Goal: Task Accomplishment & Management: Use online tool/utility

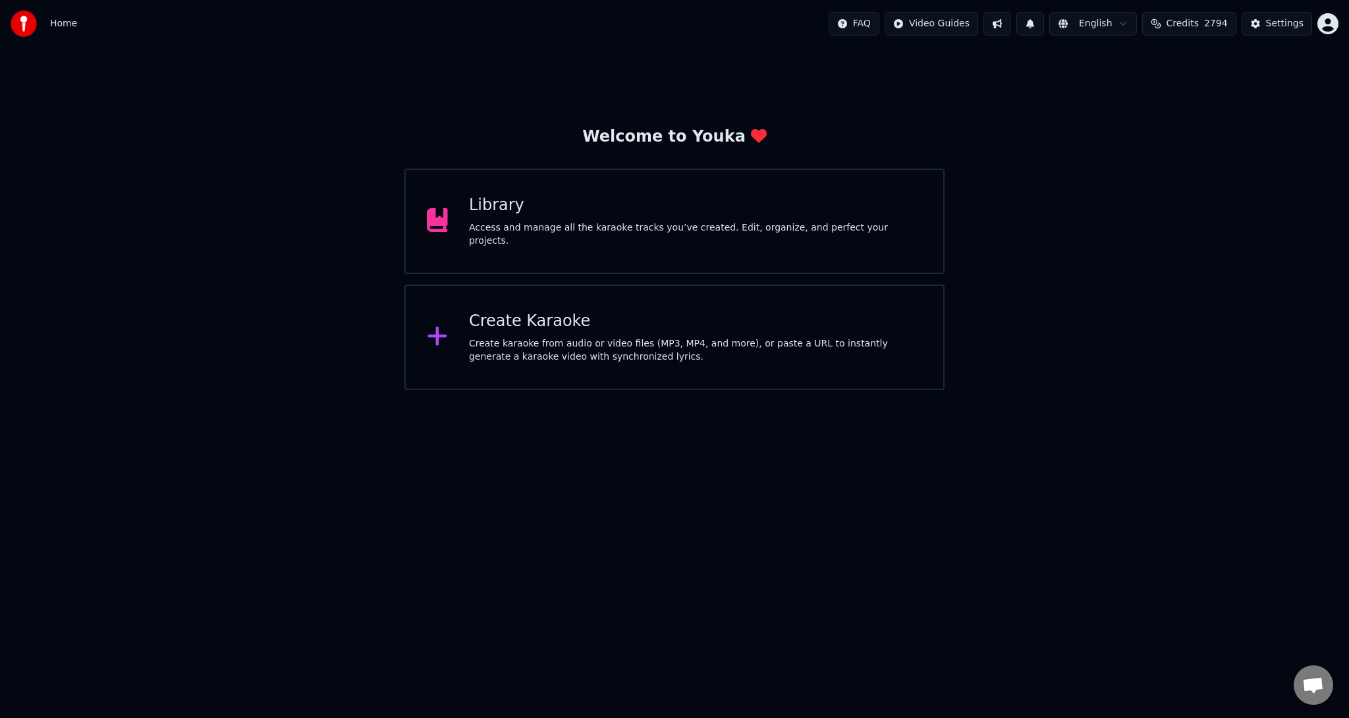
click at [540, 323] on div "Create Karaoke" at bounding box center [695, 321] width 453 height 21
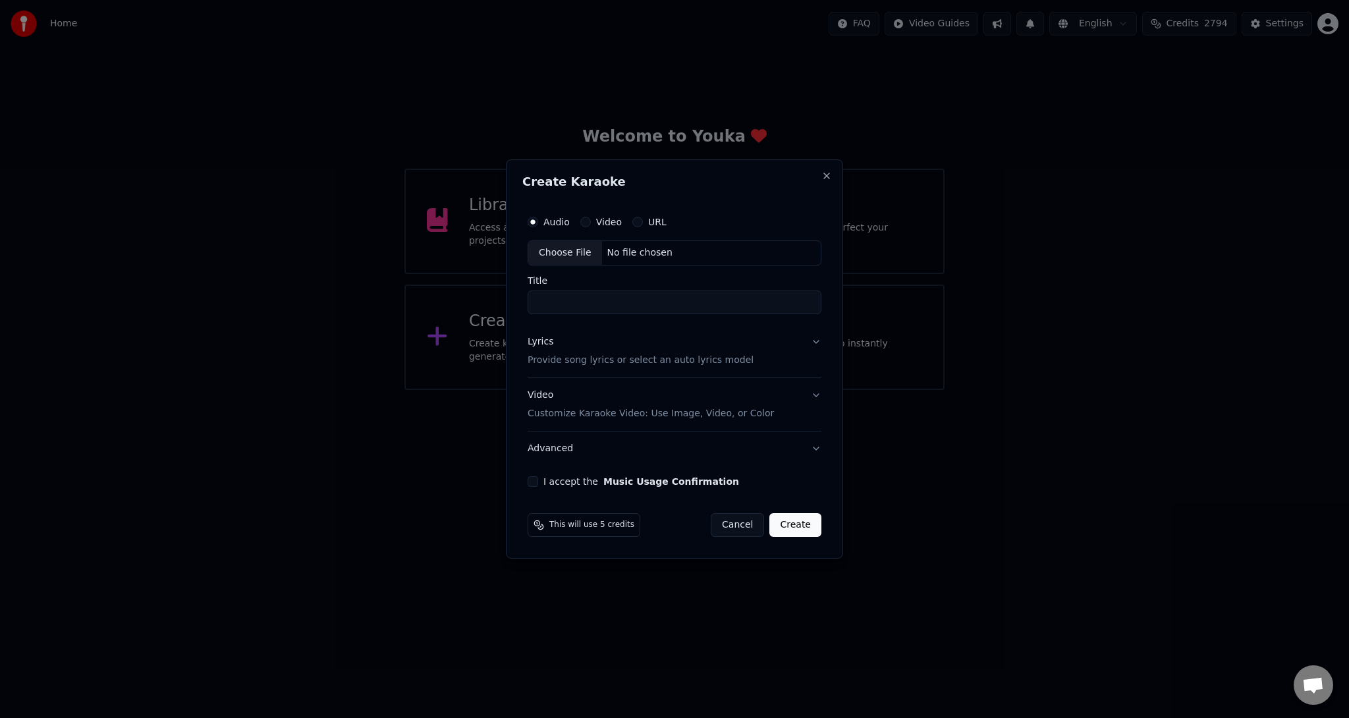
click at [606, 223] on label "Video" at bounding box center [609, 221] width 26 height 9
click at [591, 223] on button "Video" at bounding box center [585, 222] width 11 height 11
click at [578, 253] on div "Choose File" at bounding box center [565, 253] width 74 height 24
drag, startPoint x: 701, startPoint y: 306, endPoint x: 454, endPoint y: 301, distance: 247.0
click at [454, 301] on body "**********" at bounding box center [674, 195] width 1349 height 390
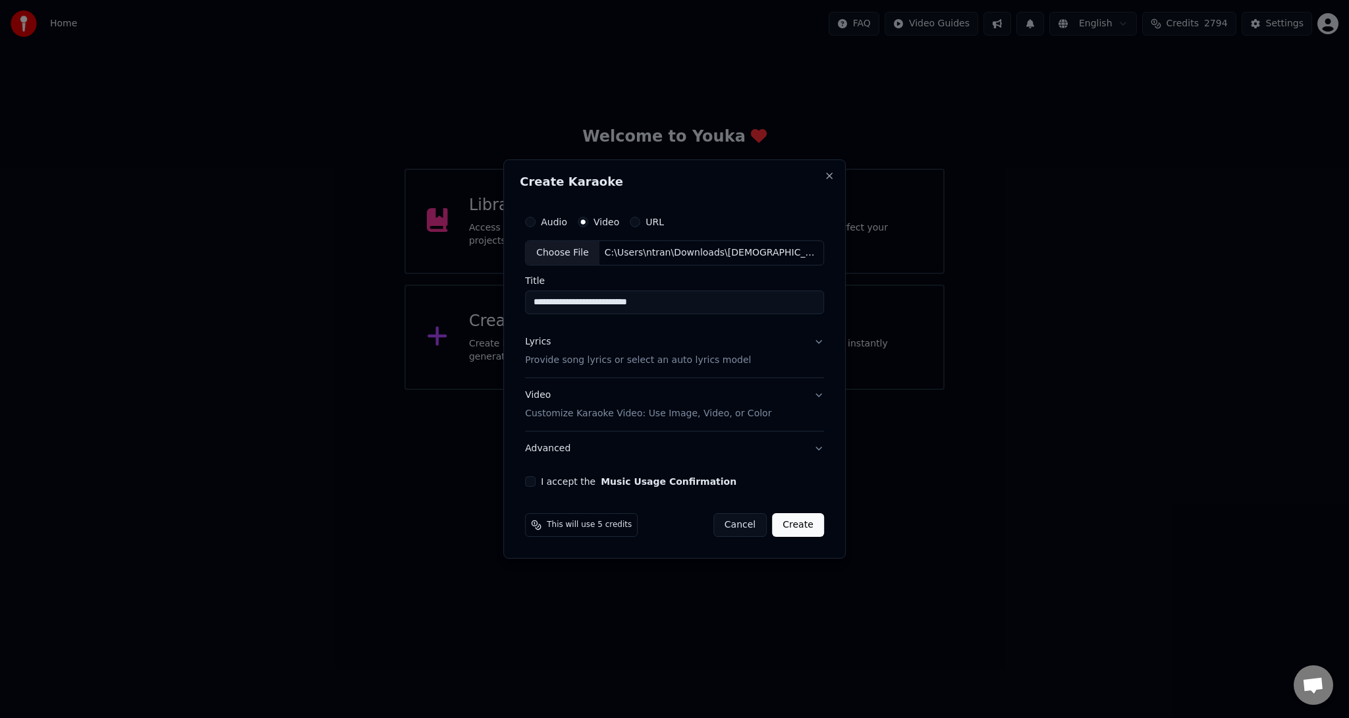
type input "**********"
click at [688, 358] on p "Provide song lyrics or select an auto lyrics model" at bounding box center [638, 360] width 226 height 13
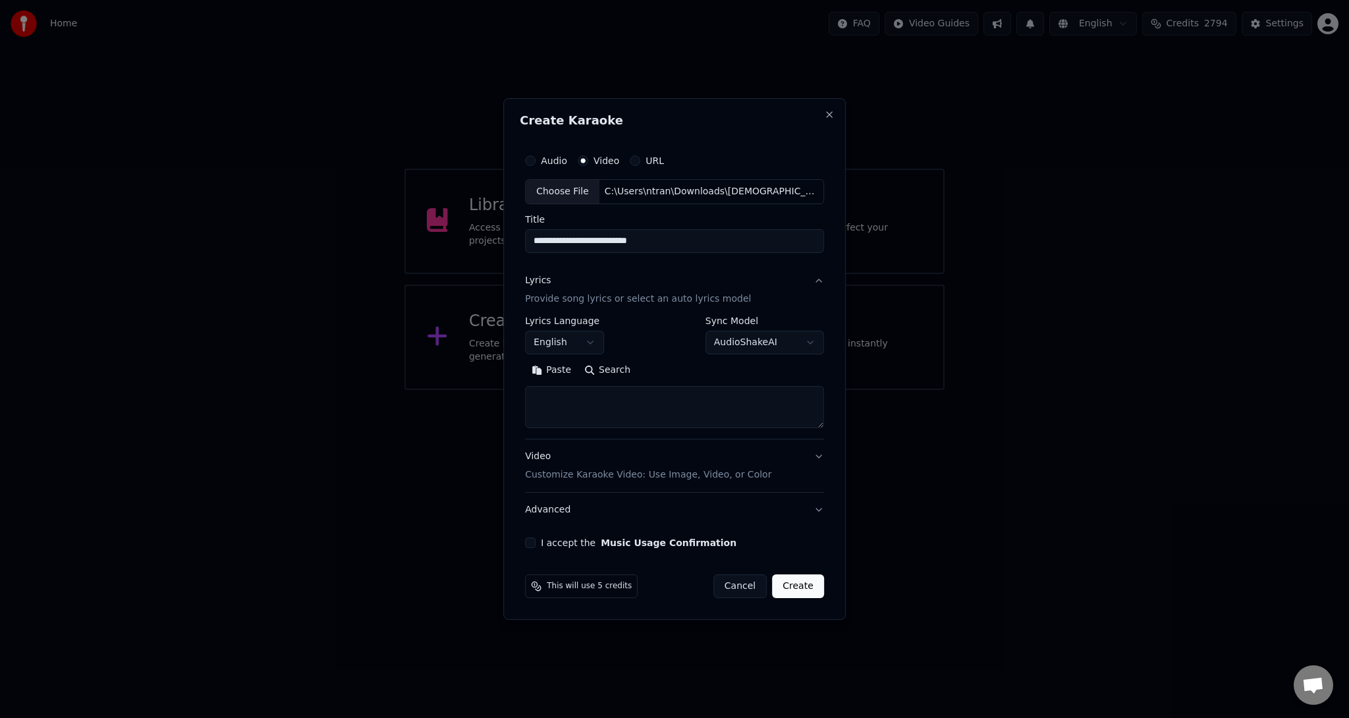
click at [570, 342] on button "English" at bounding box center [564, 343] width 79 height 24
select select "**"
click at [540, 155] on div "Audio" at bounding box center [546, 160] width 42 height 11
click at [549, 162] on label "Audio" at bounding box center [554, 160] width 26 height 9
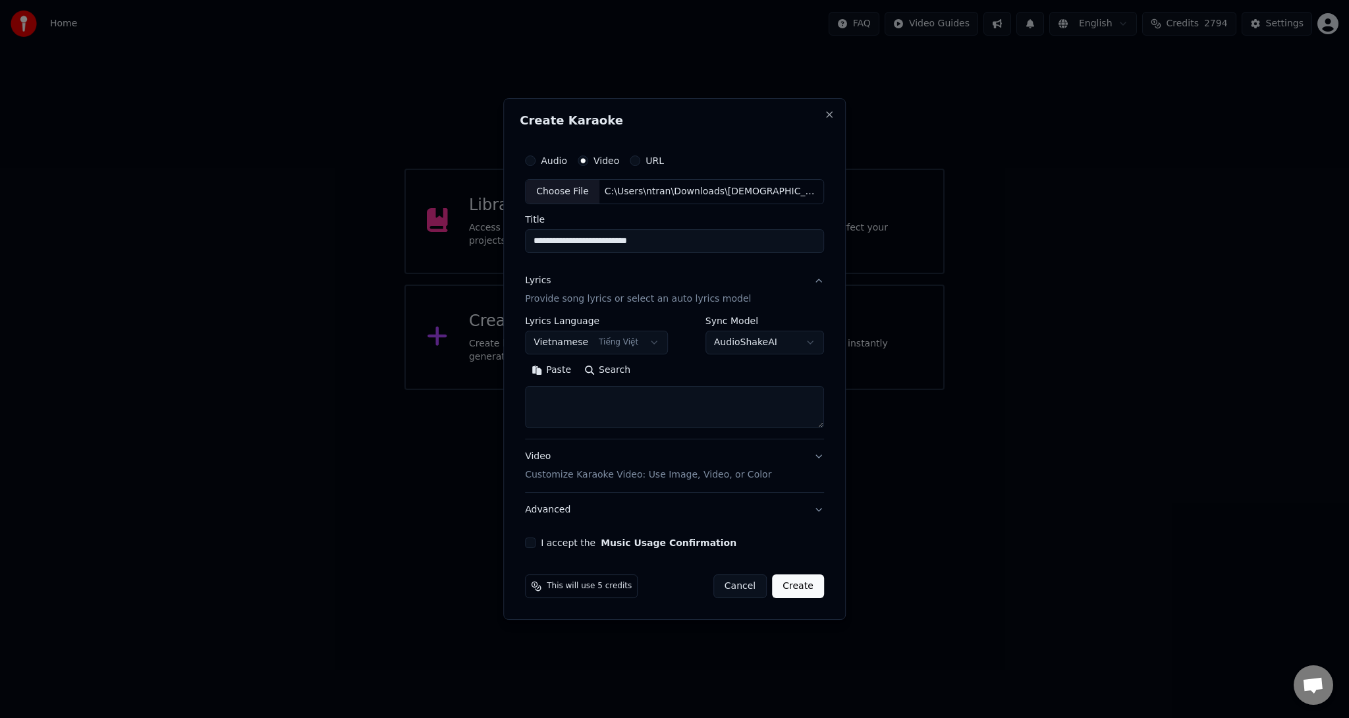
click at [535, 162] on button "Audio" at bounding box center [530, 160] width 11 height 11
click at [558, 191] on div "Choose File" at bounding box center [565, 192] width 74 height 24
drag, startPoint x: 664, startPoint y: 242, endPoint x: 530, endPoint y: 240, distance: 134.4
click at [530, 240] on input "**********" at bounding box center [674, 241] width 299 height 24
type input "**********"
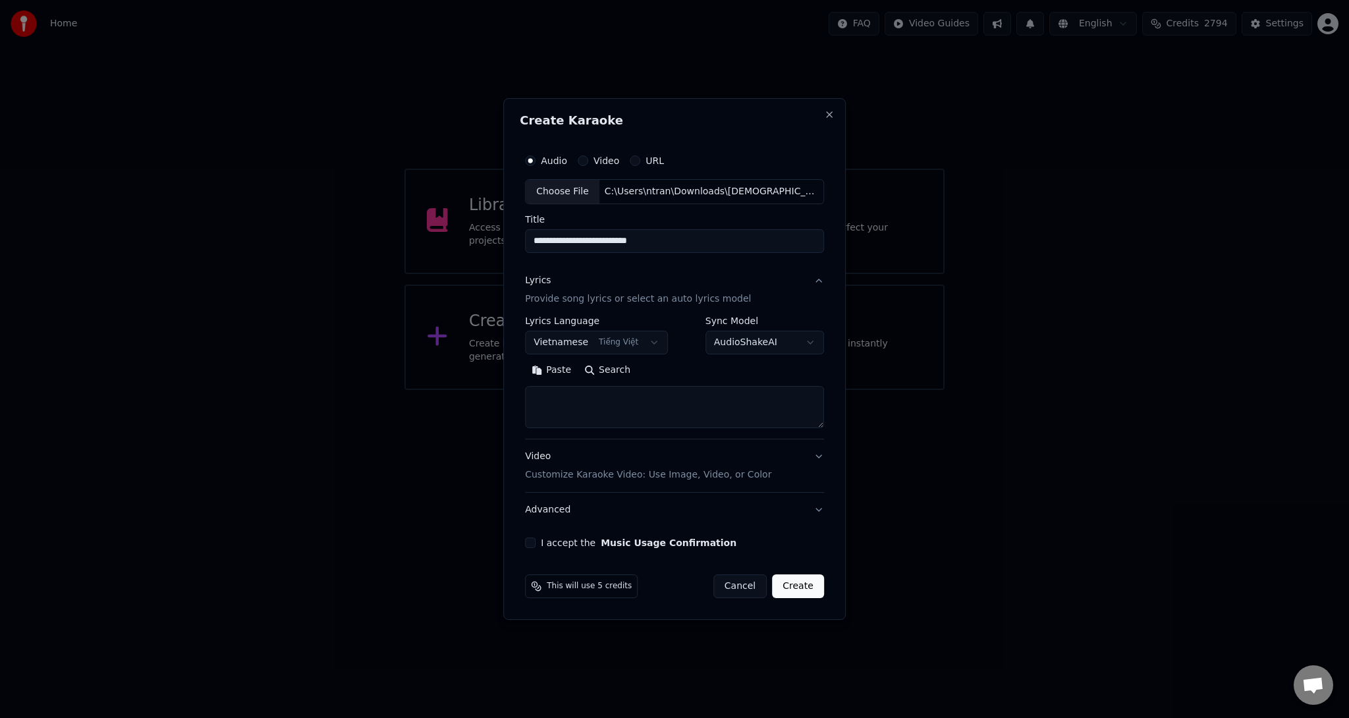
click at [577, 402] on textarea at bounding box center [674, 407] width 299 height 42
paste textarea "**********"
click at [574, 400] on textarea at bounding box center [672, 407] width 294 height 42
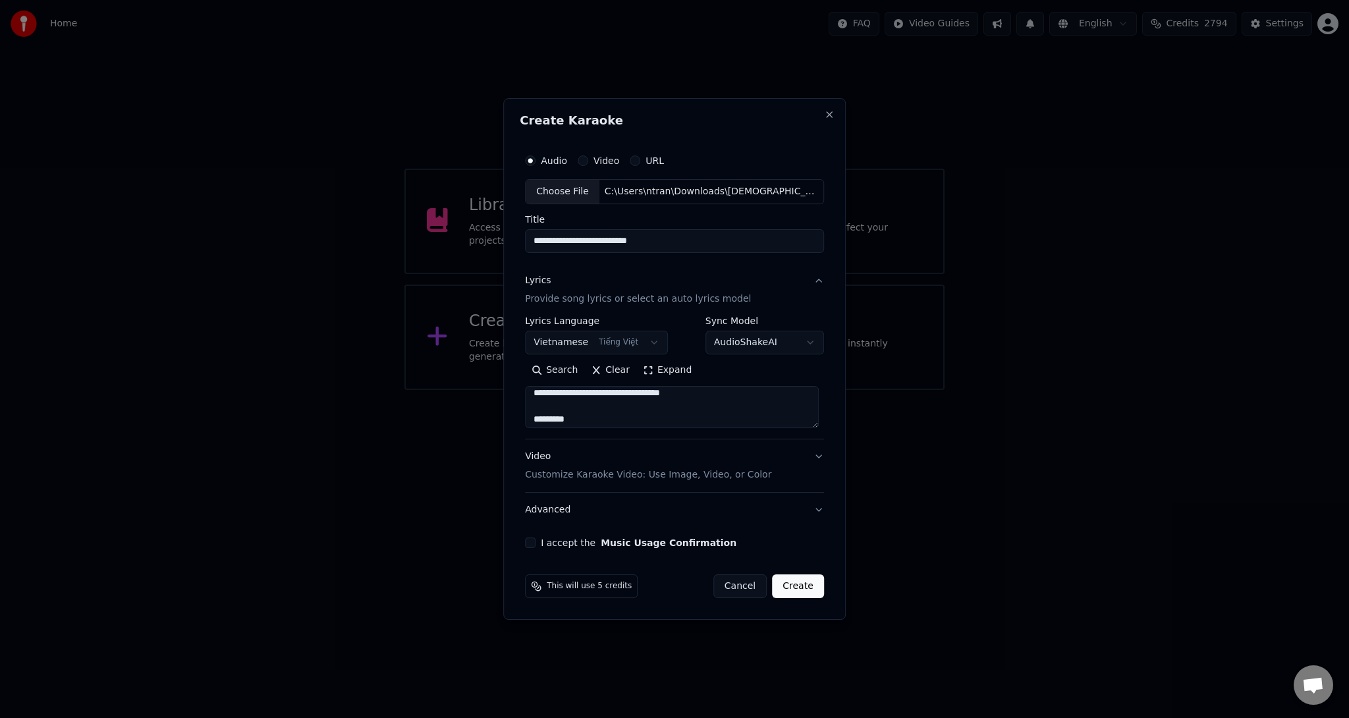
click at [628, 415] on textarea at bounding box center [672, 407] width 294 height 42
click at [638, 416] on textarea at bounding box center [672, 407] width 294 height 42
click at [591, 406] on textarea at bounding box center [672, 407] width 294 height 42
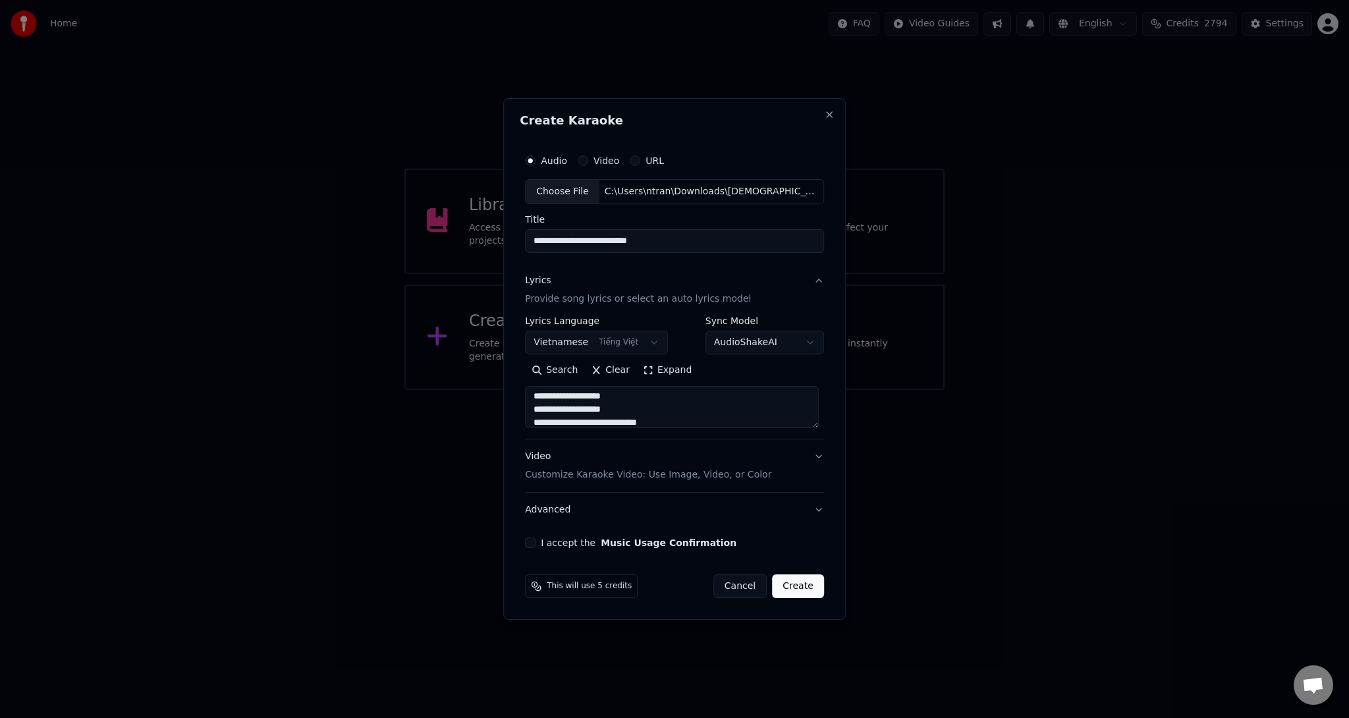
scroll to position [403, 0]
type textarea "**********"
click at [635, 474] on p "Customize Karaoke Video: Use Image, Video, or Color" at bounding box center [648, 474] width 246 height 13
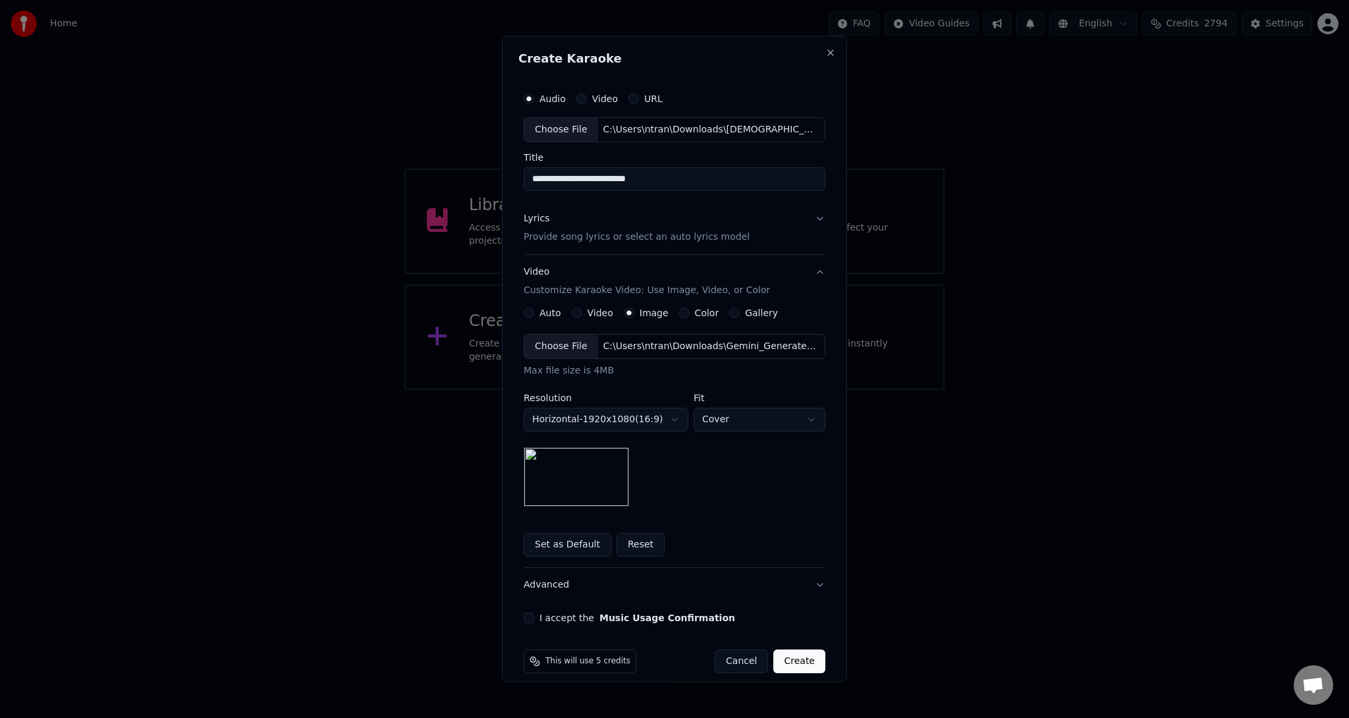
click at [579, 345] on div "Choose File" at bounding box center [561, 346] width 74 height 24
click at [624, 345] on div "C:\Users\ntran\Downloads\Gemini_Generated_Image_nu06mwnu06mwnu06 copy.jpg" at bounding box center [710, 345] width 224 height 13
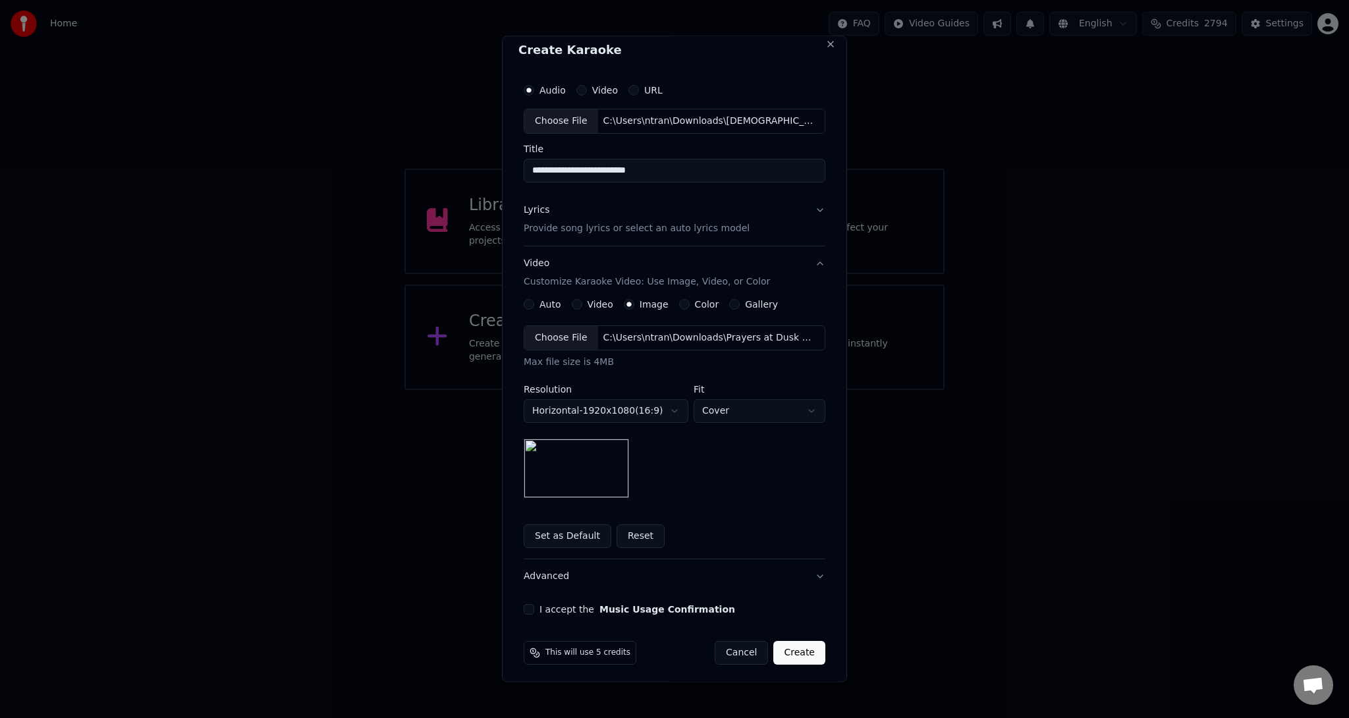
scroll to position [11, 0]
click at [572, 227] on p "Provide song lyrics or select an auto lyrics model" at bounding box center [637, 225] width 226 height 13
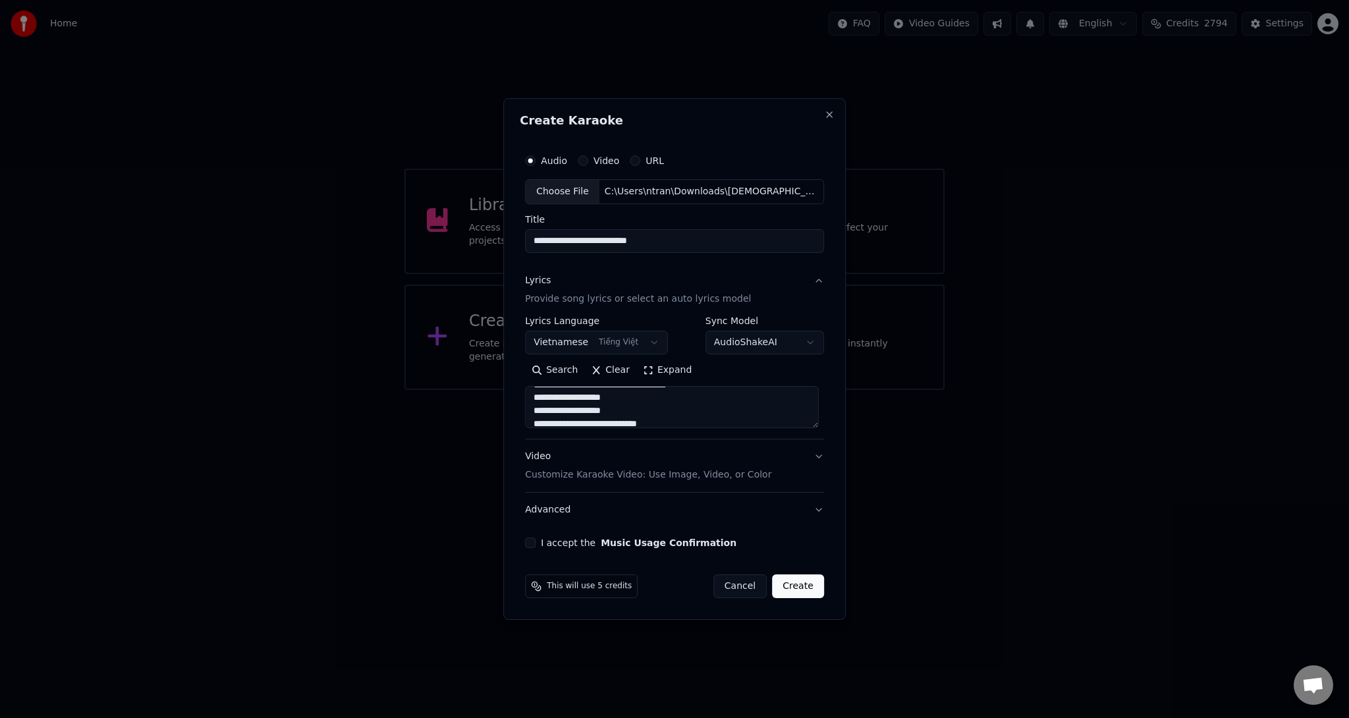
scroll to position [403, 0]
click at [535, 544] on button "I accept the Music Usage Confirmation" at bounding box center [530, 542] width 11 height 11
click at [630, 474] on p "Customize Karaoke Video: Use Image, Video, or Color" at bounding box center [648, 474] width 246 height 13
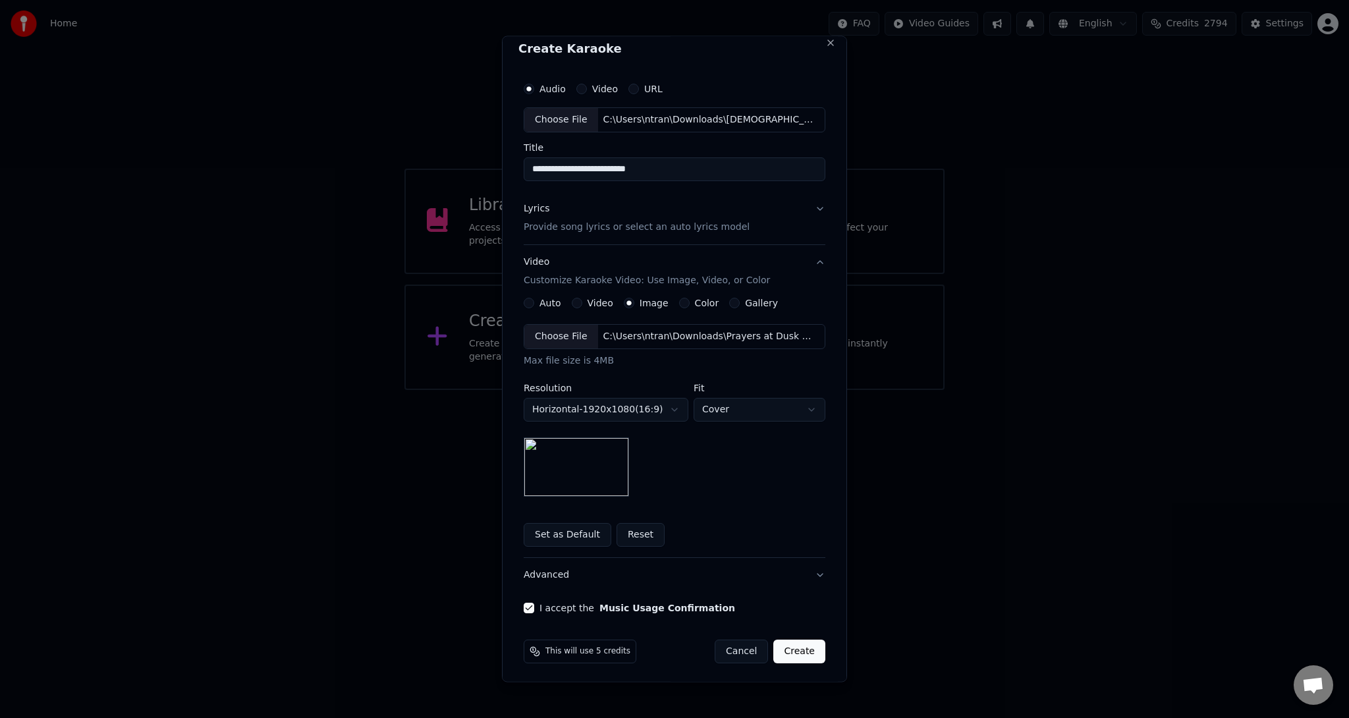
scroll to position [11, 0]
click at [794, 650] on button "Create" at bounding box center [799, 650] width 52 height 24
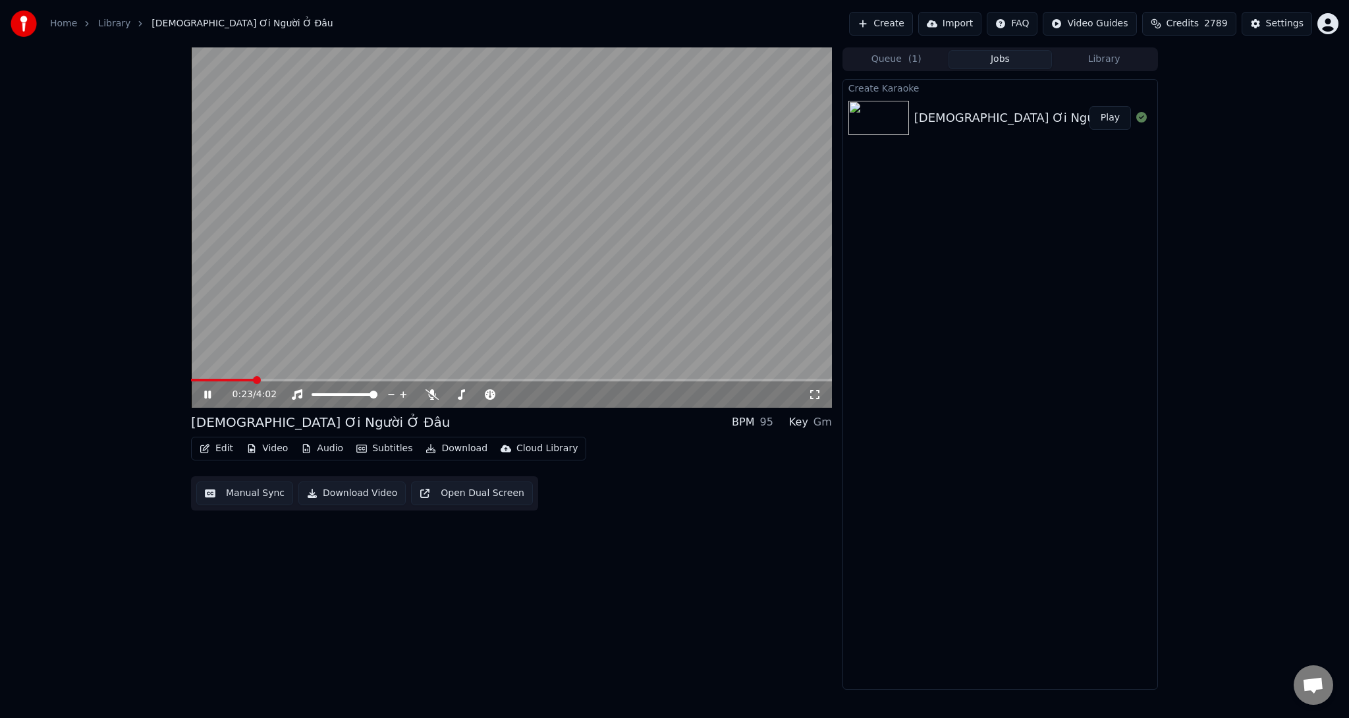
click at [434, 398] on icon at bounding box center [431, 394] width 13 height 11
click at [212, 448] on button "Edit" at bounding box center [216, 448] width 44 height 18
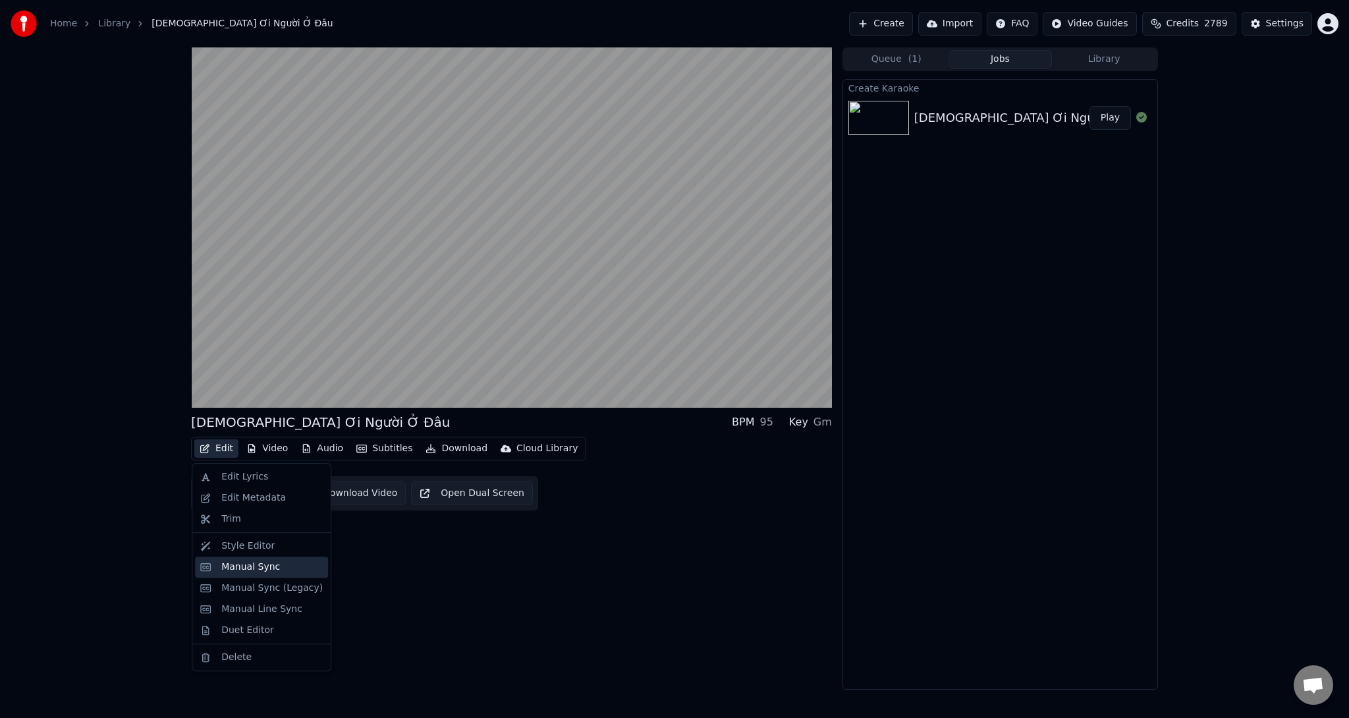
click at [253, 568] on div "Manual Sync" at bounding box center [250, 567] width 59 height 13
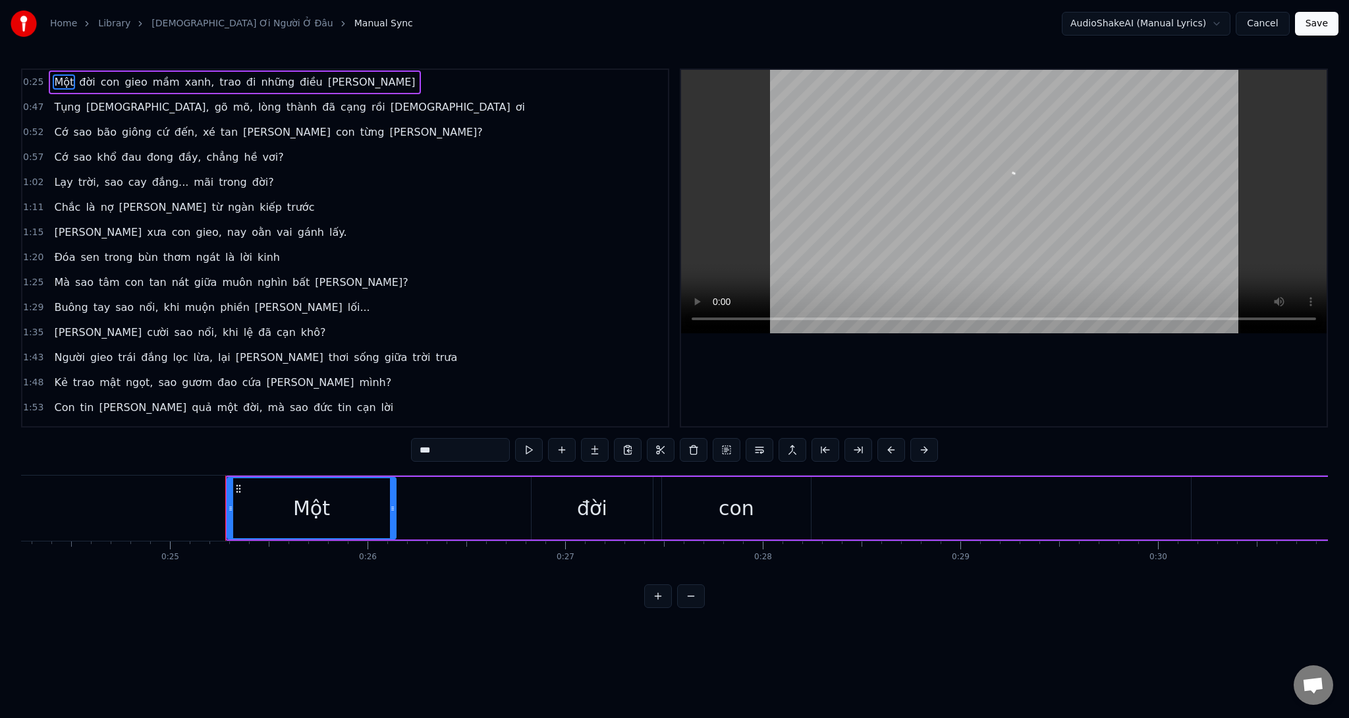
scroll to position [0, 4929]
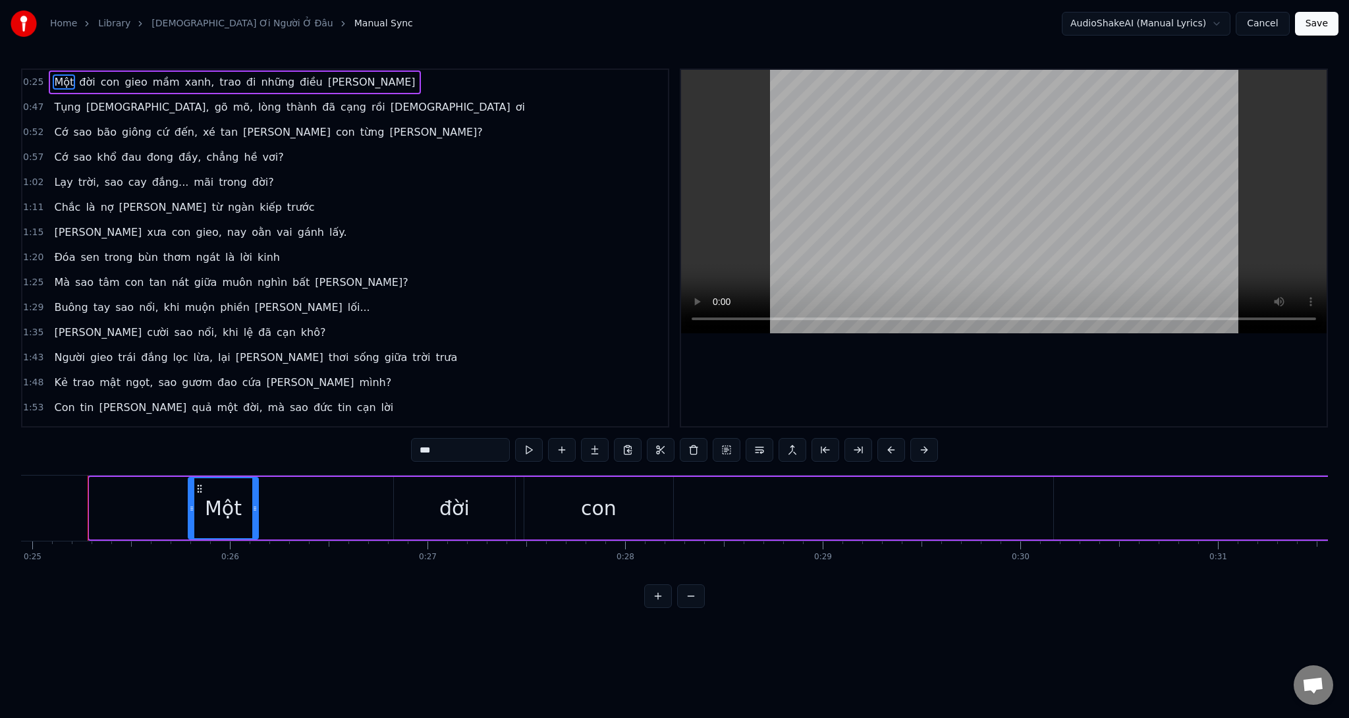
drag, startPoint x: 94, startPoint y: 508, endPoint x: 192, endPoint y: 513, distance: 98.9
click at [192, 513] on div at bounding box center [191, 508] width 5 height 60
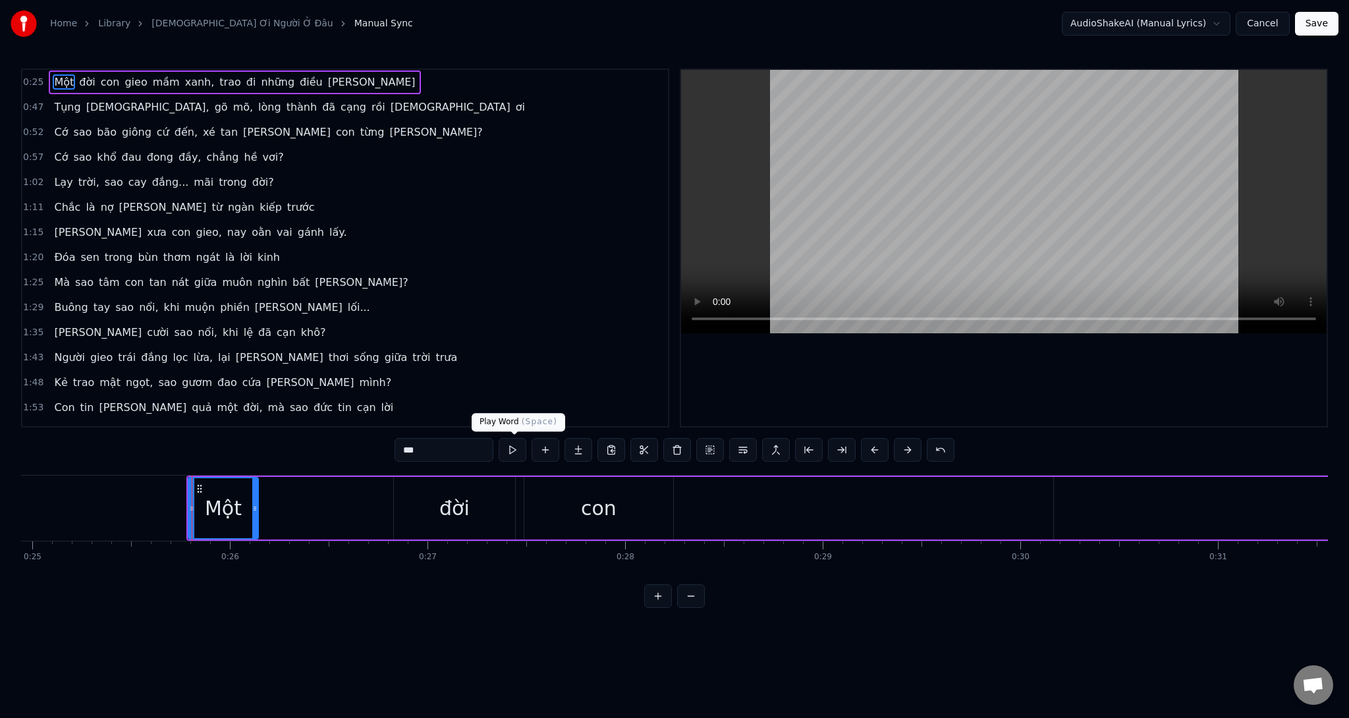
click at [508, 454] on button at bounding box center [513, 450] width 28 height 24
drag, startPoint x: 256, startPoint y: 514, endPoint x: 353, endPoint y: 507, distance: 97.7
click at [353, 507] on div at bounding box center [352, 508] width 5 height 60
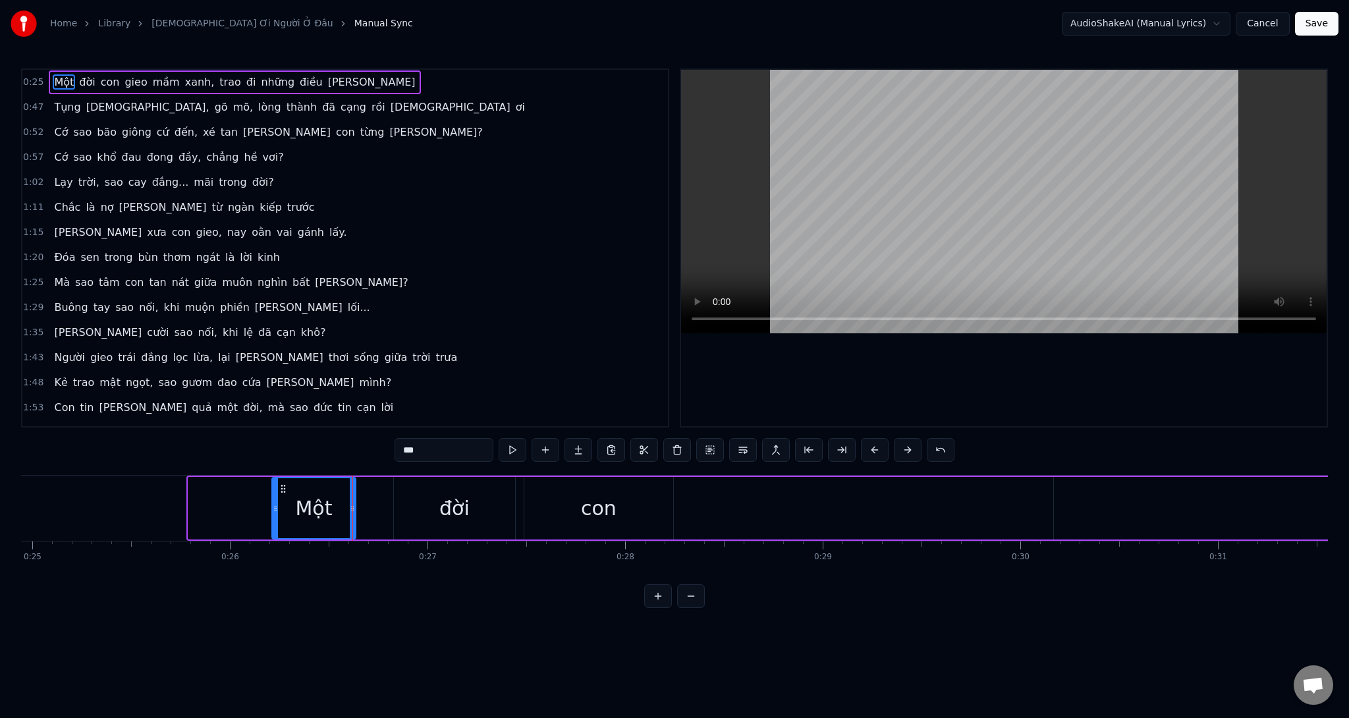
drag, startPoint x: 193, startPoint y: 512, endPoint x: 277, endPoint y: 522, distance: 84.3
click at [277, 522] on div at bounding box center [275, 508] width 5 height 60
click at [499, 438] on button at bounding box center [513, 450] width 28 height 24
click at [519, 370] on div "1:48 [PERSON_NAME] mật [PERSON_NAME], sao gươm đao cứa [PERSON_NAME]?" at bounding box center [344, 382] width 645 height 25
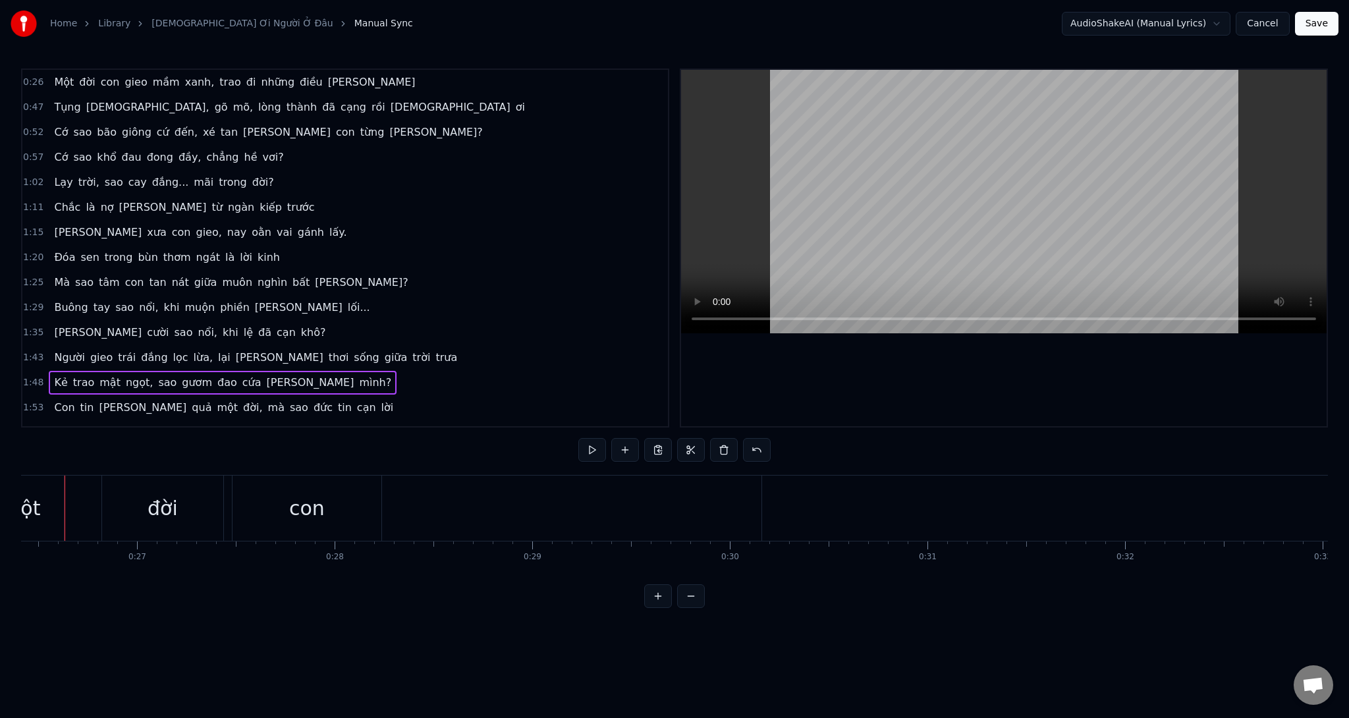
scroll to position [0, 5196]
click at [593, 449] on button at bounding box center [592, 450] width 28 height 24
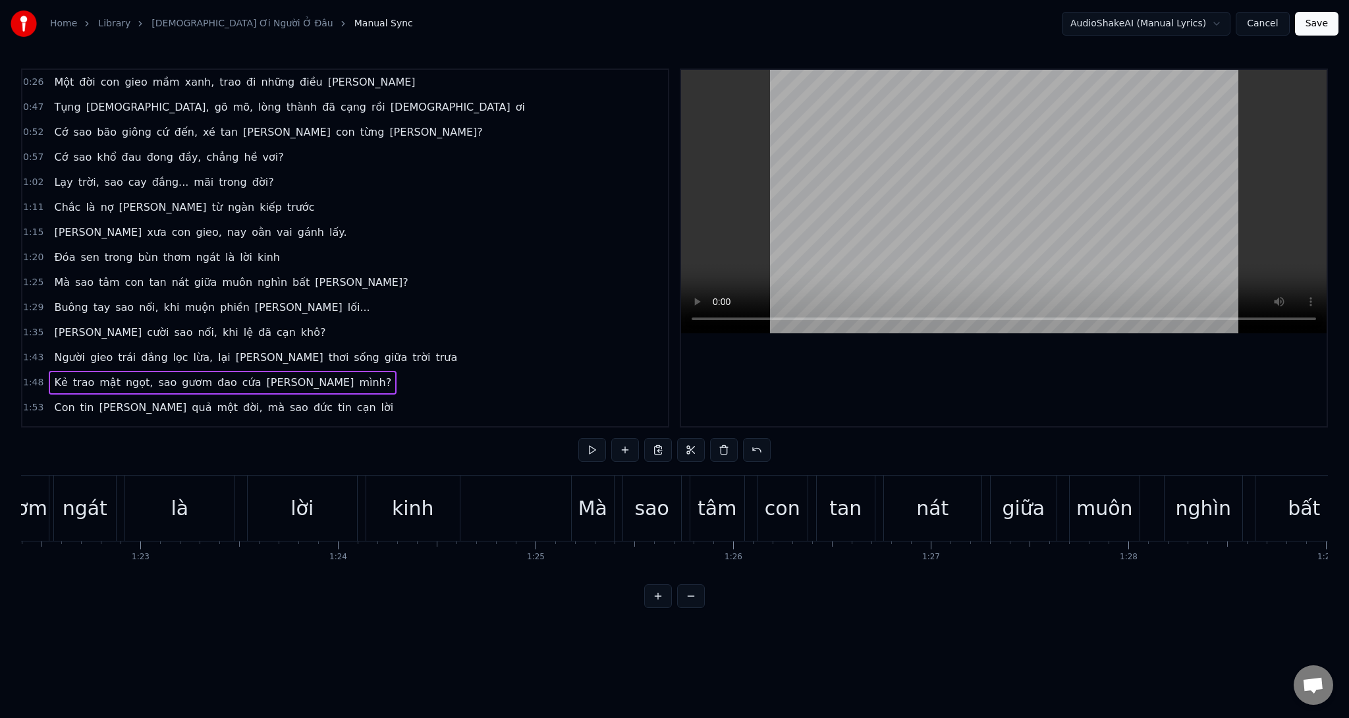
click at [578, 438] on button at bounding box center [592, 450] width 28 height 24
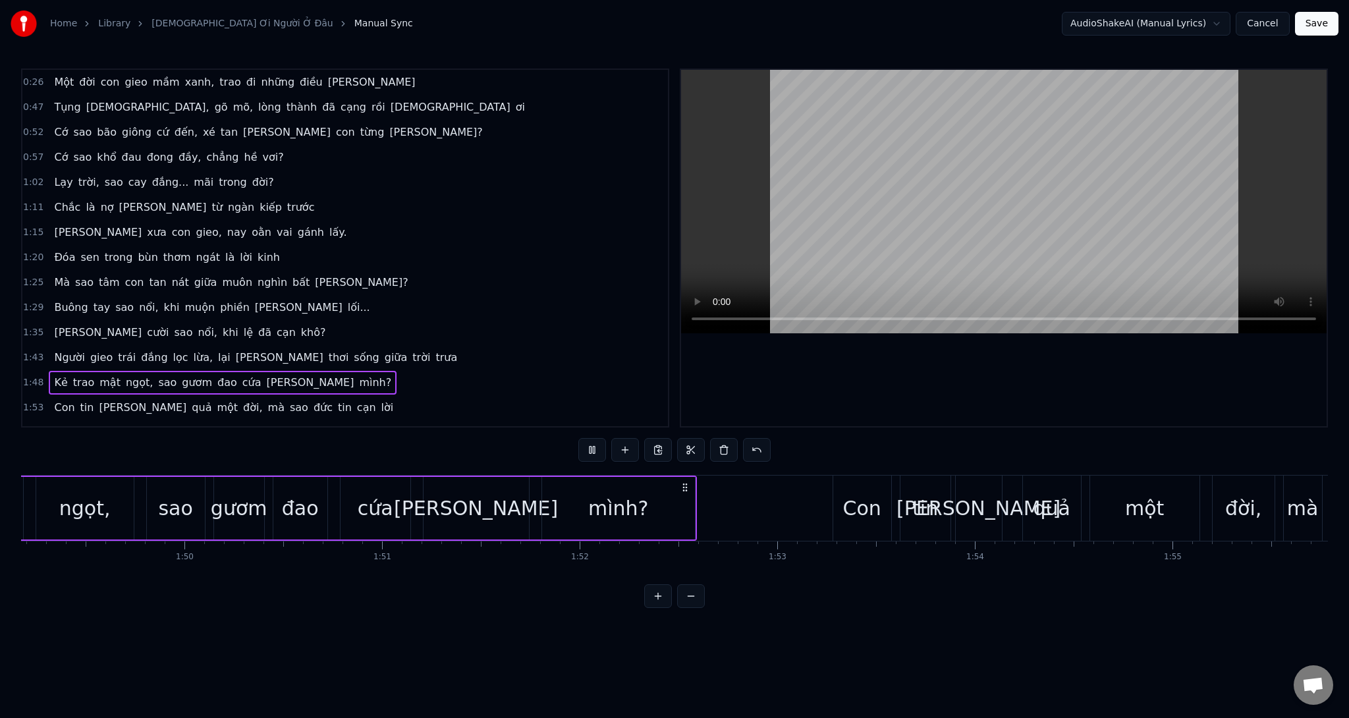
click at [67, 87] on span "Một" at bounding box center [64, 81] width 22 height 15
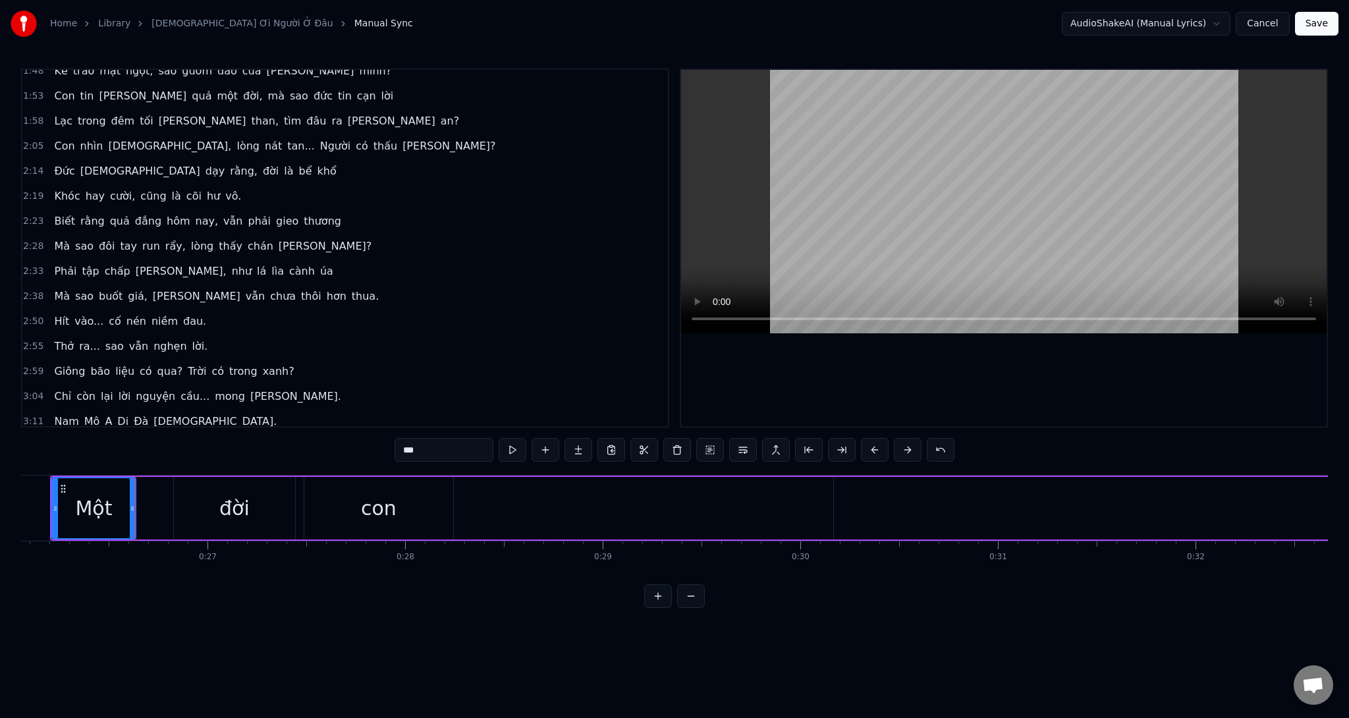
scroll to position [0, 5109]
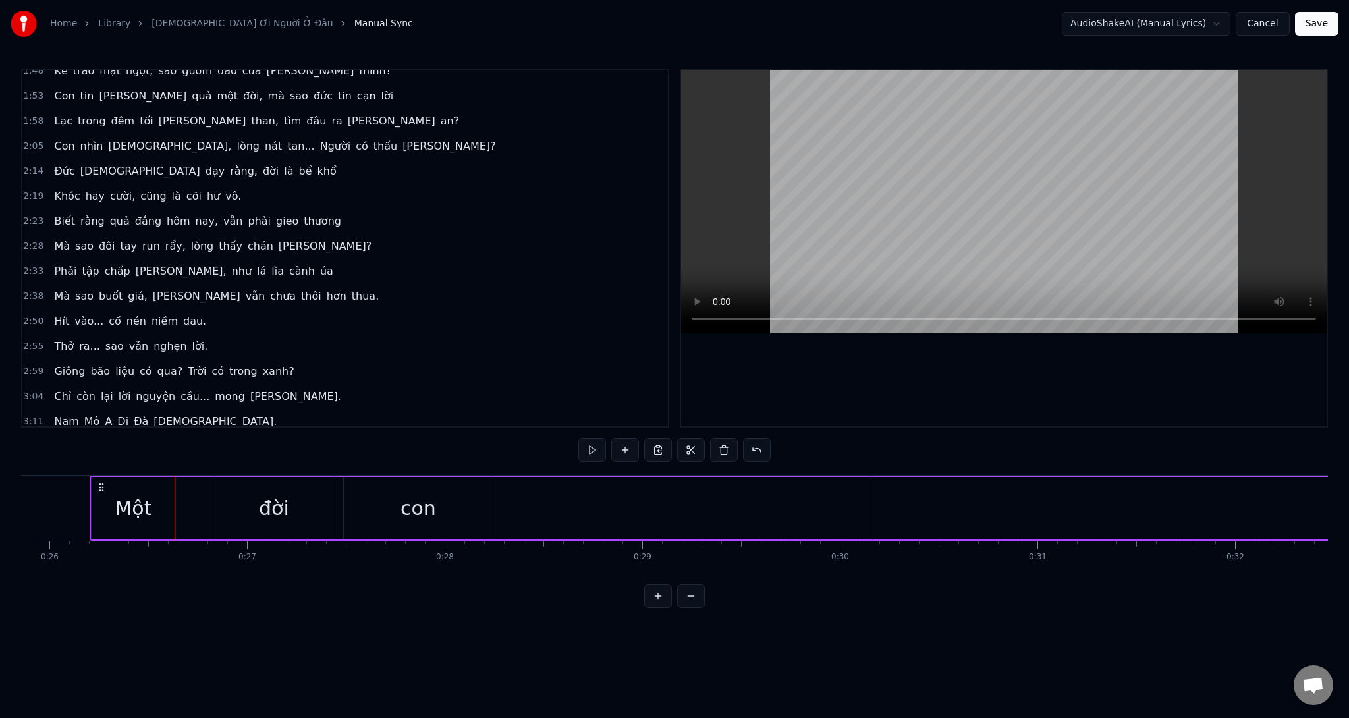
click at [453, 508] on div "con" at bounding box center [418, 508] width 149 height 63
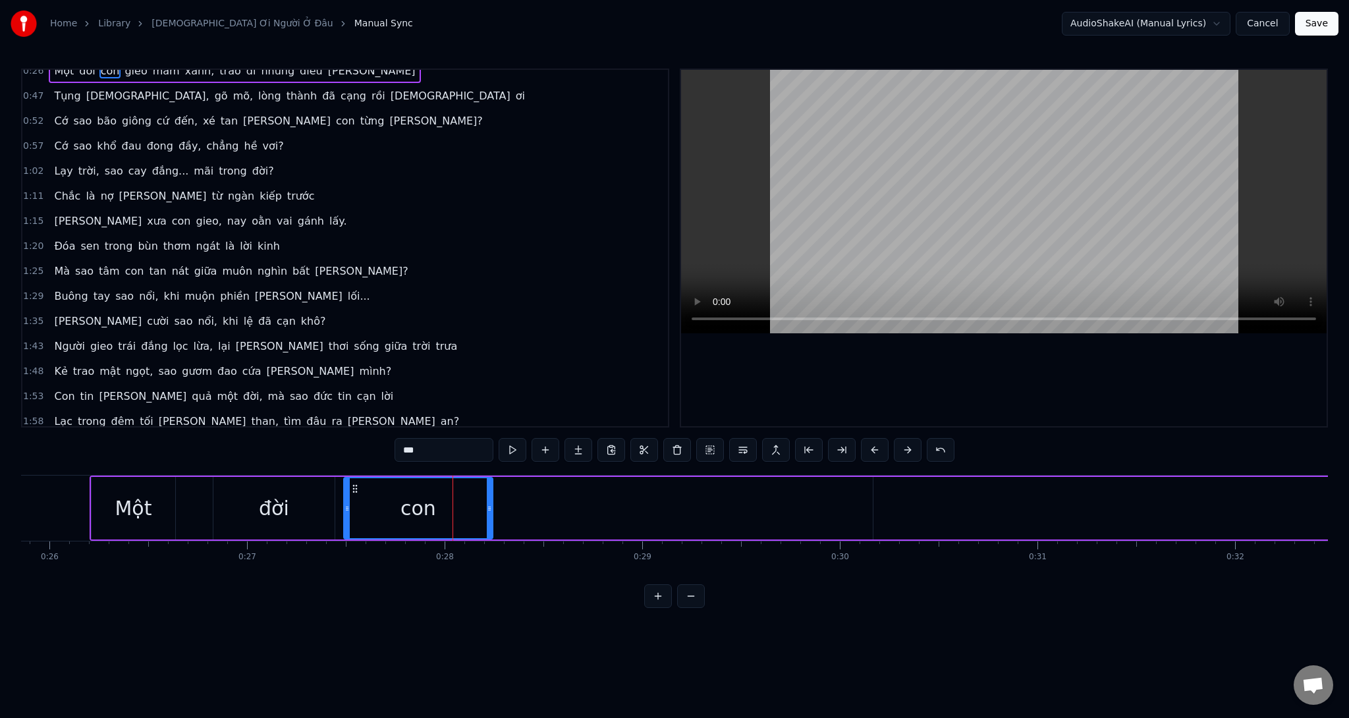
scroll to position [0, 0]
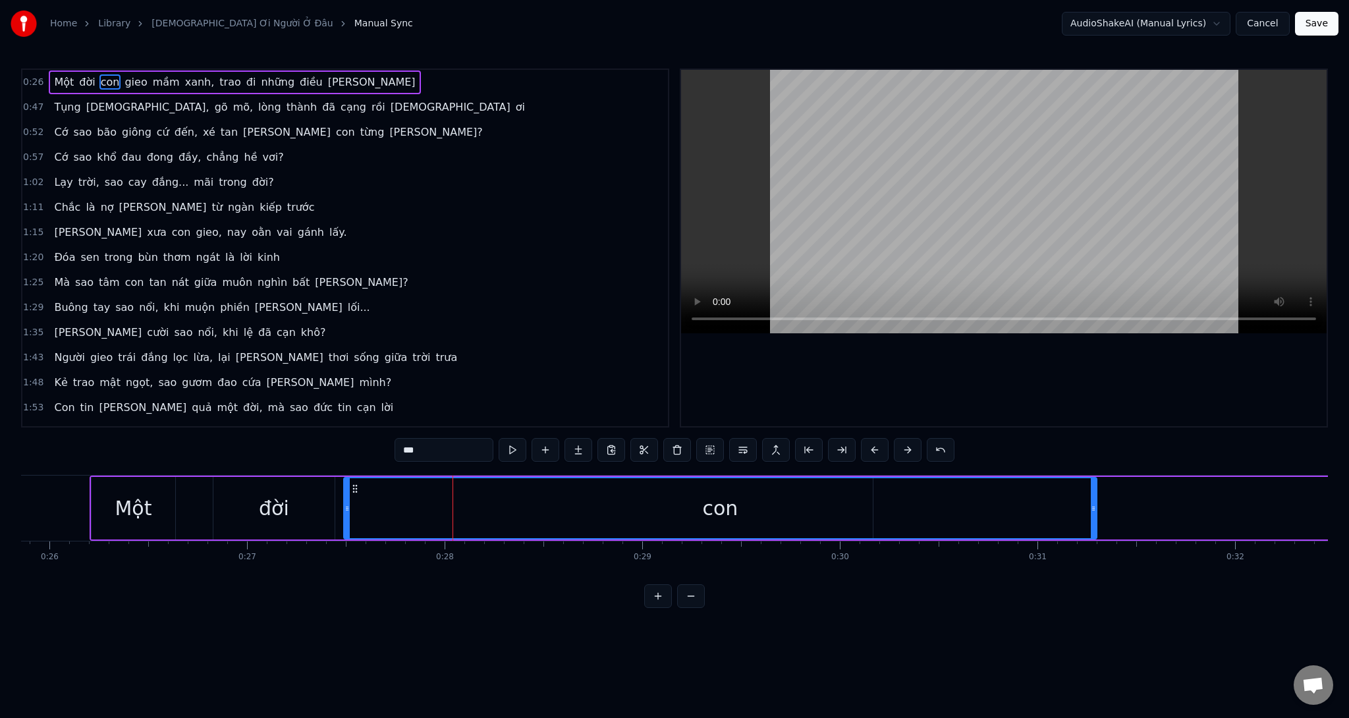
drag, startPoint x: 488, startPoint y: 509, endPoint x: 1101, endPoint y: 485, distance: 613.7
click at [1096, 485] on div at bounding box center [1093, 508] width 5 height 60
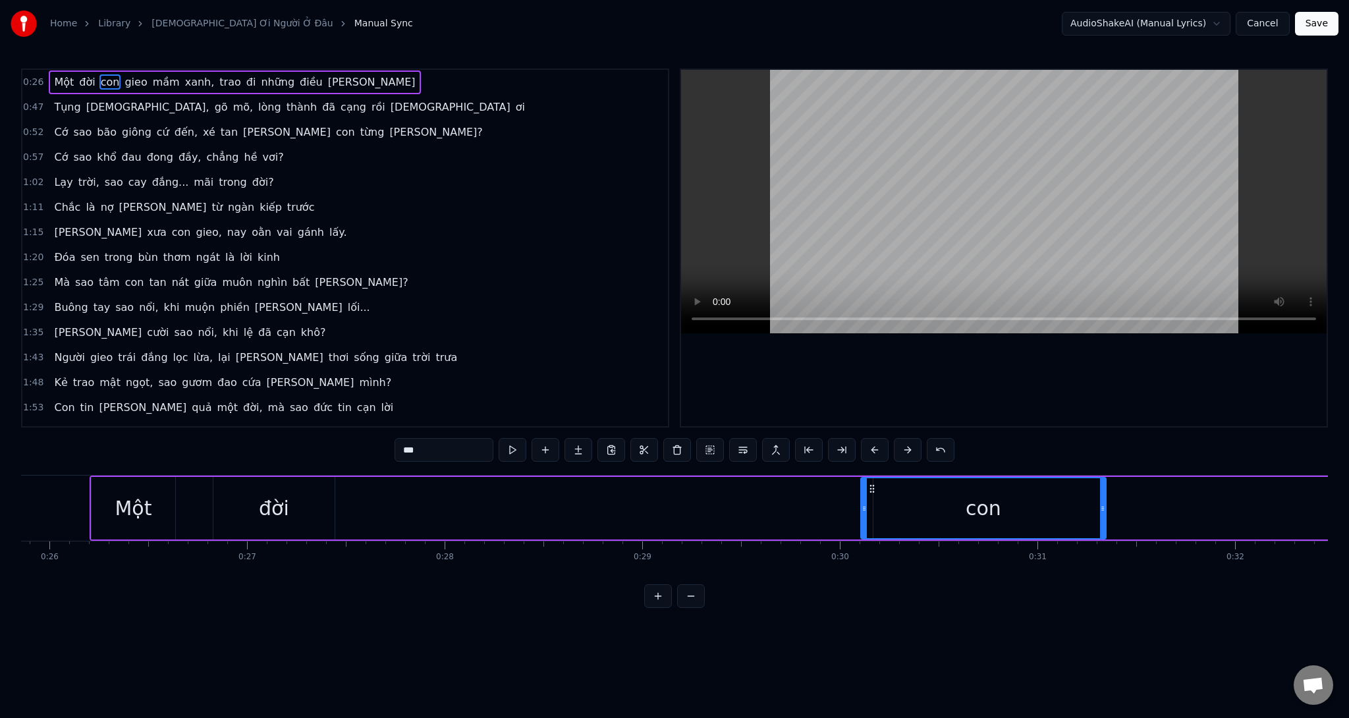
drag, startPoint x: 346, startPoint y: 514, endPoint x: 864, endPoint y: 505, distance: 517.8
click at [864, 505] on div at bounding box center [864, 508] width 5 height 60
click at [283, 517] on div "đời" at bounding box center [274, 508] width 30 height 30
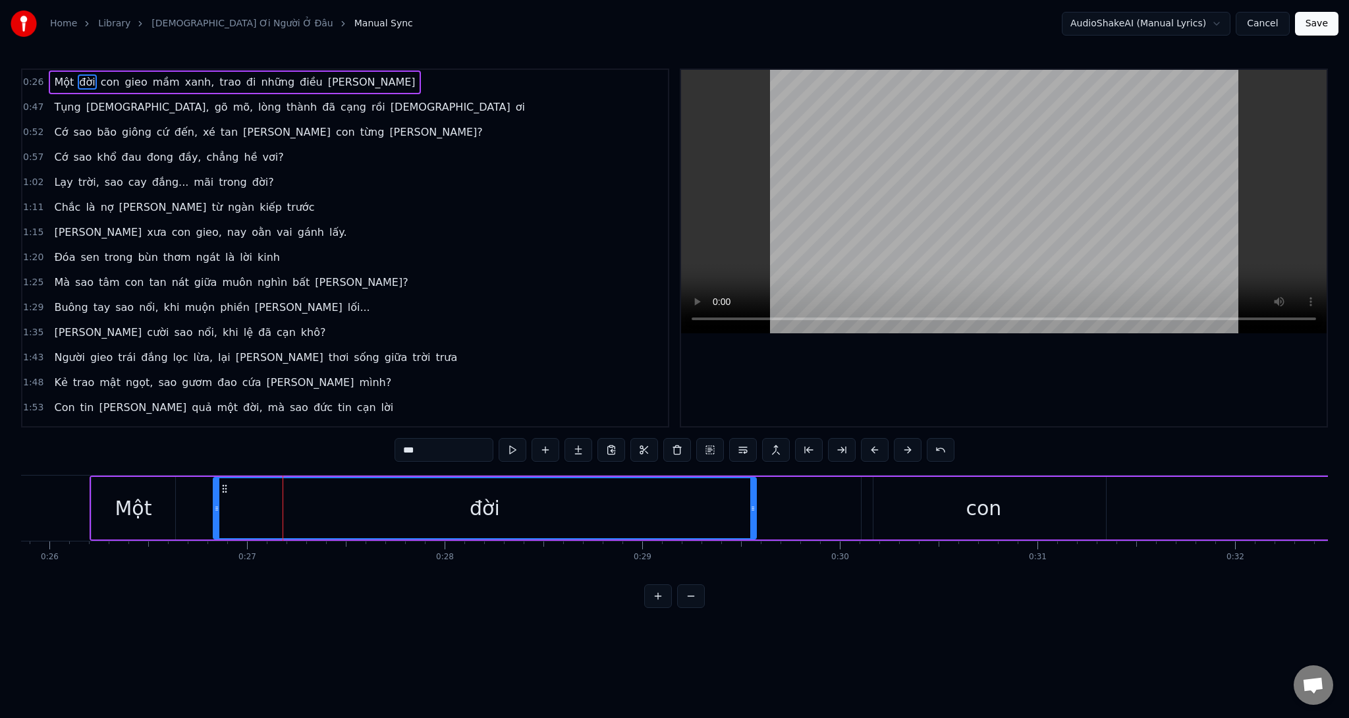
drag, startPoint x: 331, startPoint y: 515, endPoint x: 777, endPoint y: 518, distance: 445.9
click at [755, 518] on div at bounding box center [752, 508] width 5 height 60
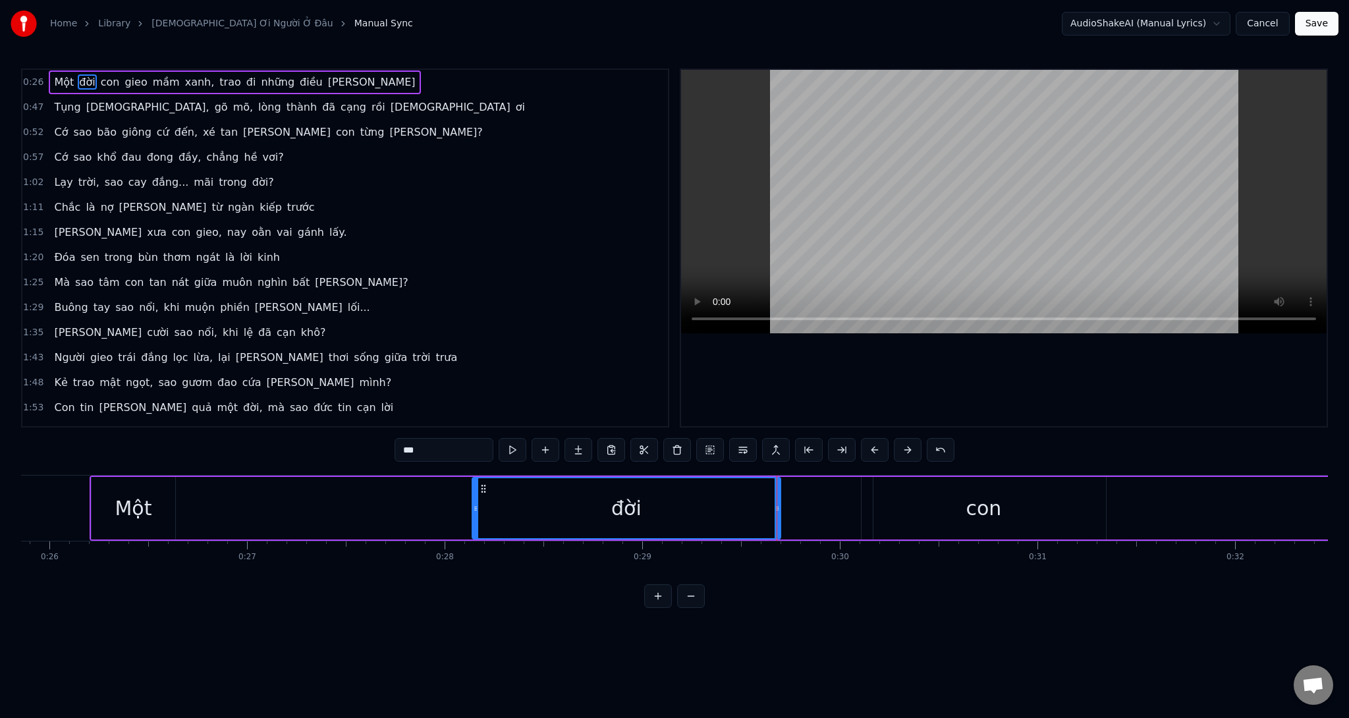
drag, startPoint x: 283, startPoint y: 512, endPoint x: 476, endPoint y: 526, distance: 193.5
click at [476, 526] on div at bounding box center [475, 508] width 5 height 60
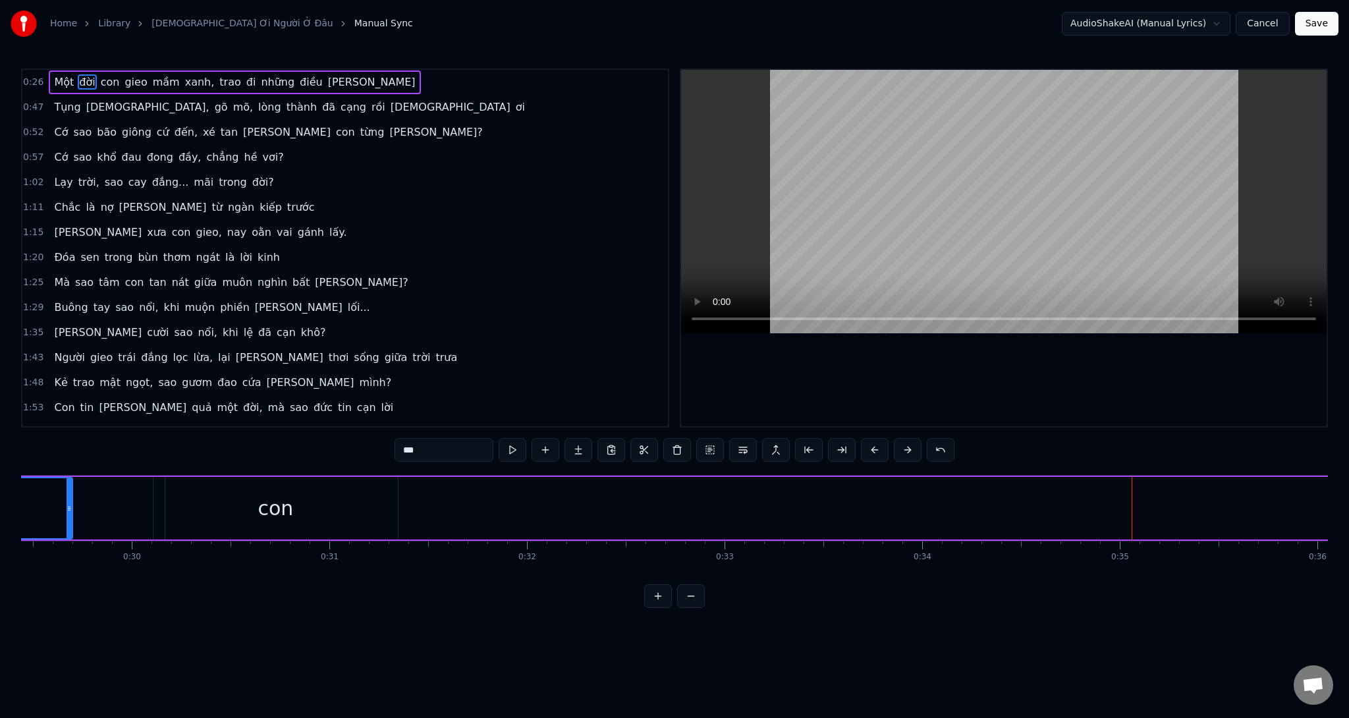
scroll to position [0, 5797]
drag, startPoint x: 90, startPoint y: 520, endPoint x: 206, endPoint y: 528, distance: 116.1
click at [190, 530] on div at bounding box center [192, 508] width 5 height 60
type input "****"
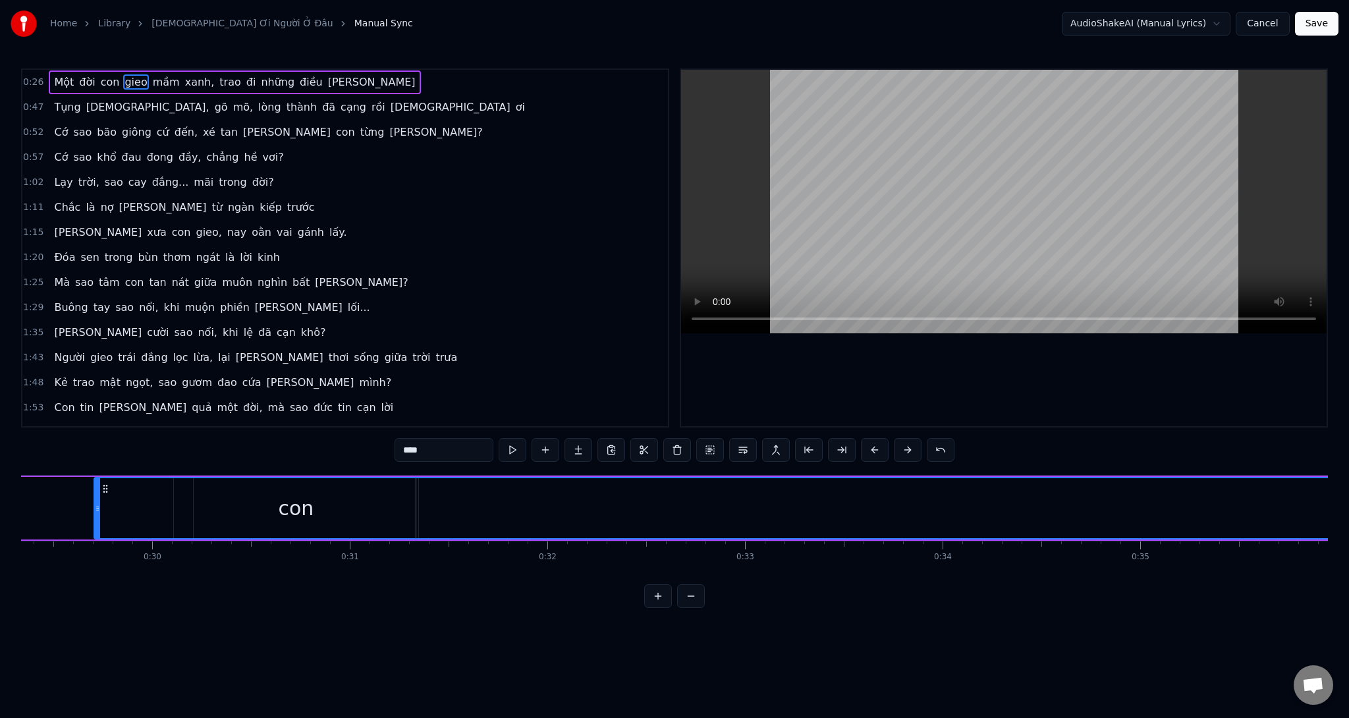
drag, startPoint x: 188, startPoint y: 521, endPoint x: 97, endPoint y: 550, distance: 96.0
click at [97, 550] on div "Một đời con gieo mầm xanh, trao đi [PERSON_NAME] điều [PERSON_NAME] [PERSON_NAM…" at bounding box center [674, 524] width 1307 height 99
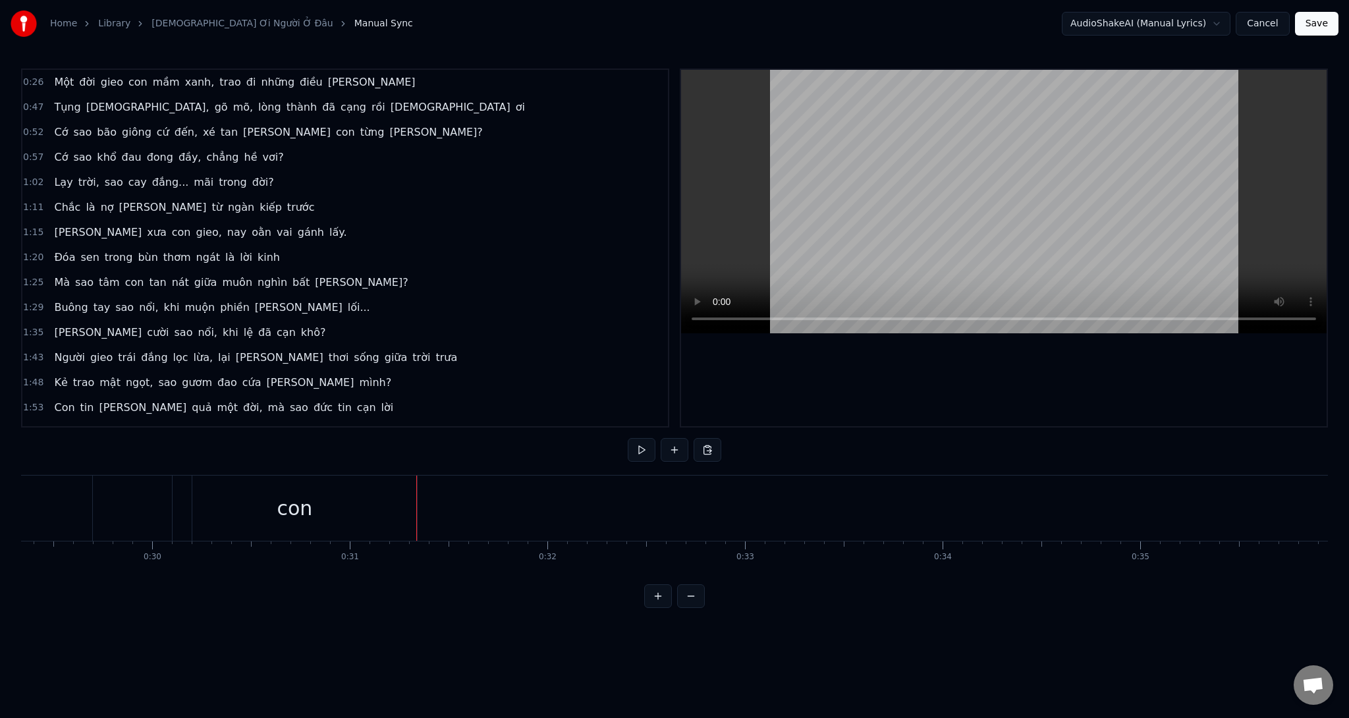
click at [364, 518] on div "con" at bounding box center [295, 508] width 244 height 65
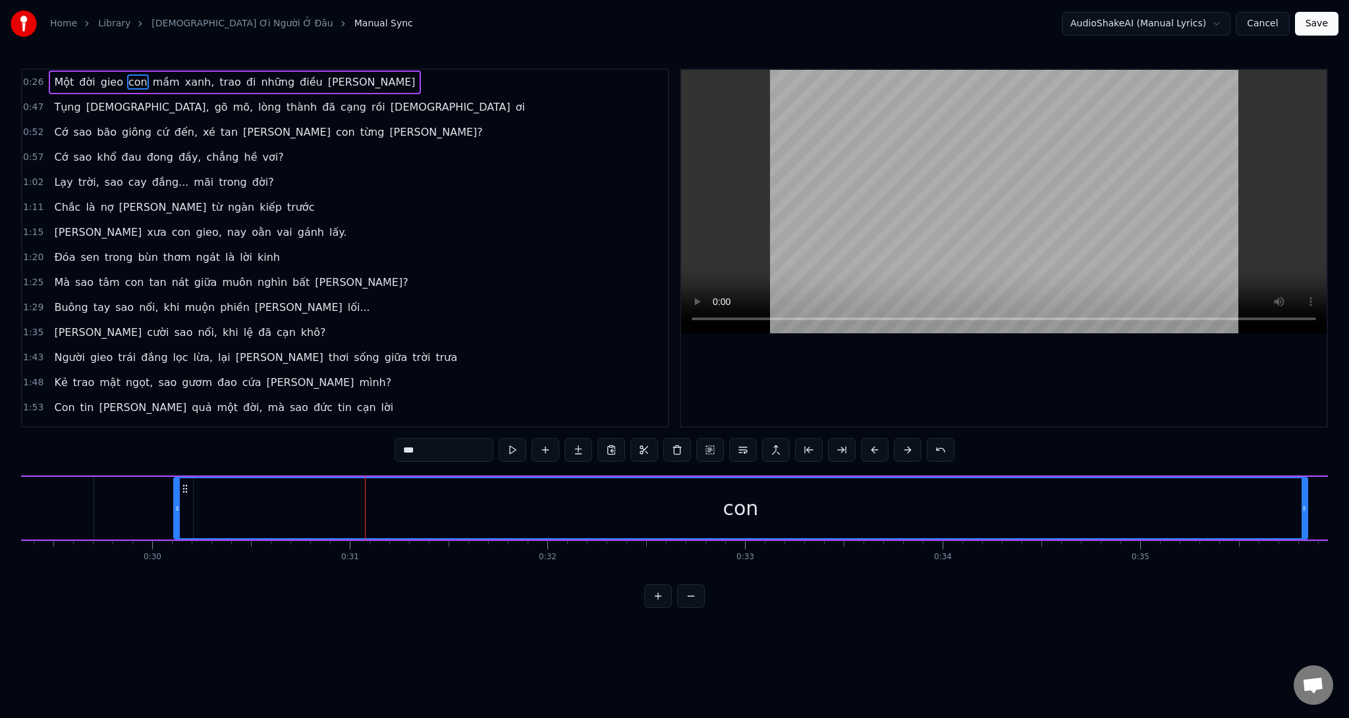
drag, startPoint x: 414, startPoint y: 514, endPoint x: 1303, endPoint y: 498, distance: 889.3
click at [1303, 498] on div at bounding box center [1304, 508] width 5 height 60
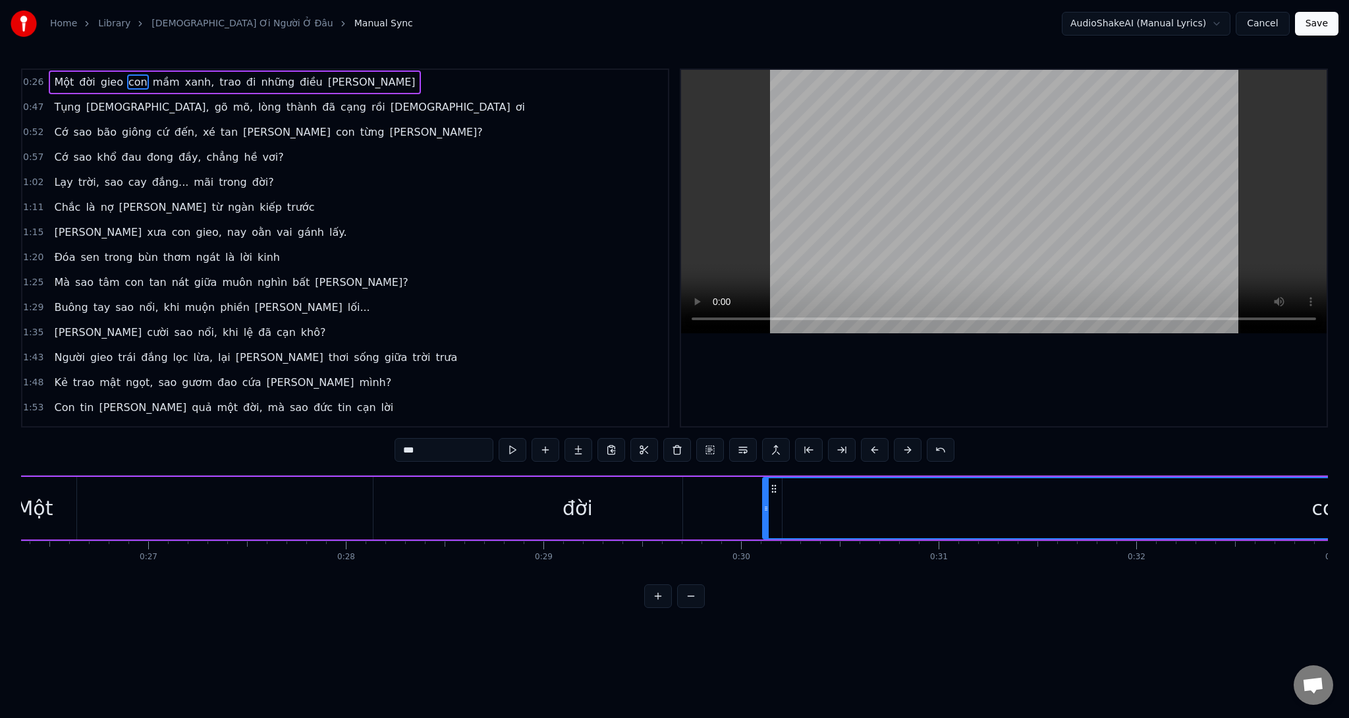
scroll to position [0, 5542]
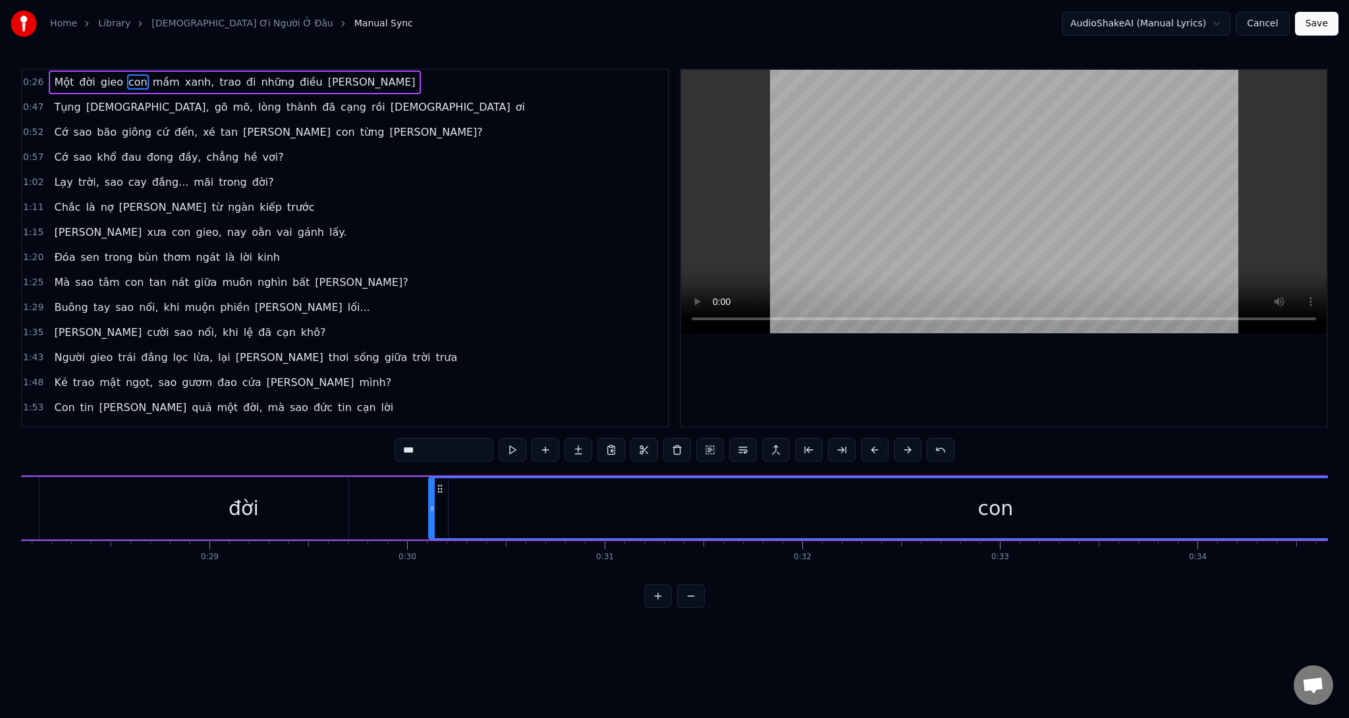
click at [674, 527] on div "con" at bounding box center [995, 508] width 1132 height 60
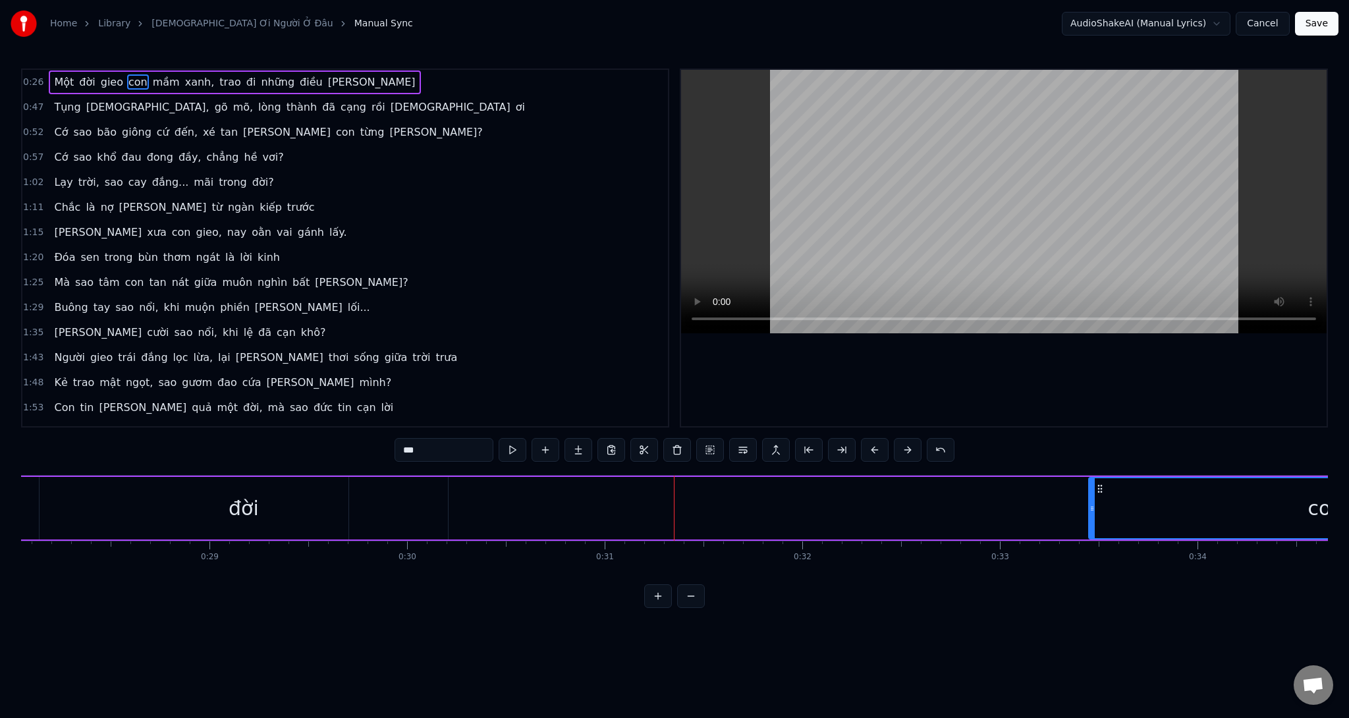
drag, startPoint x: 431, startPoint y: 530, endPoint x: 1091, endPoint y: 508, distance: 660.3
click at [1091, 508] on div at bounding box center [1091, 508] width 5 height 60
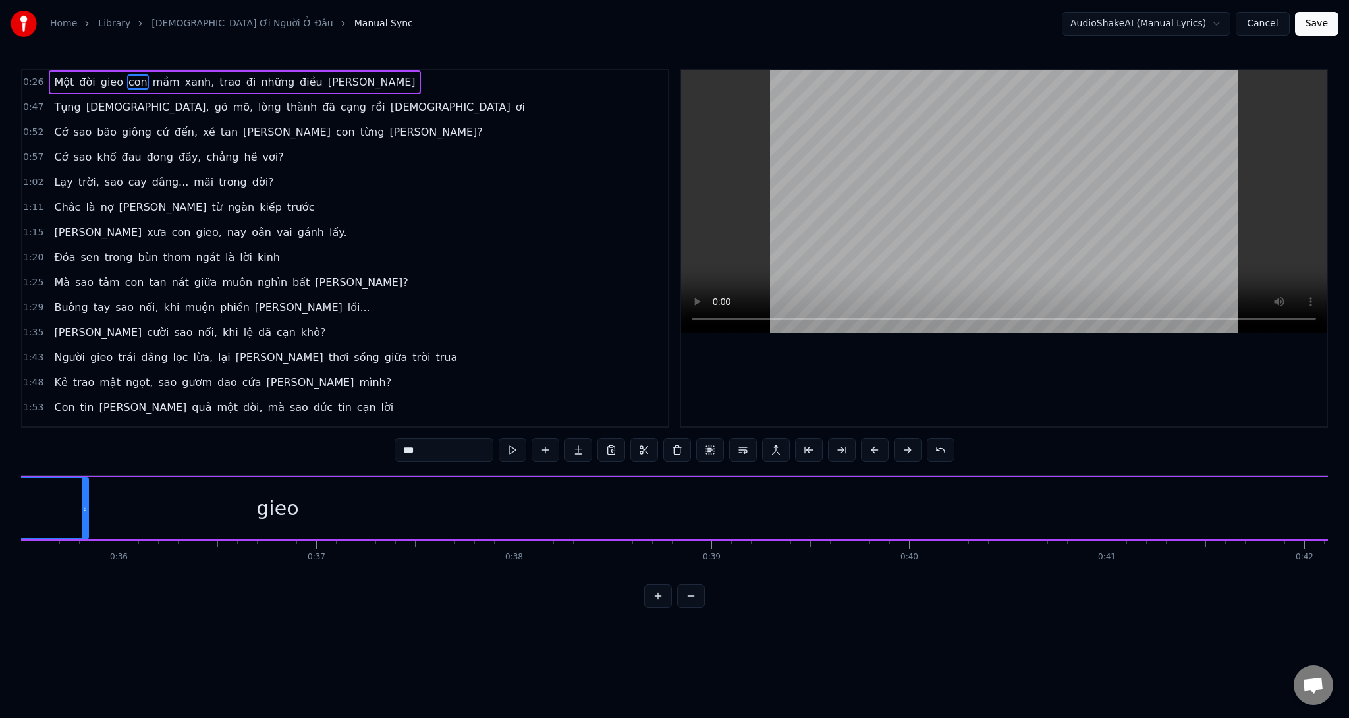
scroll to position [0, 7056]
click at [310, 518] on div "gieo" at bounding box center [237, 508] width 2805 height 63
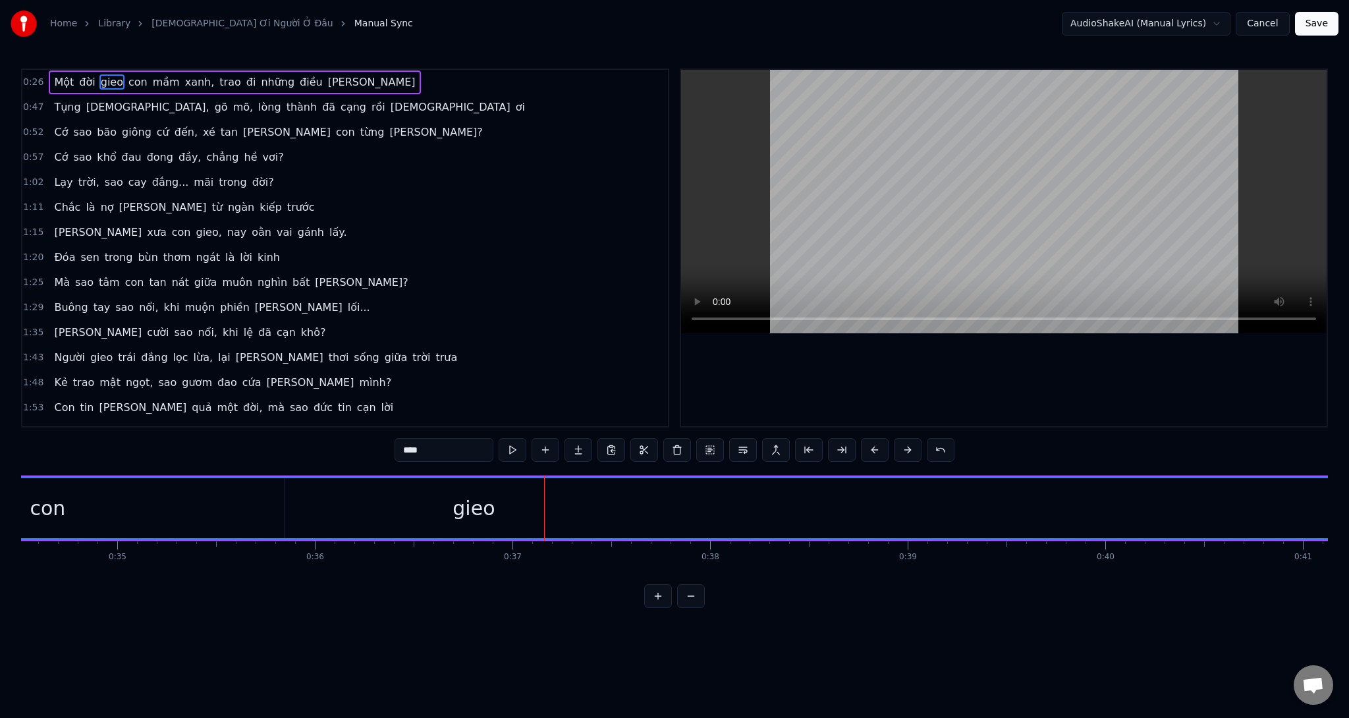
scroll to position [0, 6800]
click at [265, 516] on div "gieo" at bounding box center [494, 508] width 2804 height 60
click at [618, 488] on div "gieo" at bounding box center [494, 508] width 2804 height 60
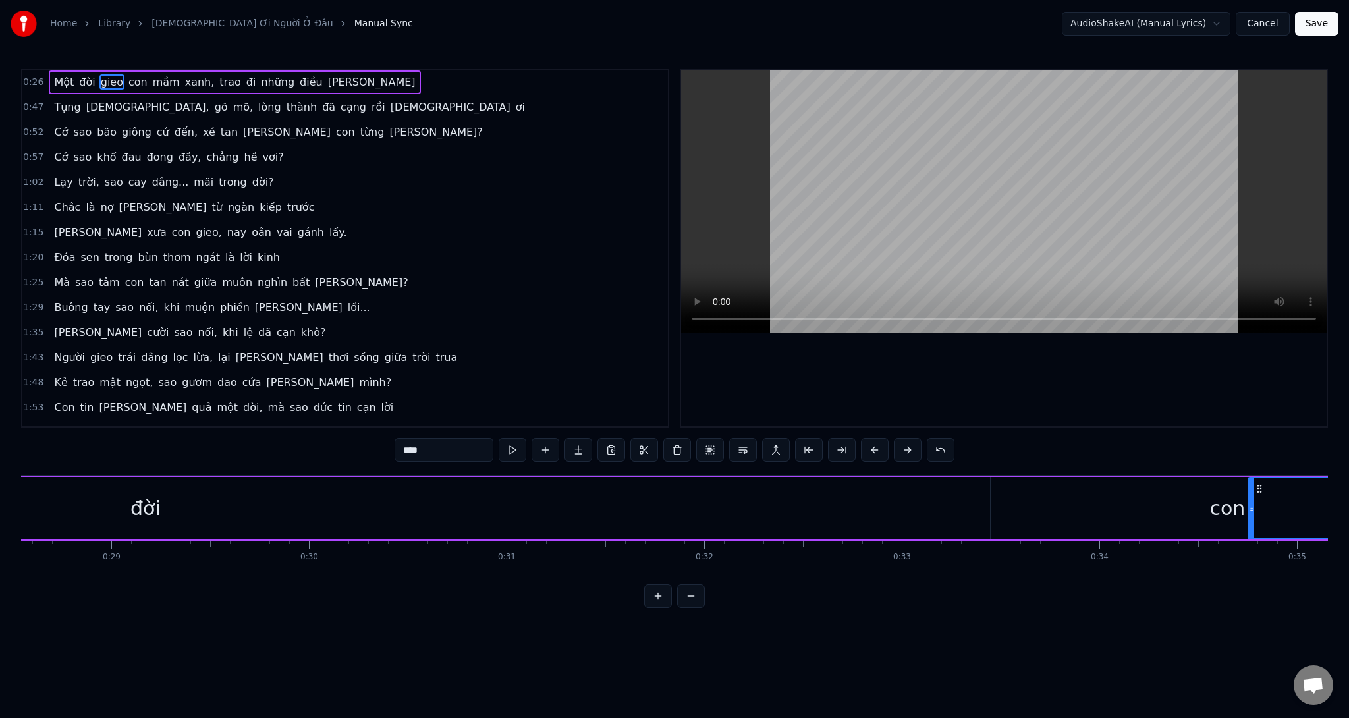
drag, startPoint x: 254, startPoint y: 524, endPoint x: 1251, endPoint y: 522, distance: 997.2
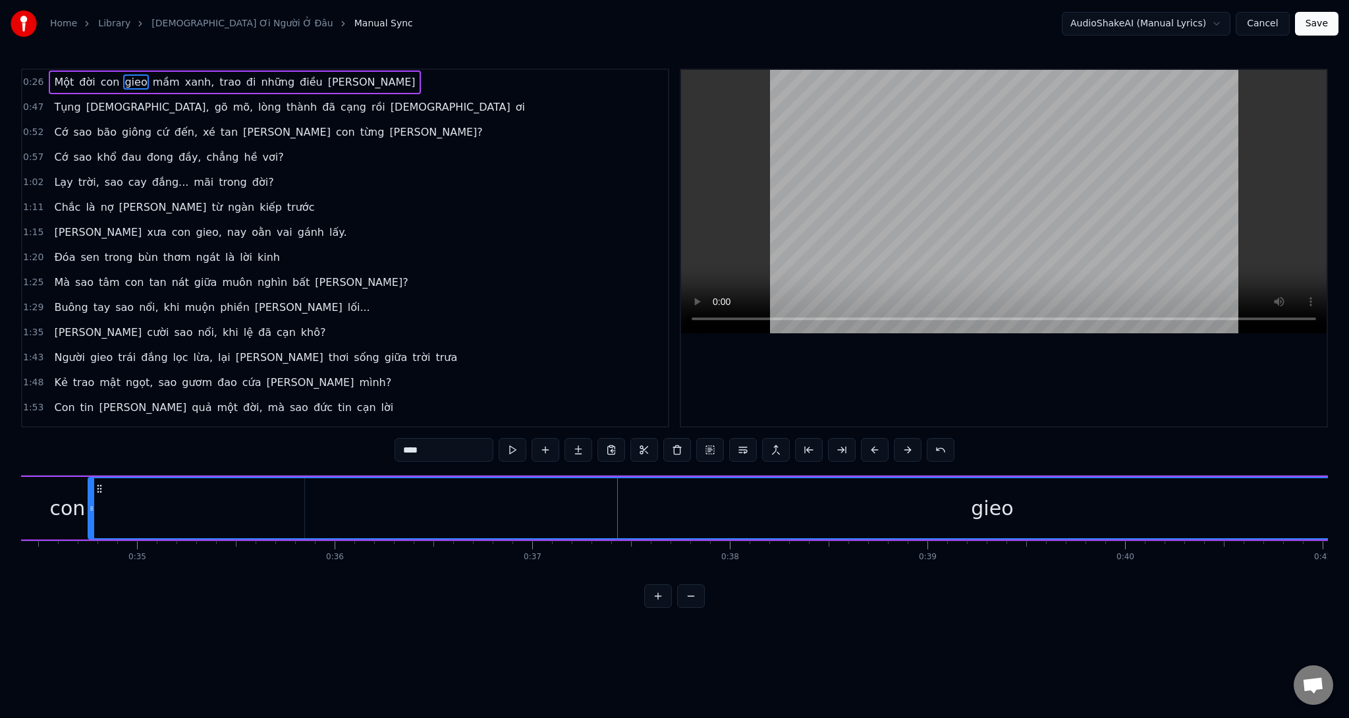
scroll to position [0, 6603]
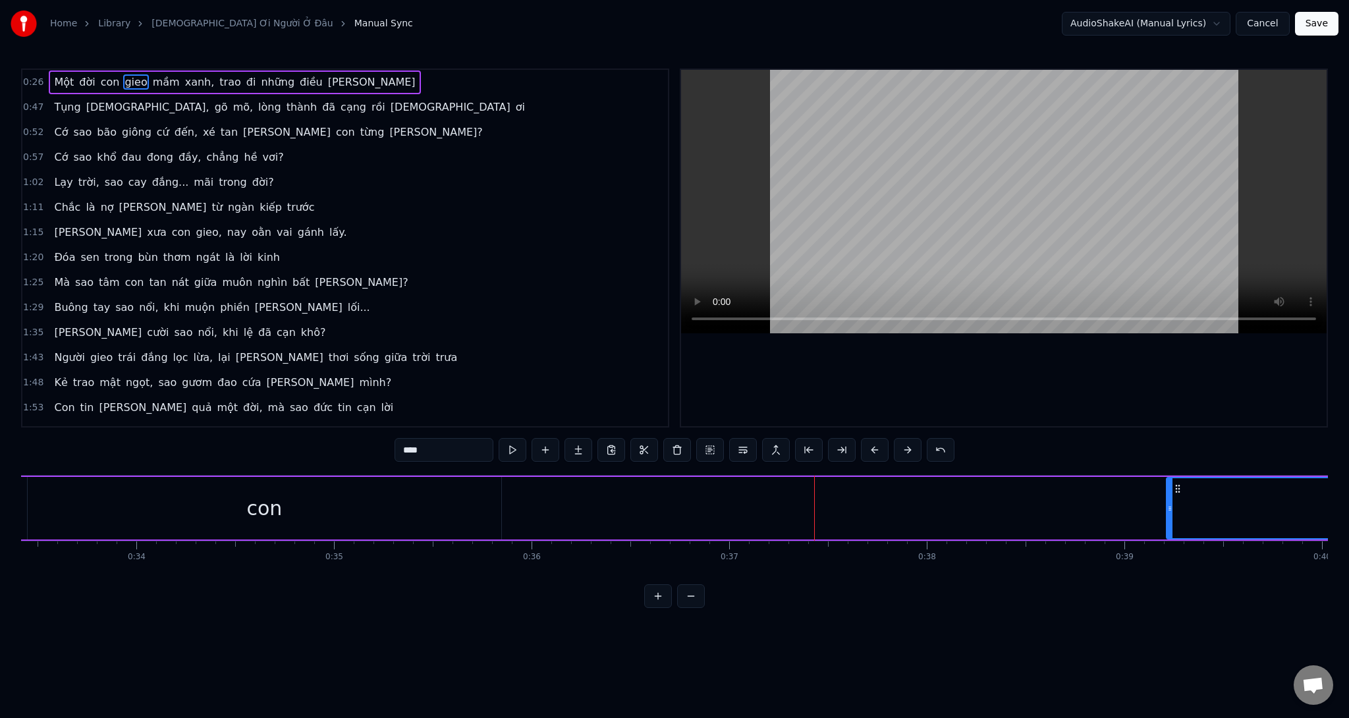
drag, startPoint x: 315, startPoint y: 519, endPoint x: 1167, endPoint y: 501, distance: 851.8
click at [1167, 501] on div at bounding box center [1169, 508] width 5 height 60
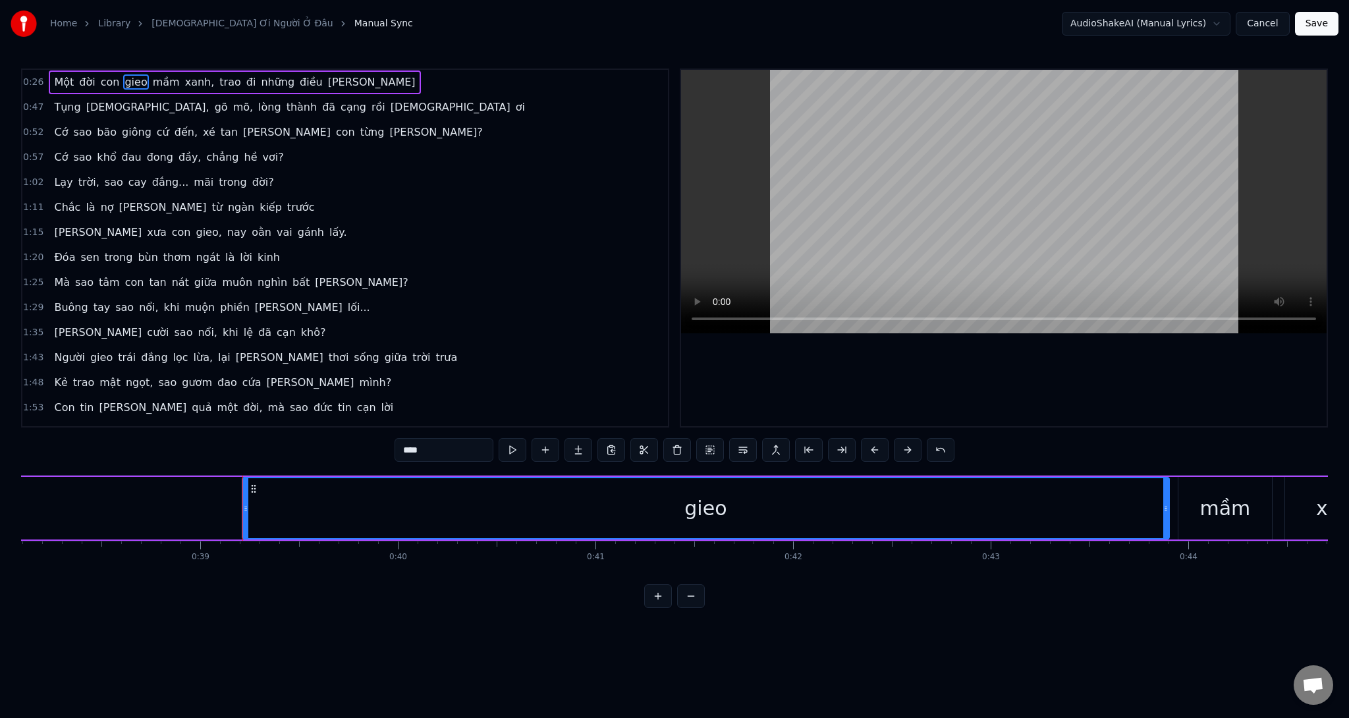
scroll to position [0, 7507]
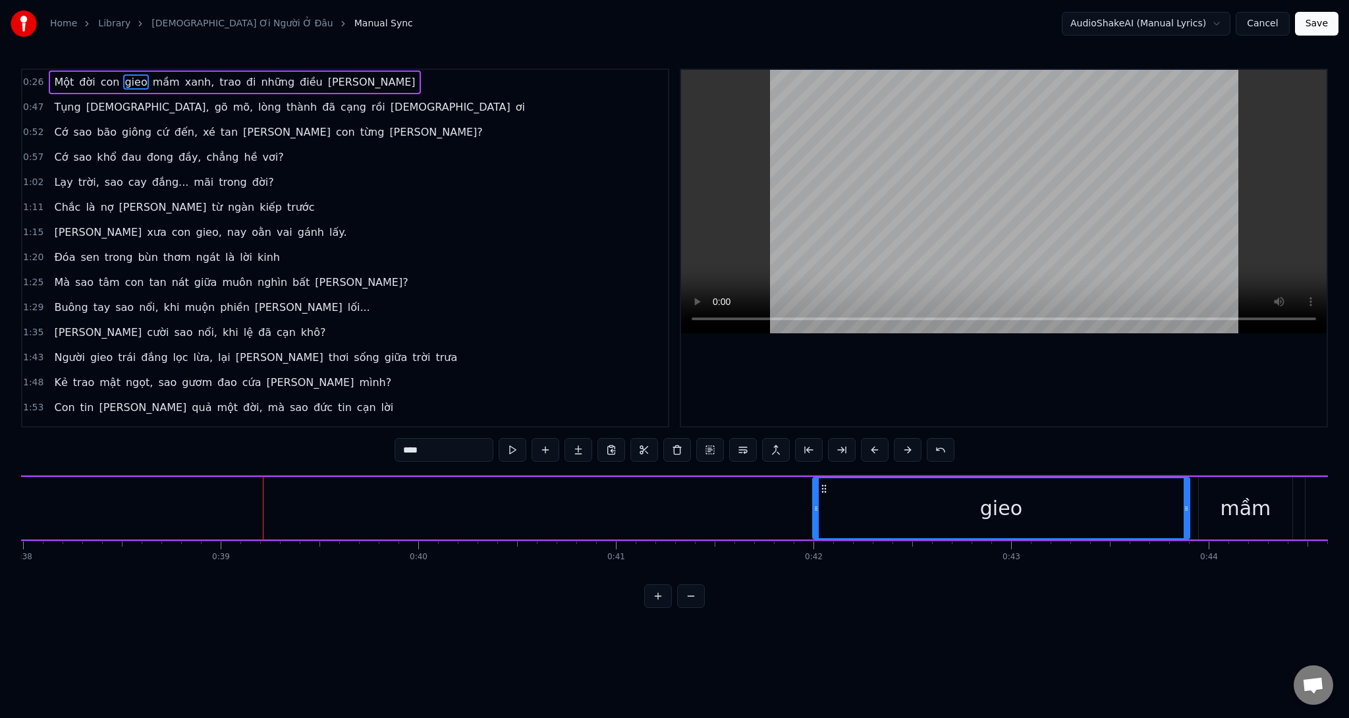
drag, startPoint x: 264, startPoint y: 528, endPoint x: 814, endPoint y: 537, distance: 550.0
click at [814, 537] on div at bounding box center [815, 508] width 5 height 60
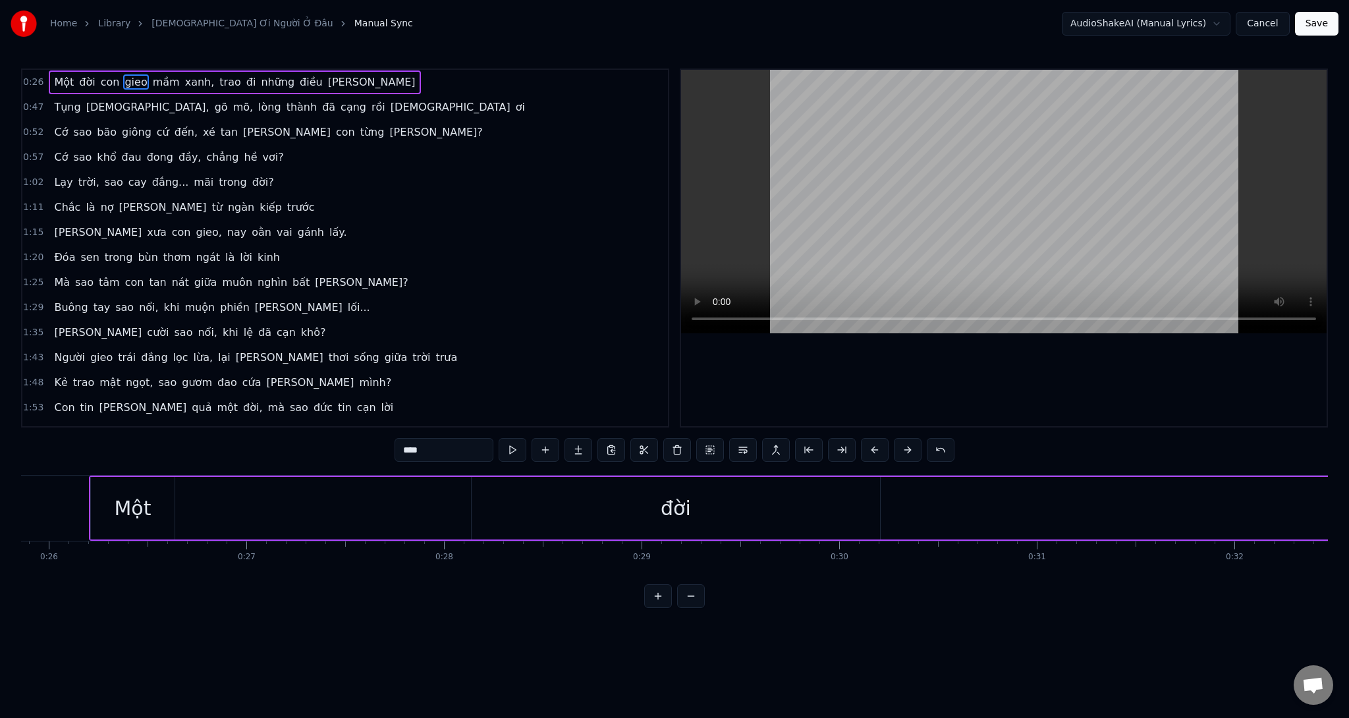
scroll to position [0, 5090]
click at [780, 512] on div "đời" at bounding box center [695, 508] width 408 height 63
type input "***"
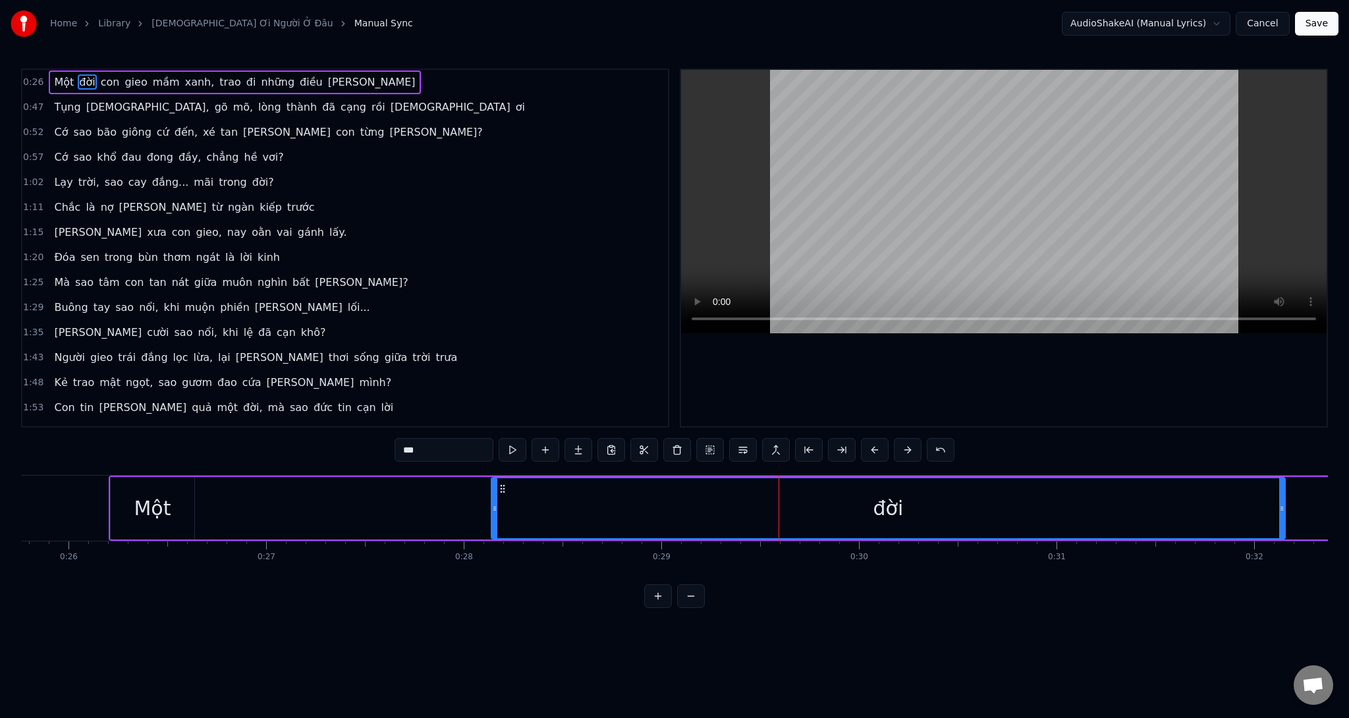
drag, startPoint x: 897, startPoint y: 513, endPoint x: 1283, endPoint y: 497, distance: 386.3
click at [1283, 497] on div at bounding box center [1281, 508] width 5 height 60
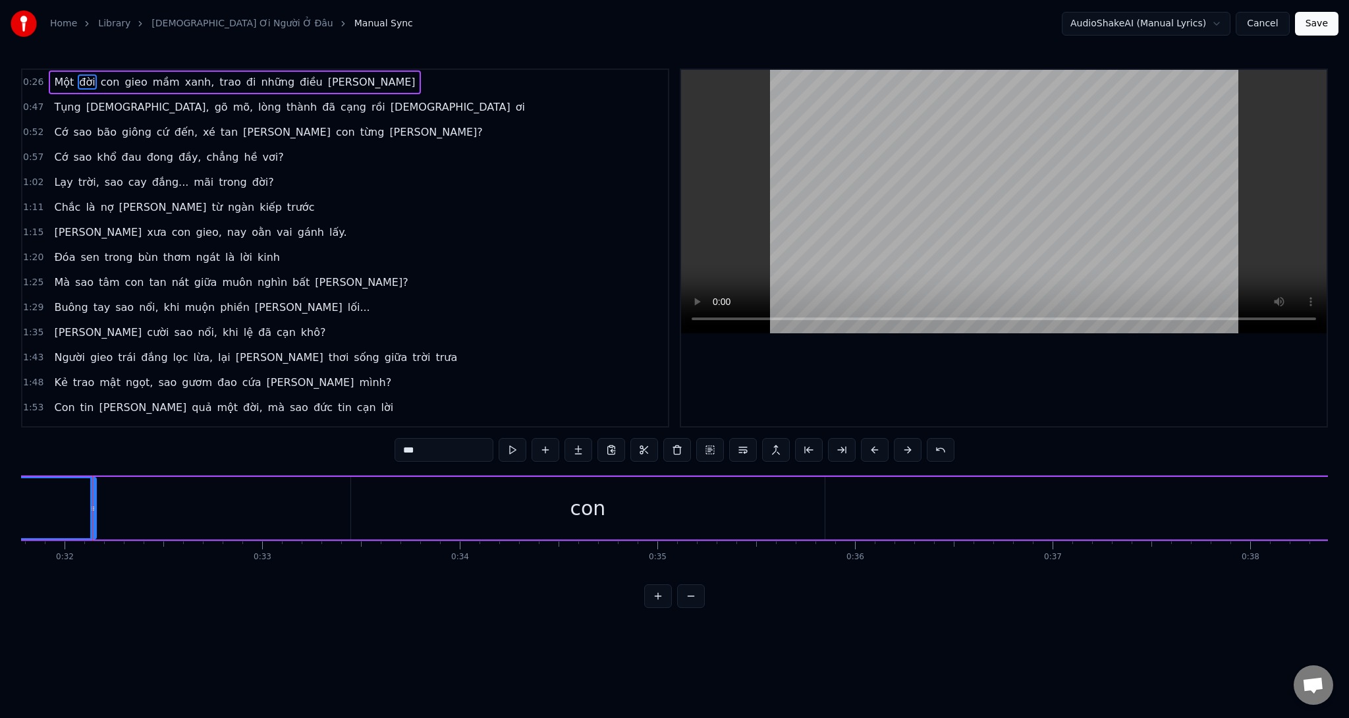
scroll to position [0, 6285]
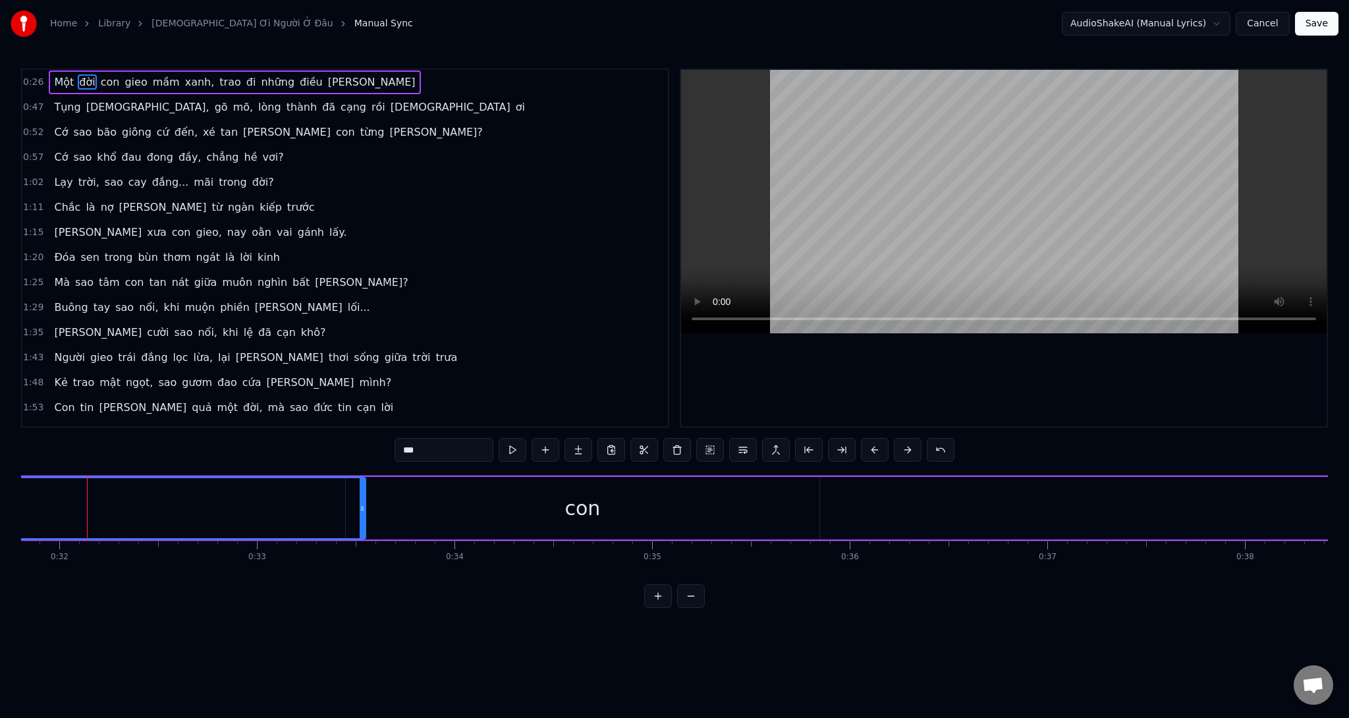
drag, startPoint x: 88, startPoint y: 512, endPoint x: 362, endPoint y: 496, distance: 275.2
click at [362, 496] on div at bounding box center [362, 508] width 5 height 60
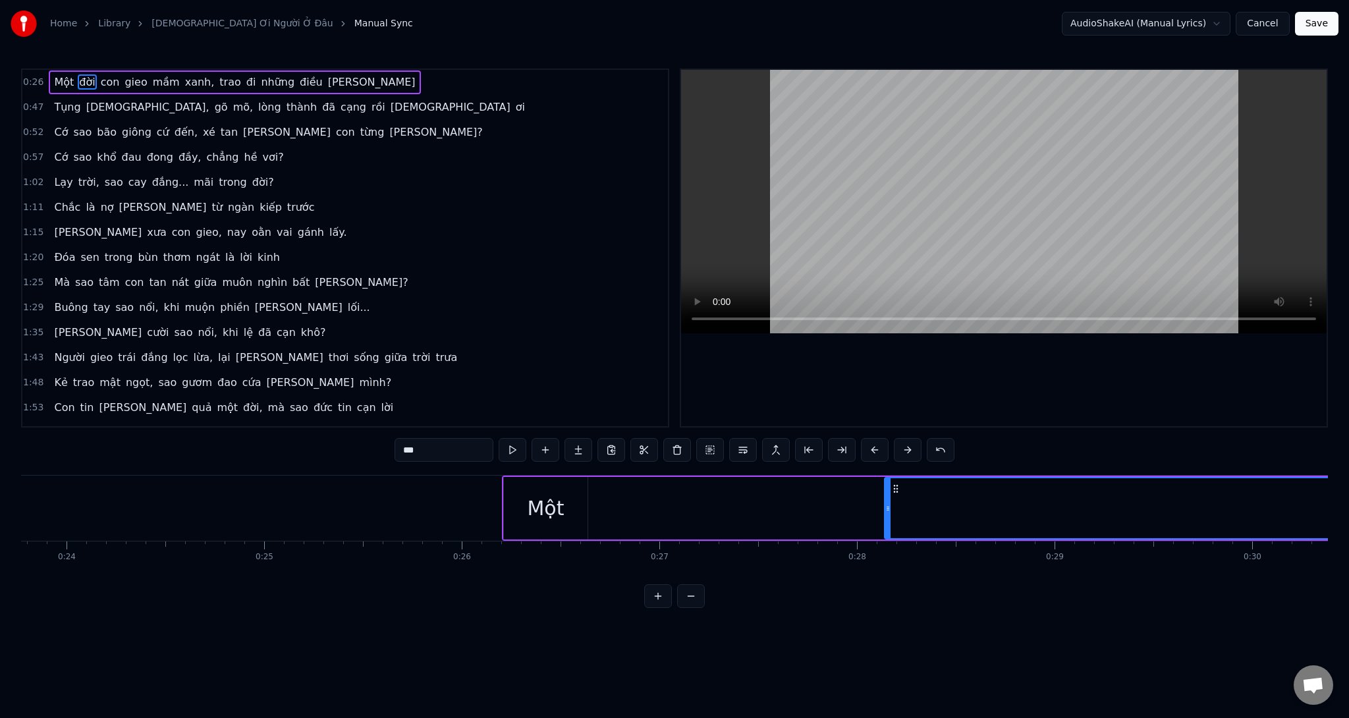
scroll to position [0, 5346]
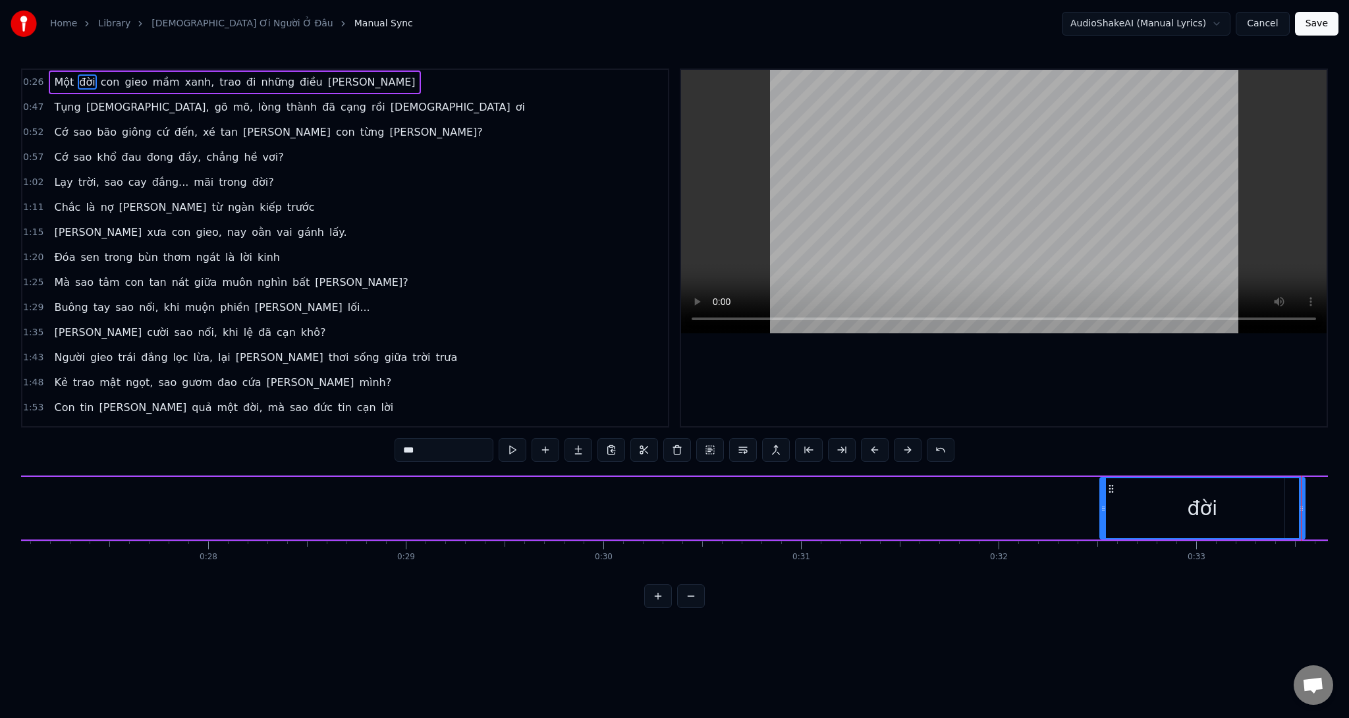
drag, startPoint x: 238, startPoint y: 520, endPoint x: 1102, endPoint y: 539, distance: 864.4
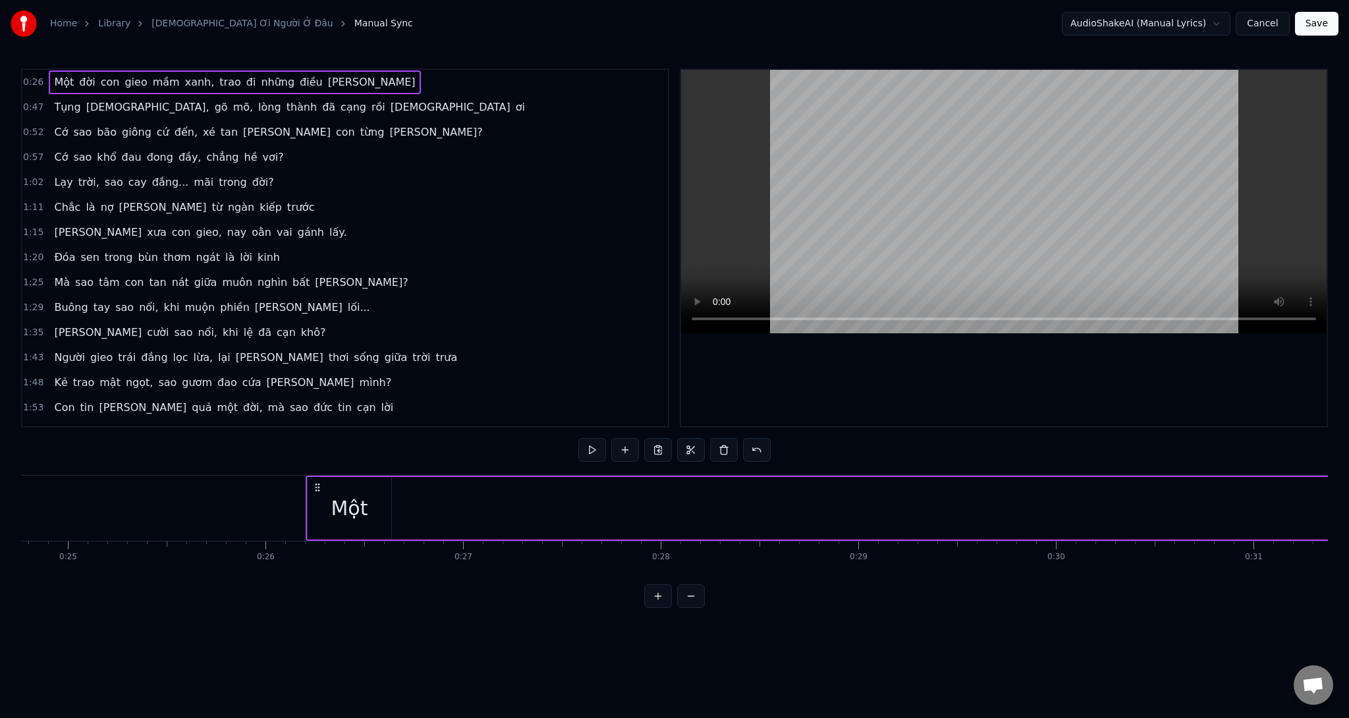
scroll to position [0, 4815]
click at [464, 526] on div "Một" at bounding box center [428, 508] width 84 height 63
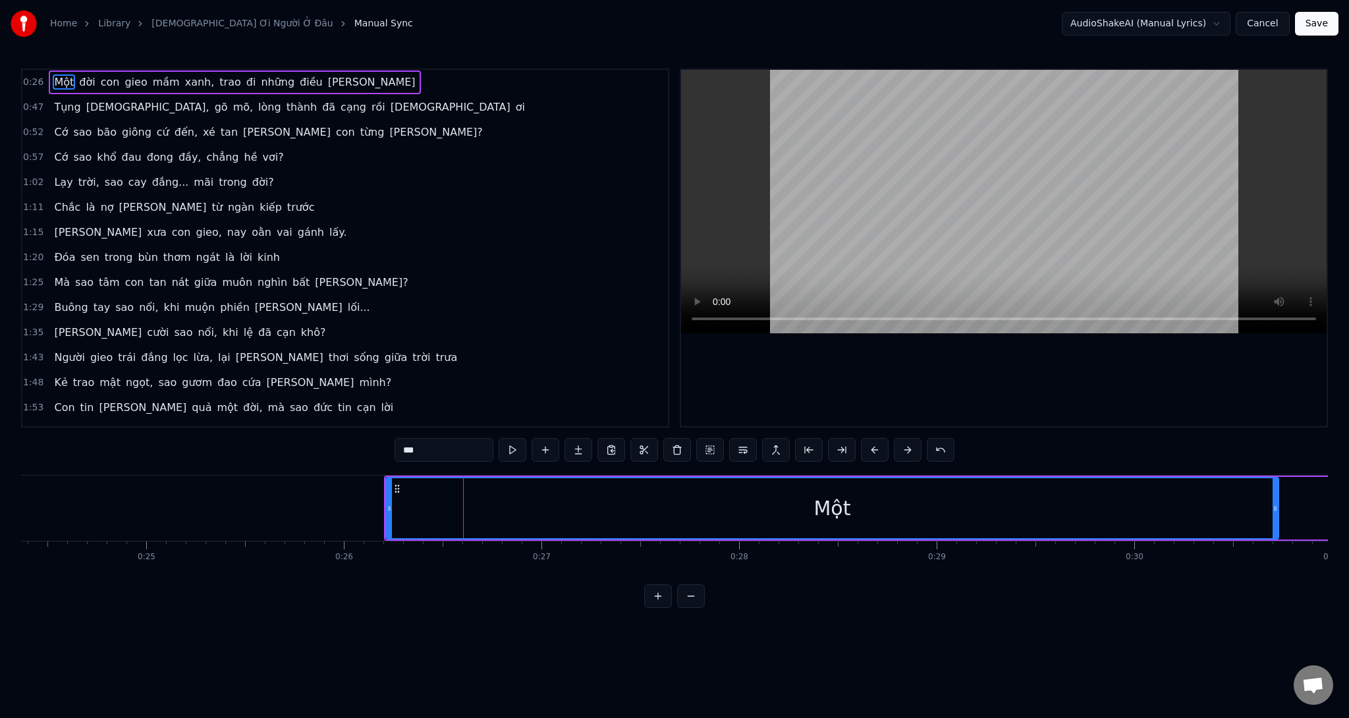
drag, startPoint x: 466, startPoint y: 519, endPoint x: 1189, endPoint y: 528, distance: 722.6
click at [1276, 534] on div at bounding box center [1275, 508] width 5 height 60
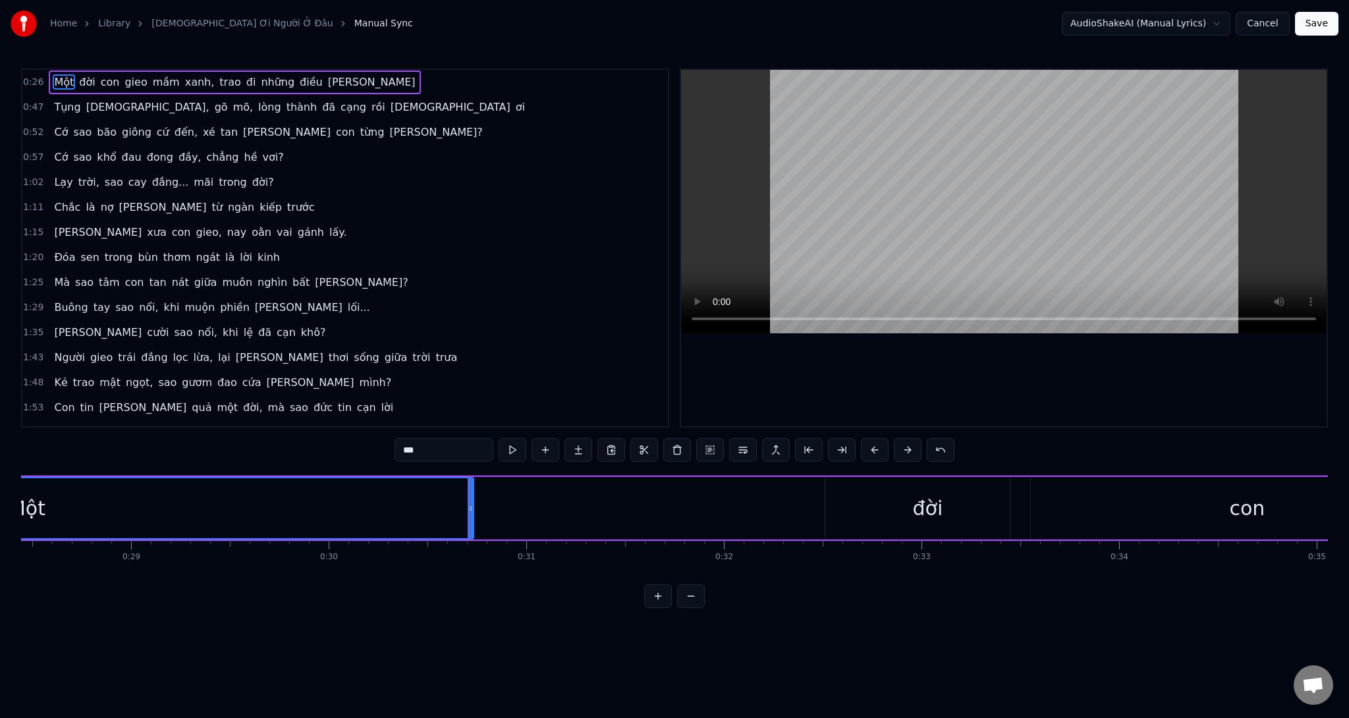
scroll to position [0, 5168]
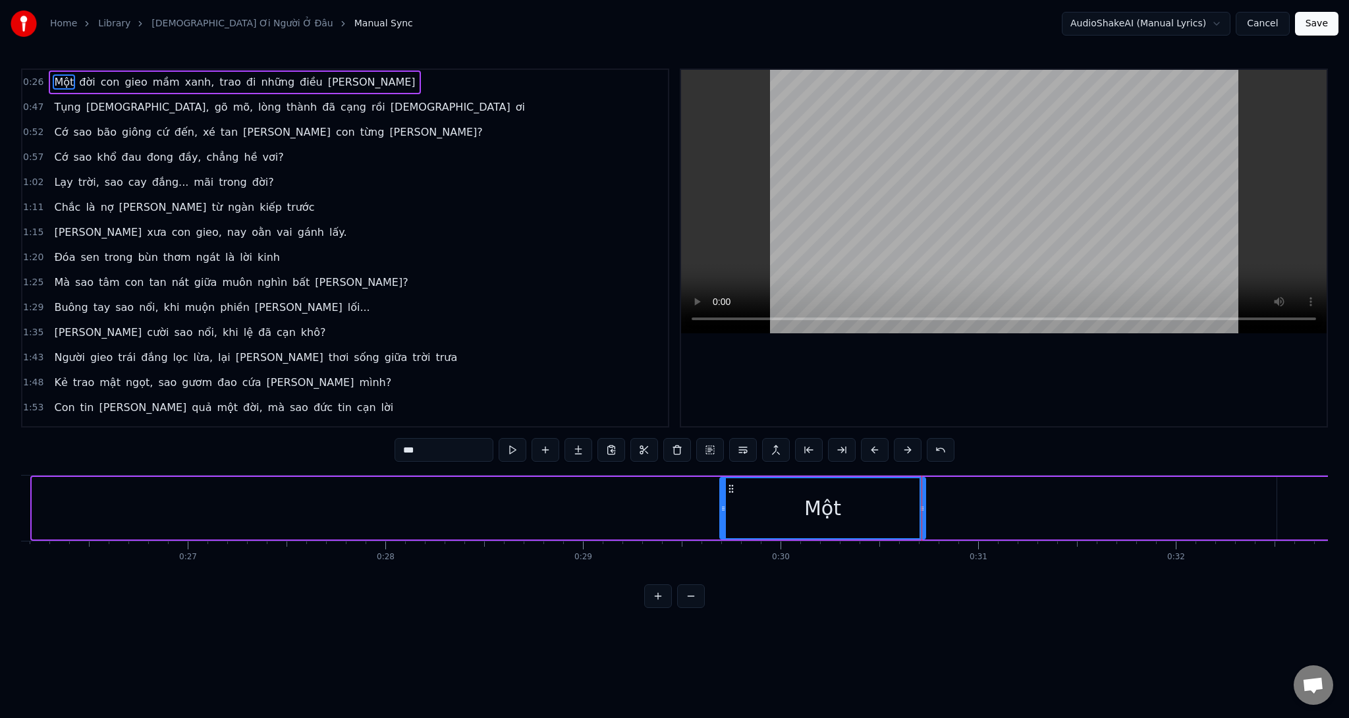
drag, startPoint x: 37, startPoint y: 511, endPoint x: 775, endPoint y: 512, distance: 737.7
click at [721, 523] on div at bounding box center [723, 508] width 5 height 60
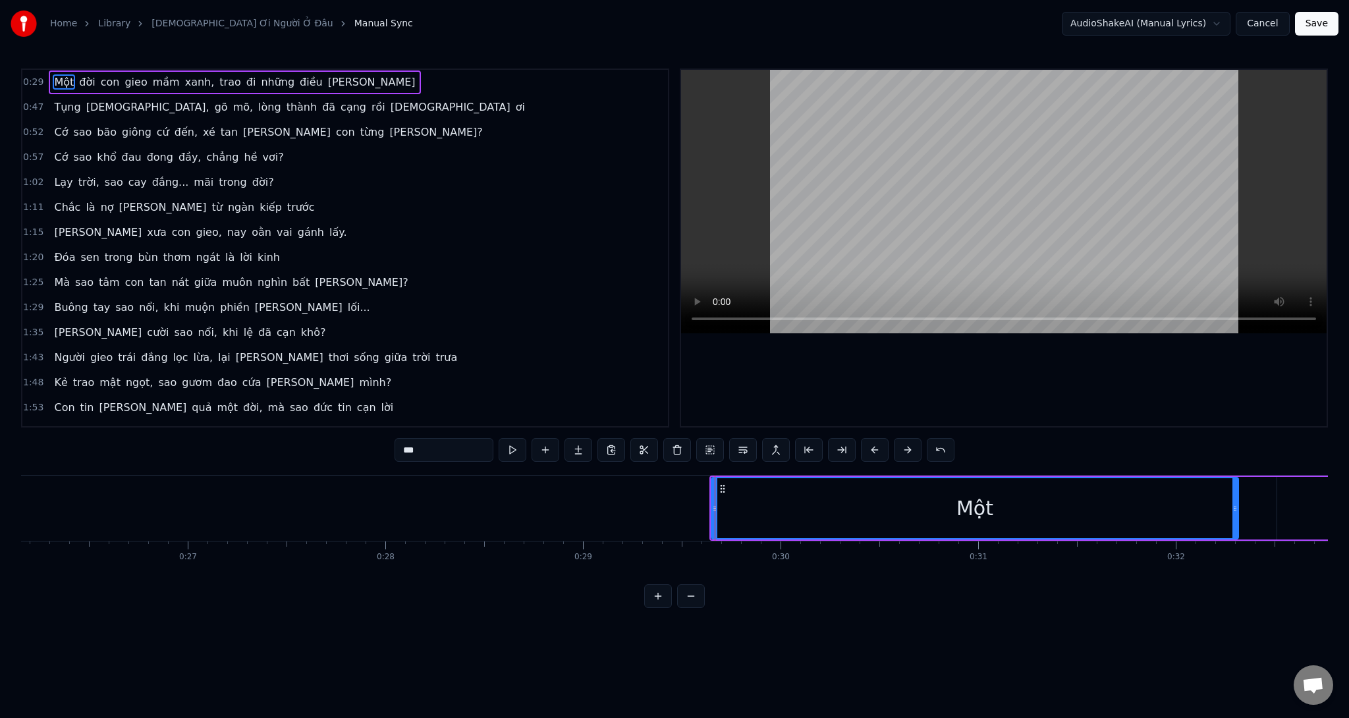
drag, startPoint x: 924, startPoint y: 507, endPoint x: 1240, endPoint y: 513, distance: 316.2
click at [1238, 513] on div at bounding box center [1234, 508] width 5 height 60
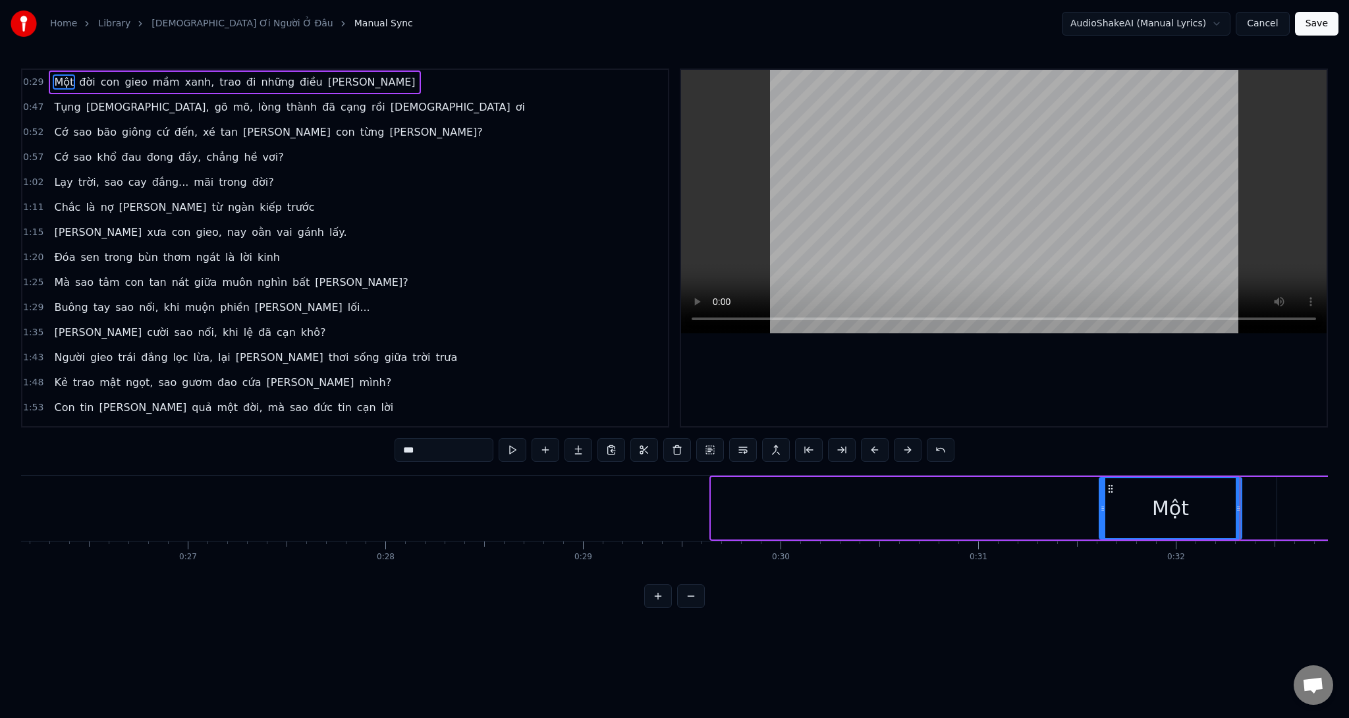
drag, startPoint x: 714, startPoint y: 519, endPoint x: 1107, endPoint y: 500, distance: 393.0
click at [1105, 500] on div at bounding box center [1102, 508] width 5 height 60
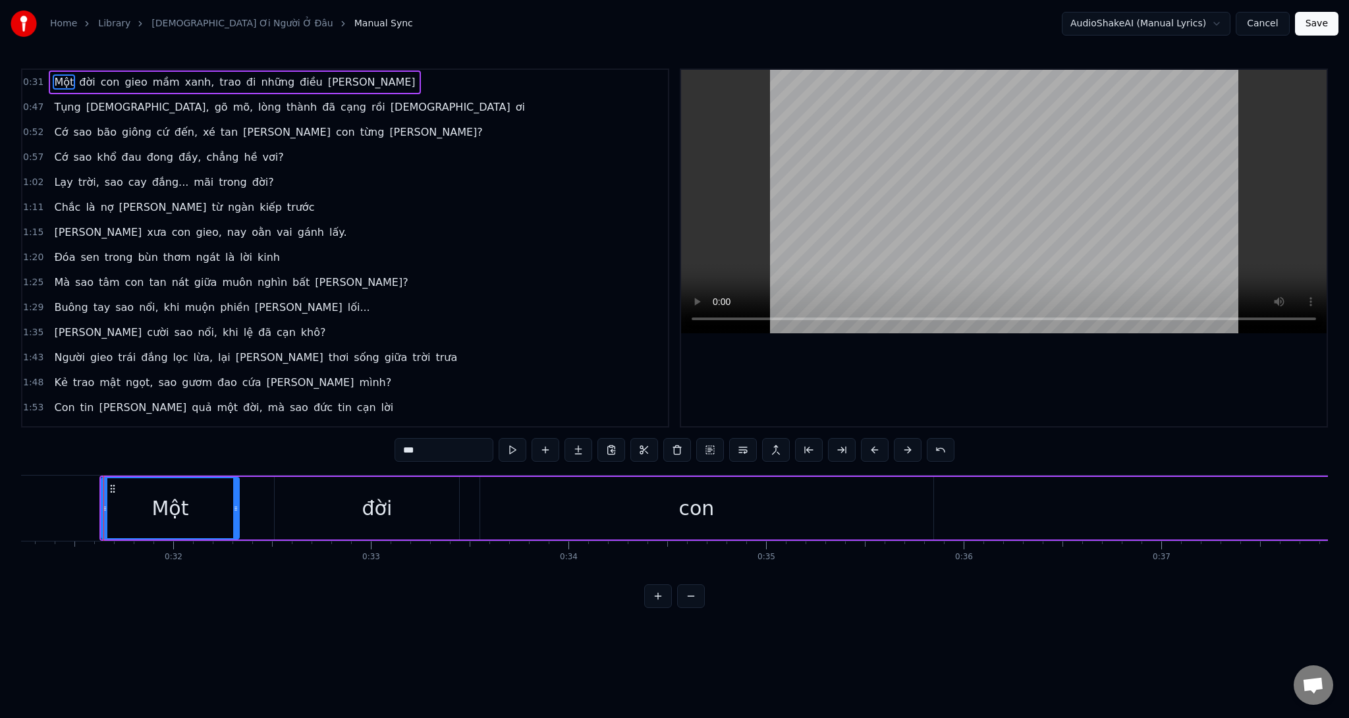
scroll to position [0, 5954]
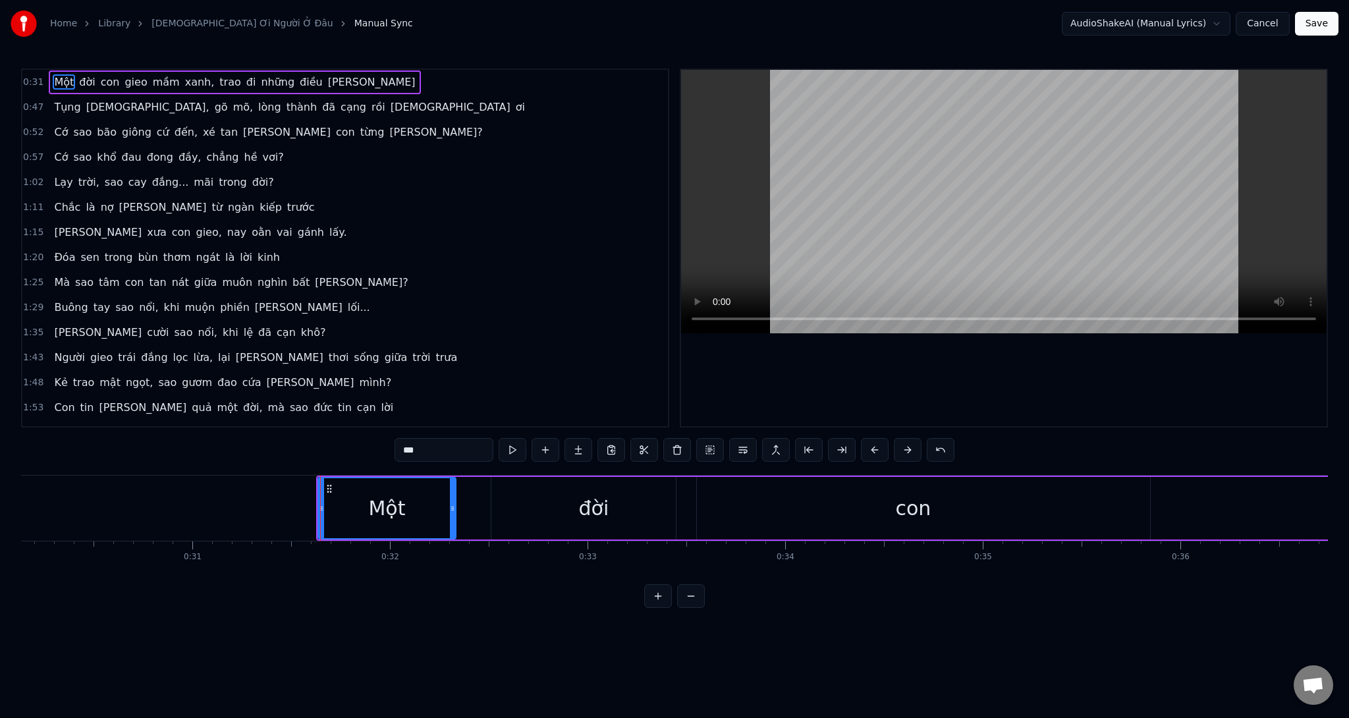
click at [706, 505] on div "con" at bounding box center [913, 508] width 474 height 63
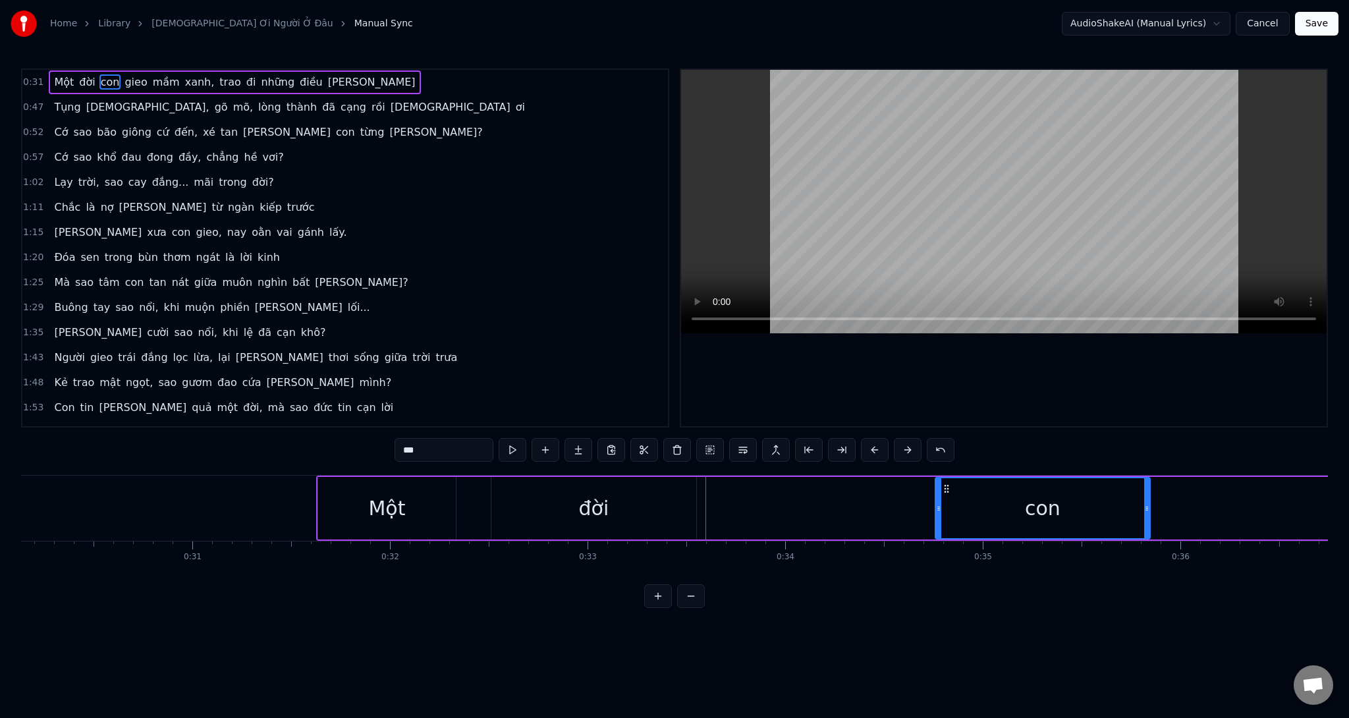
drag, startPoint x: 680, startPoint y: 519, endPoint x: 939, endPoint y: 512, distance: 259.0
click at [939, 512] on div at bounding box center [938, 508] width 5 height 60
click at [685, 495] on div "đời" at bounding box center [593, 508] width 205 height 63
type input "***"
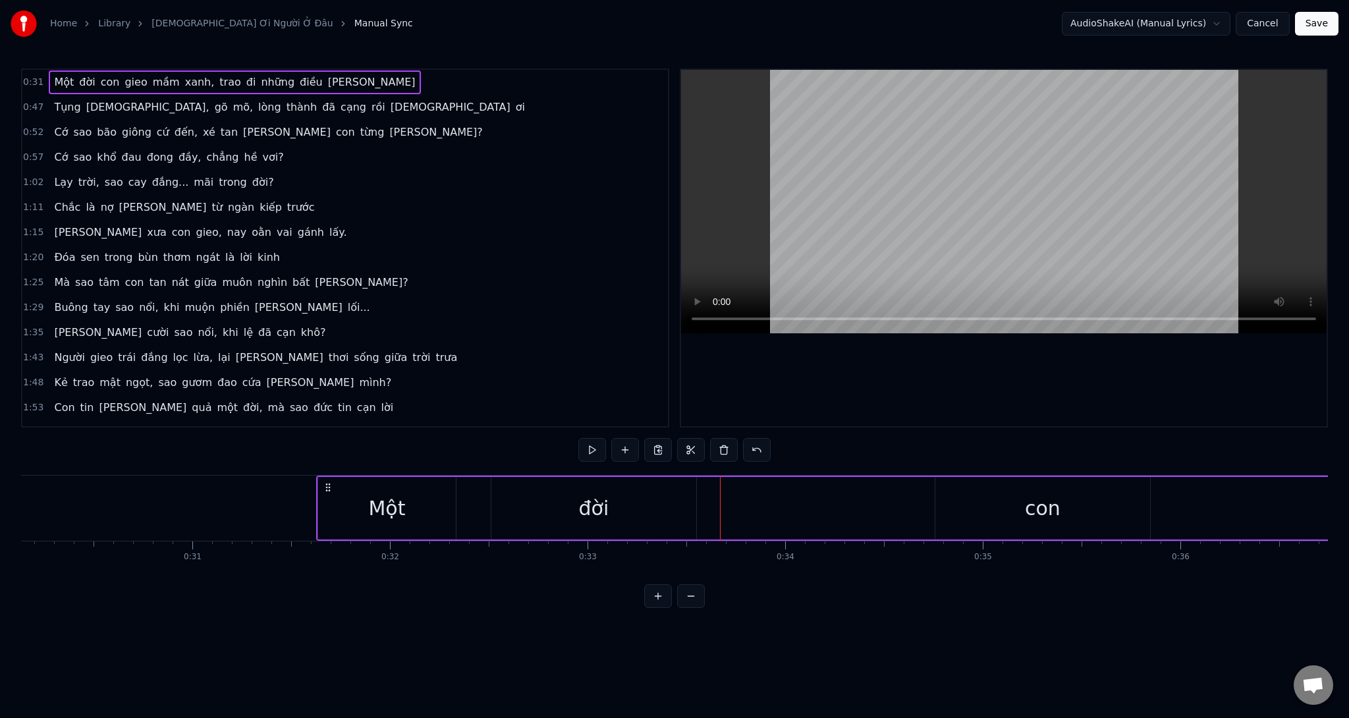
click at [661, 516] on div "đời" at bounding box center [593, 508] width 205 height 63
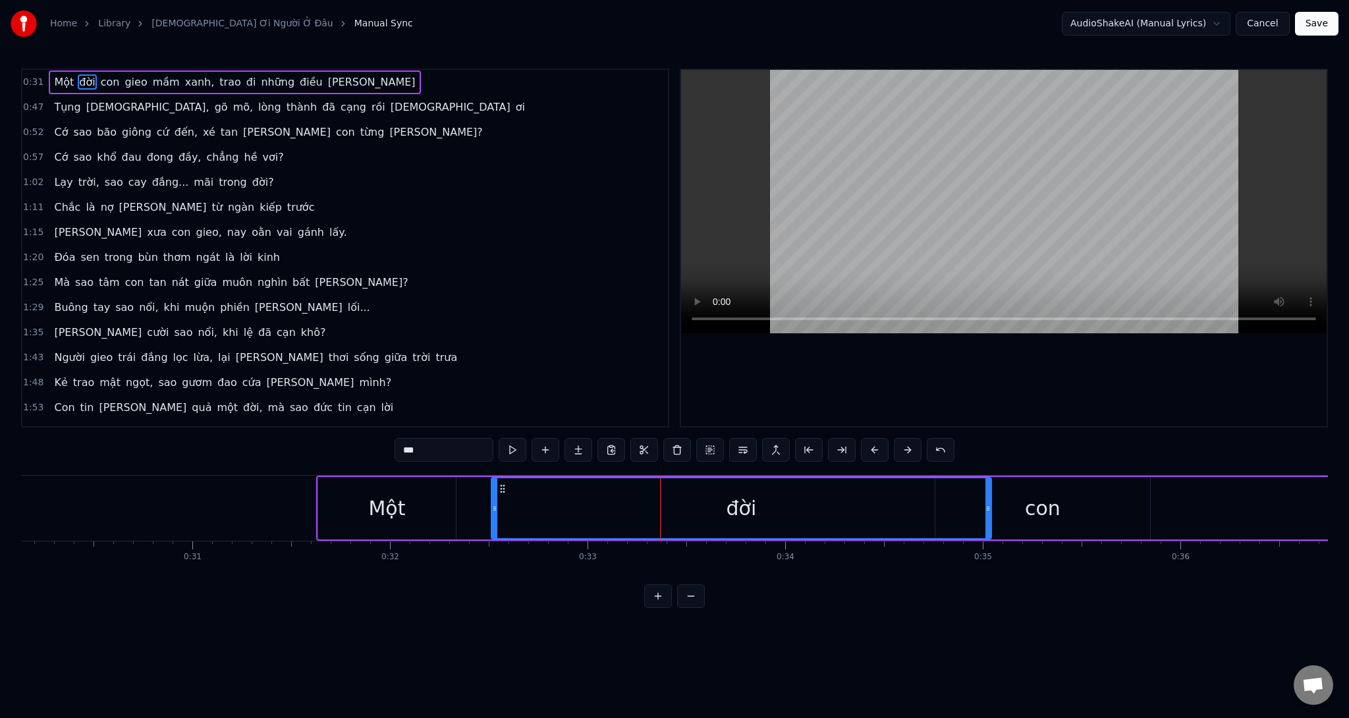
drag, startPoint x: 692, startPoint y: 512, endPoint x: 987, endPoint y: 516, distance: 295.1
click at [987, 516] on div at bounding box center [987, 508] width 5 height 60
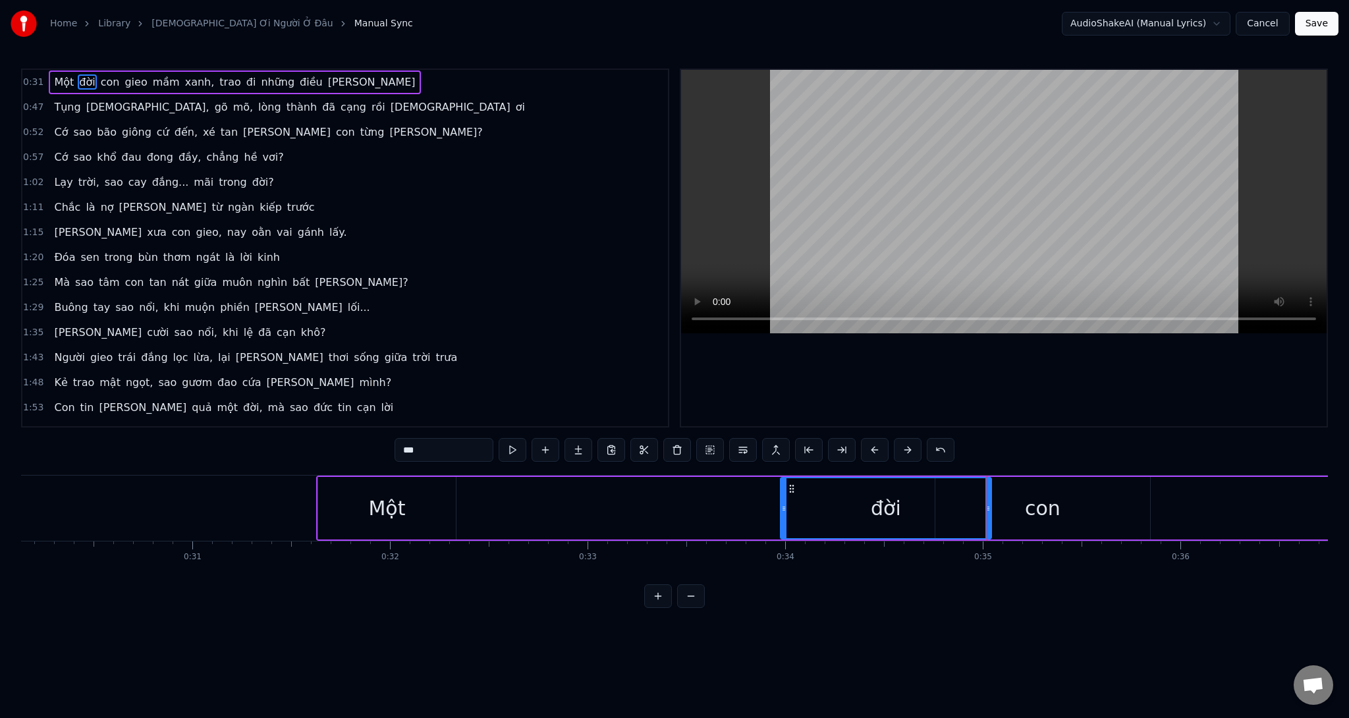
drag, startPoint x: 493, startPoint y: 507, endPoint x: 777, endPoint y: 501, distance: 283.9
click at [781, 501] on div at bounding box center [783, 508] width 5 height 60
click at [358, 501] on div "Một" at bounding box center [387, 508] width 138 height 63
type input "***"
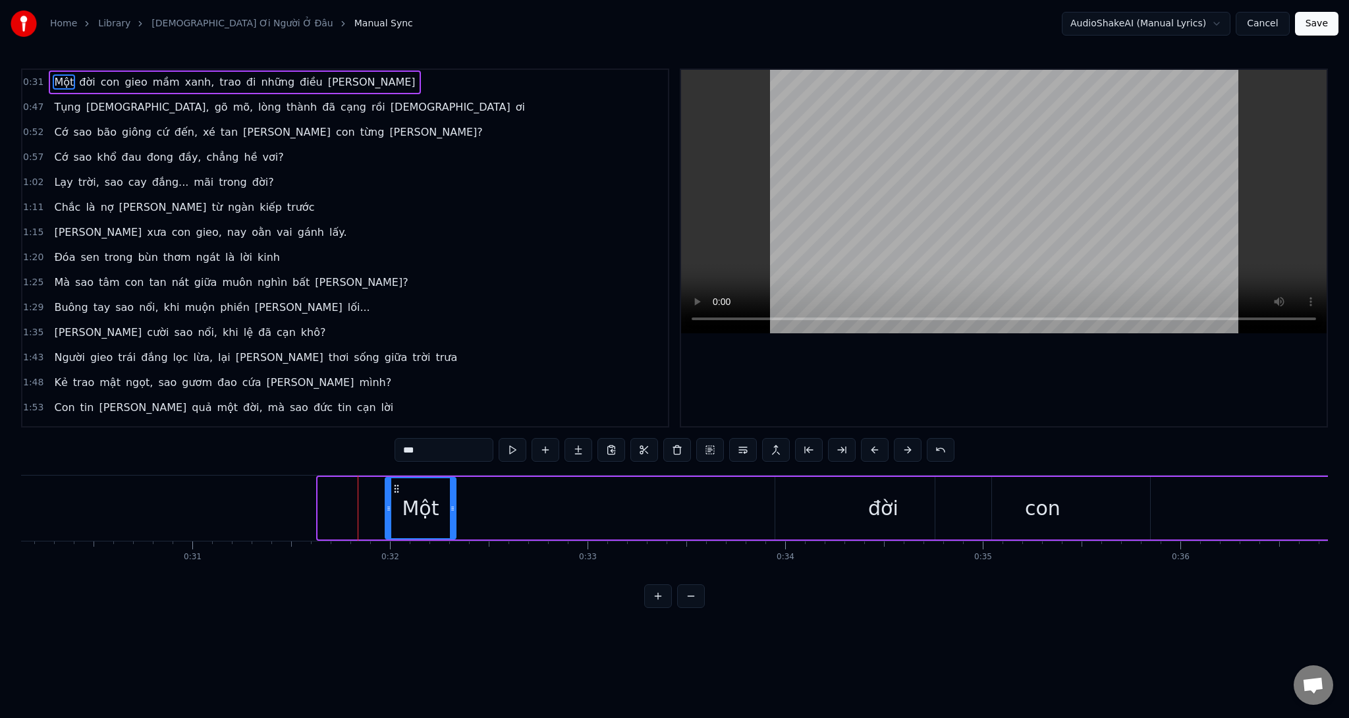
drag, startPoint x: 321, startPoint y: 508, endPoint x: 375, endPoint y: 518, distance: 55.0
click at [386, 518] on div at bounding box center [388, 508] width 5 height 60
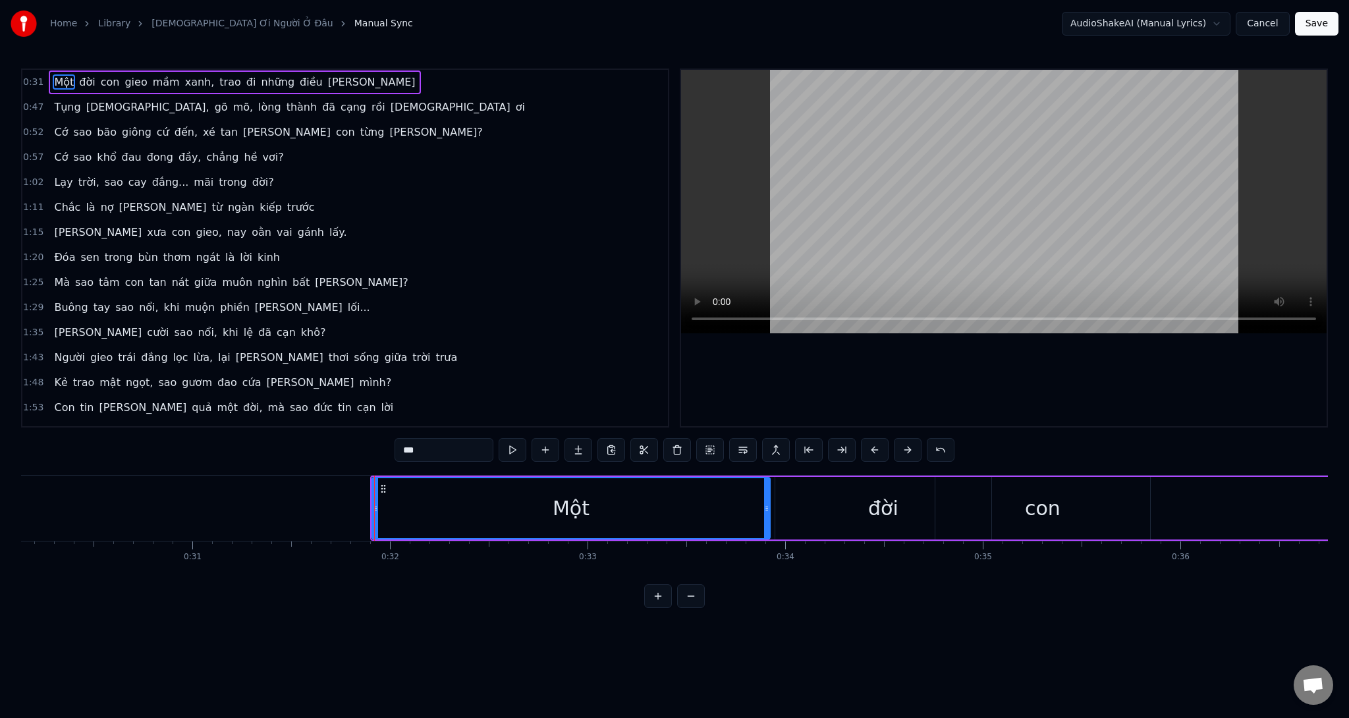
drag, startPoint x: 453, startPoint y: 505, endPoint x: 767, endPoint y: 508, distance: 314.2
click at [767, 508] on icon at bounding box center [766, 508] width 5 height 11
drag, startPoint x: 370, startPoint y: 508, endPoint x: 412, endPoint y: 501, distance: 42.2
click at [456, 499] on div "Một" at bounding box center [570, 508] width 399 height 63
drag, startPoint x: 374, startPoint y: 511, endPoint x: 578, endPoint y: 506, distance: 203.6
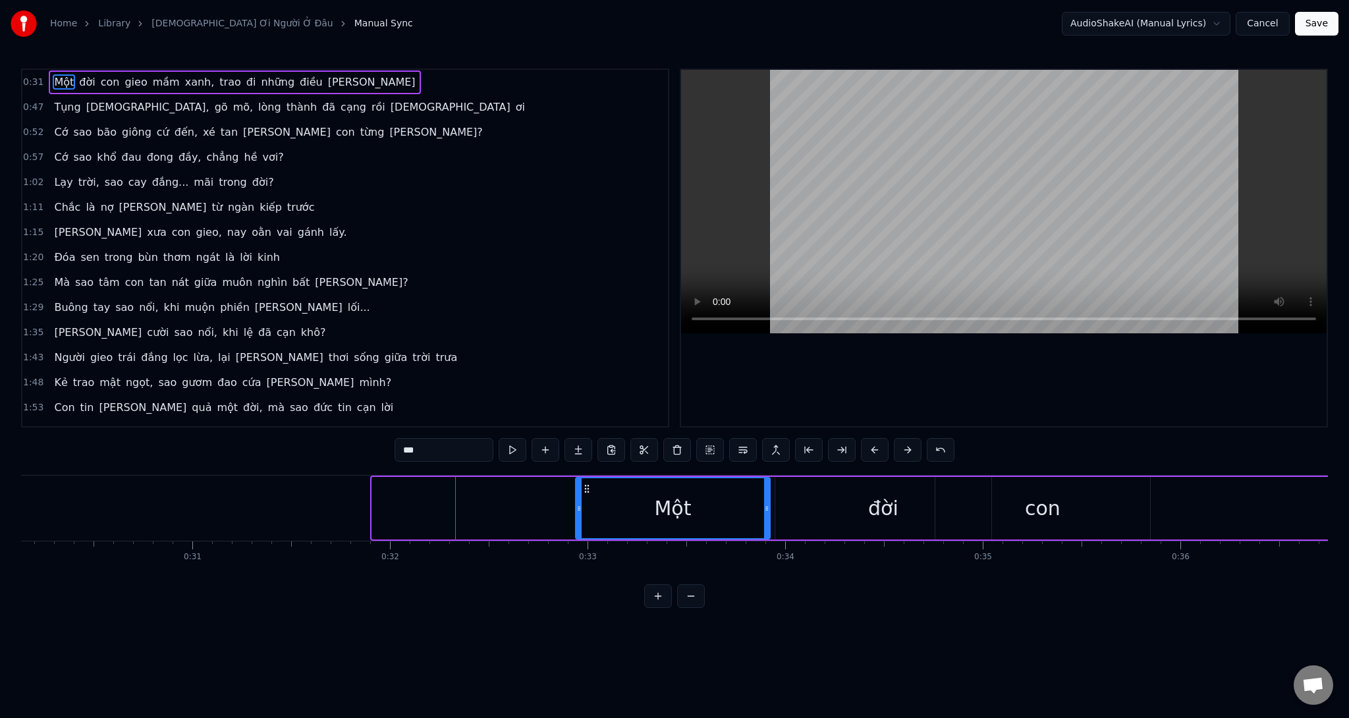
click at [578, 506] on icon at bounding box center [578, 508] width 5 height 11
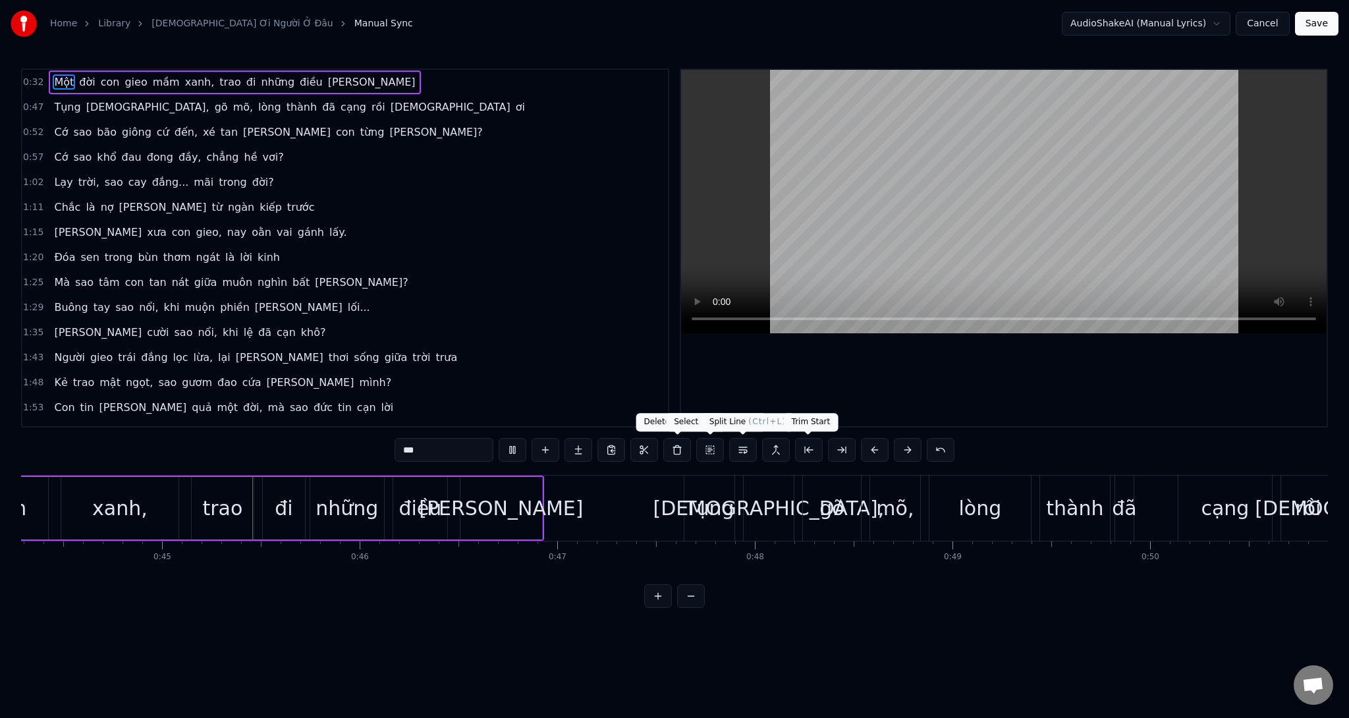
scroll to position [0, 8800]
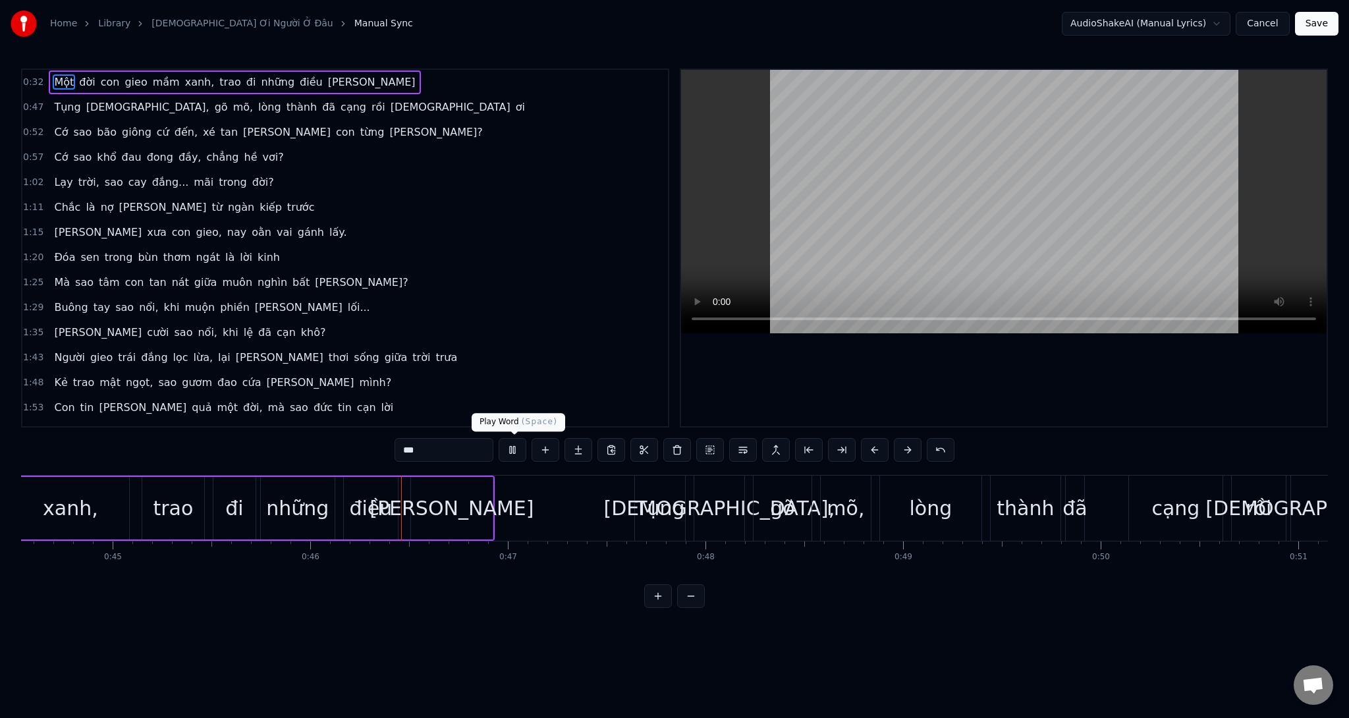
click at [517, 452] on button at bounding box center [513, 450] width 28 height 24
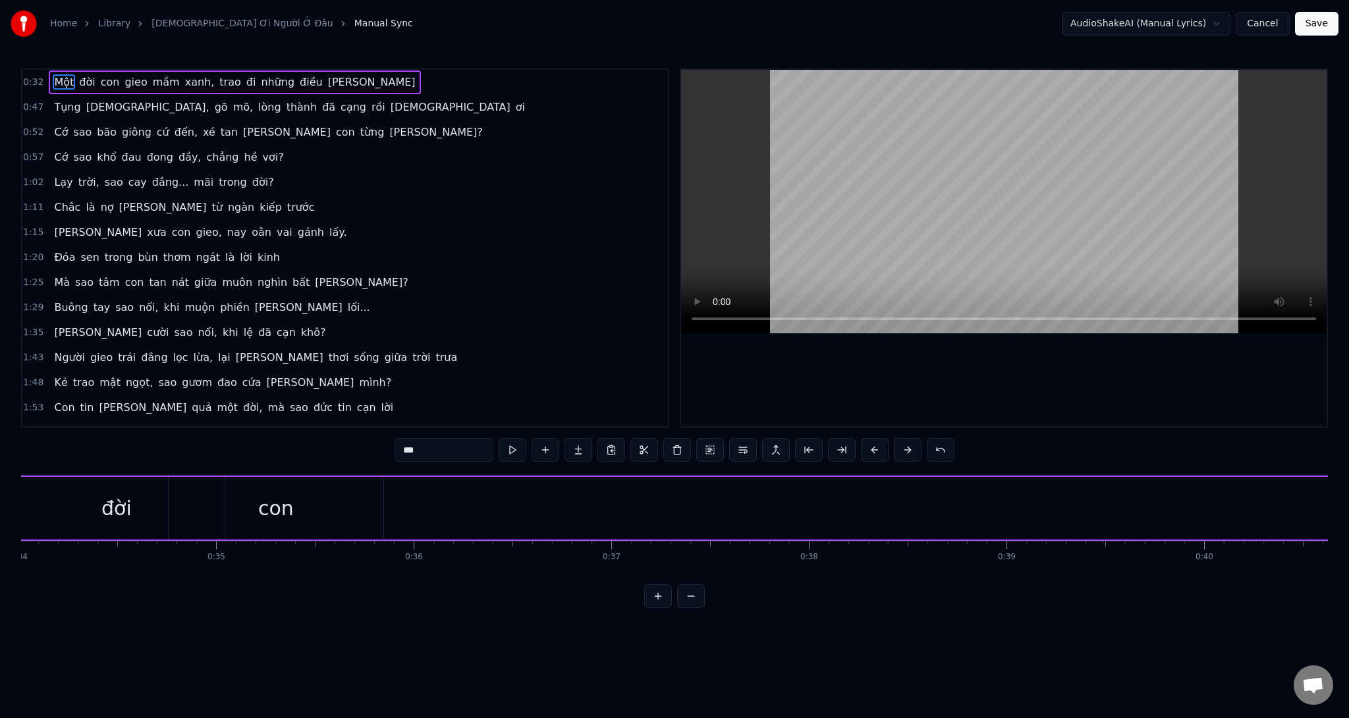
scroll to position [0, 6701]
click at [528, 511] on div "Một đời con gieo mầm xanh, trao đi [PERSON_NAME] điều [PERSON_NAME]" at bounding box center [1210, 508] width 2767 height 65
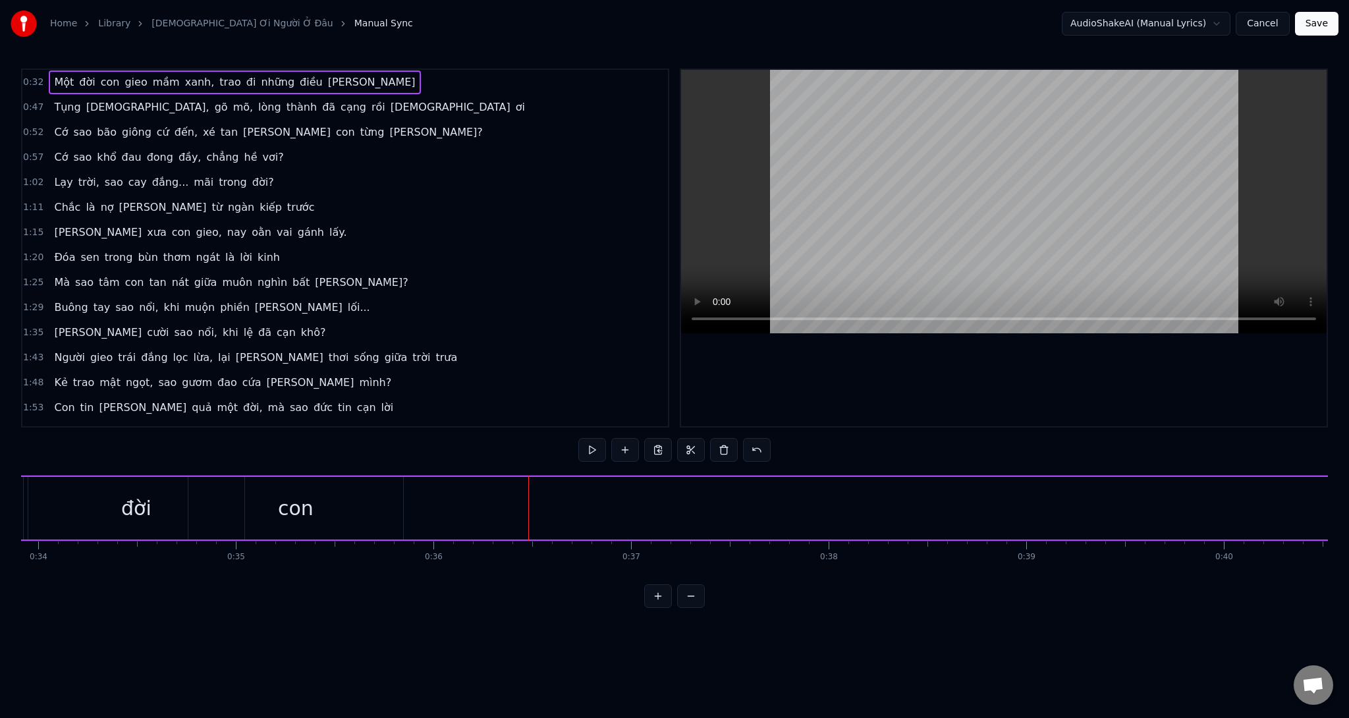
click at [314, 517] on div "con" at bounding box center [295, 508] width 215 height 63
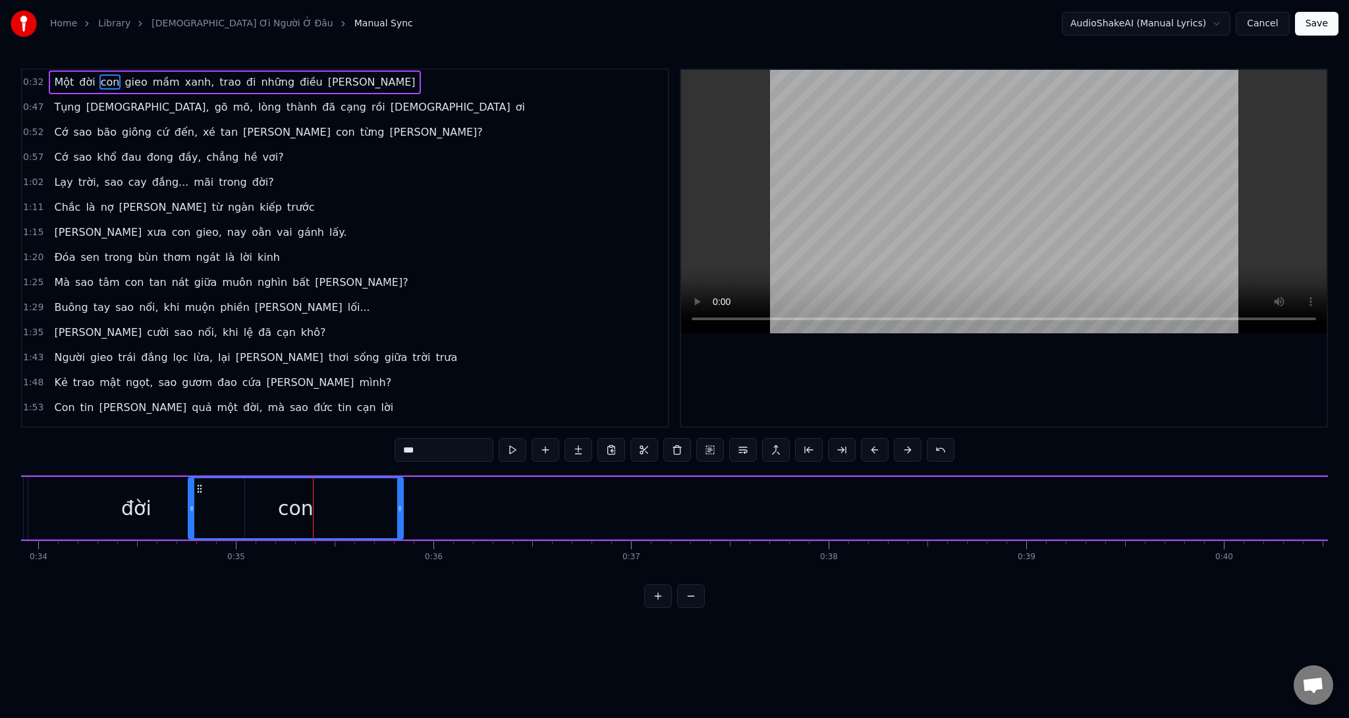
click at [788, 501] on div "Một đời con gieo mầm xanh, trao đi [PERSON_NAME] điều [PERSON_NAME]" at bounding box center [1210, 508] width 2767 height 65
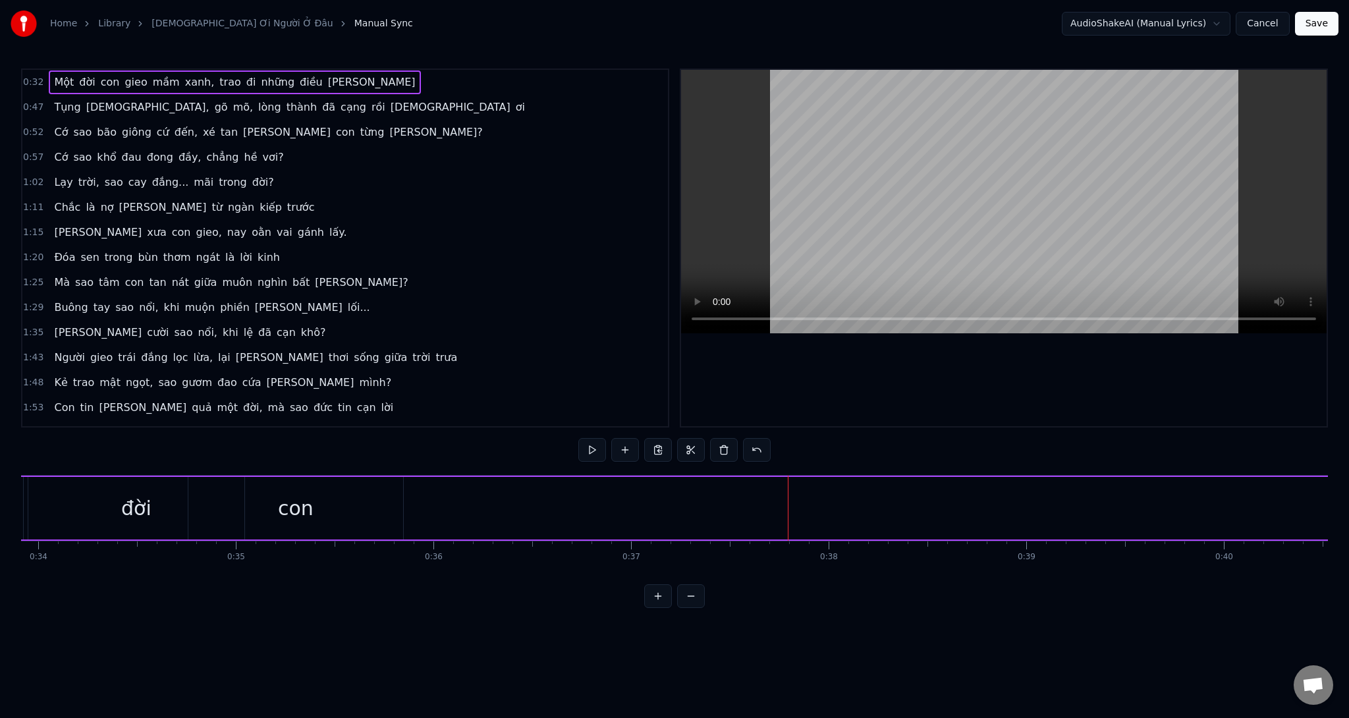
click at [761, 498] on div "Một đời con gieo mầm xanh, trao đi [PERSON_NAME] điều [PERSON_NAME]" at bounding box center [1210, 508] width 2767 height 65
click at [648, 519] on div "Một đời con gieo mầm xanh, trao đi [PERSON_NAME] điều [PERSON_NAME]" at bounding box center [1210, 508] width 2767 height 65
click at [393, 514] on div "con" at bounding box center [295, 508] width 215 height 63
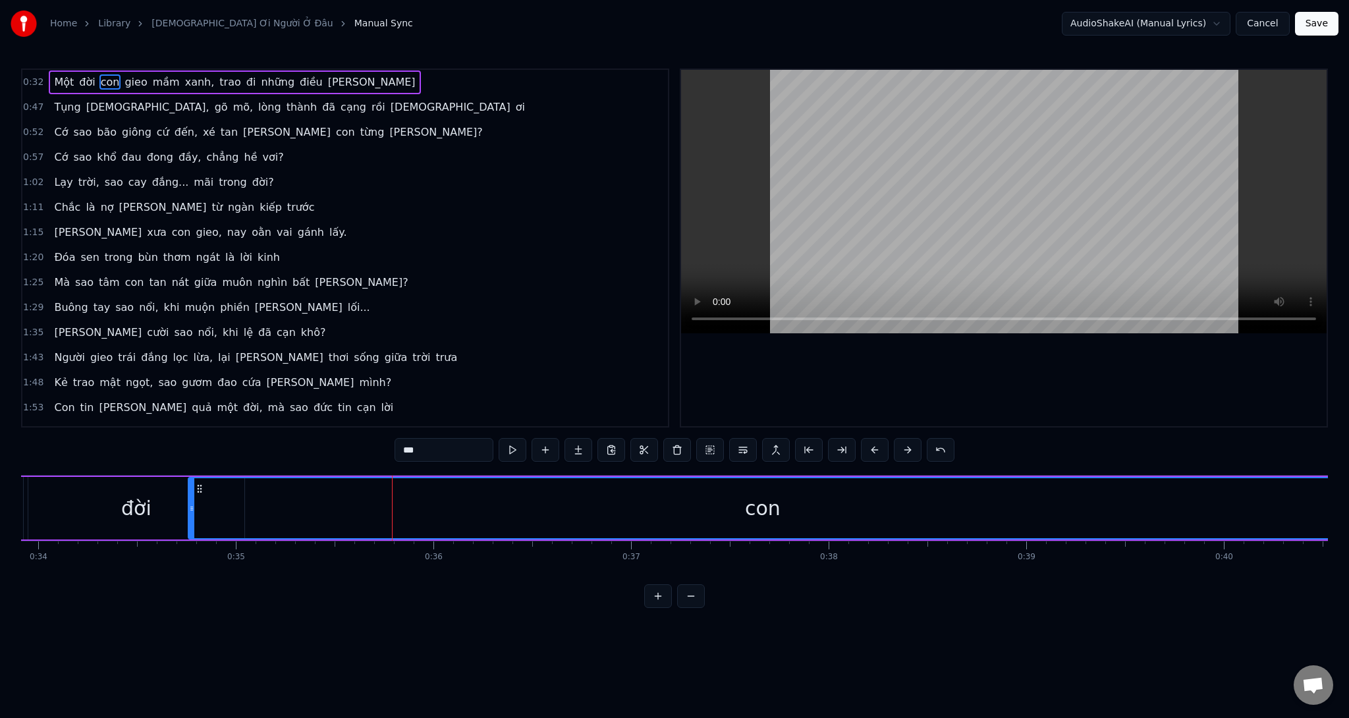
drag, startPoint x: 400, startPoint y: 520, endPoint x: 1334, endPoint y: 501, distance: 934.2
click at [1334, 501] on div "Home Library [DEMOGRAPHIC_DATA] Ơi Người Ở Đâu Manual Sync AudioShakeAI (Manual…" at bounding box center [674, 304] width 1349 height 608
click at [493, 517] on div "con" at bounding box center [762, 508] width 1147 height 60
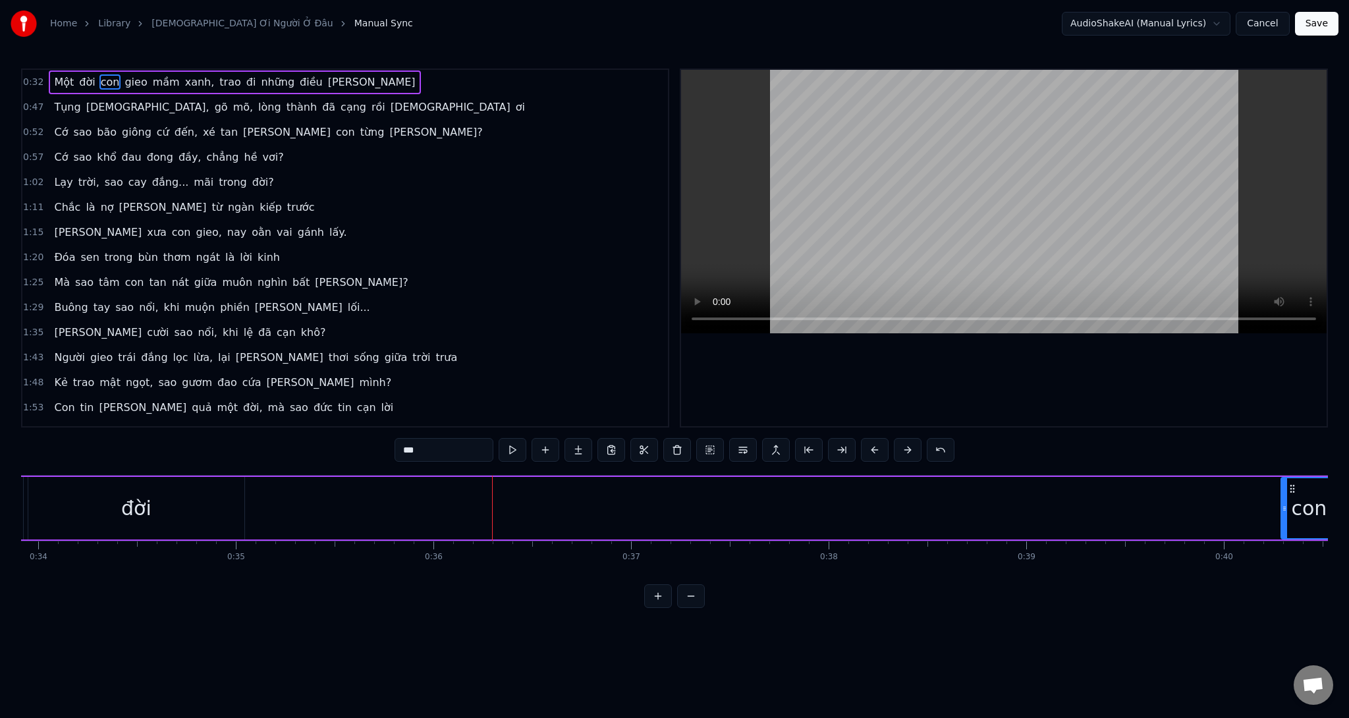
drag, startPoint x: 190, startPoint y: 522, endPoint x: 1283, endPoint y: 529, distance: 1092.7
click at [1283, 529] on div at bounding box center [1284, 508] width 5 height 60
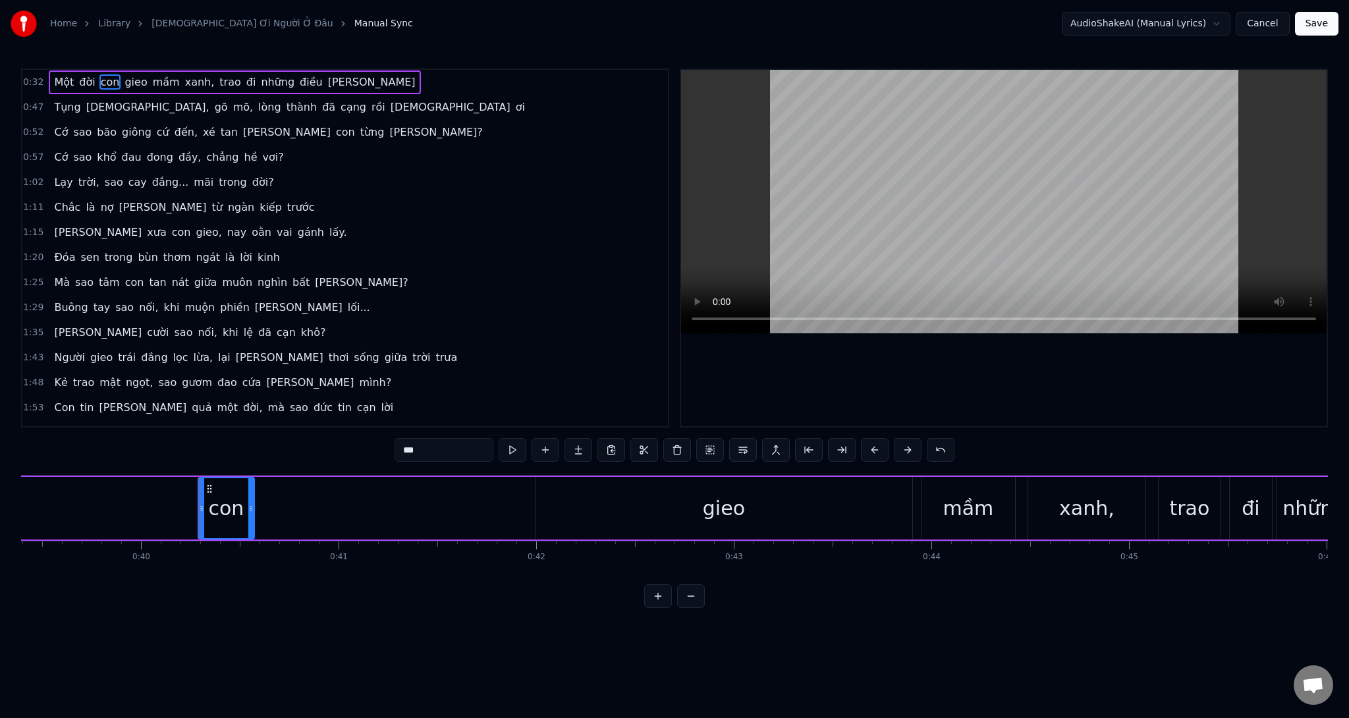
scroll to position [0, 7896]
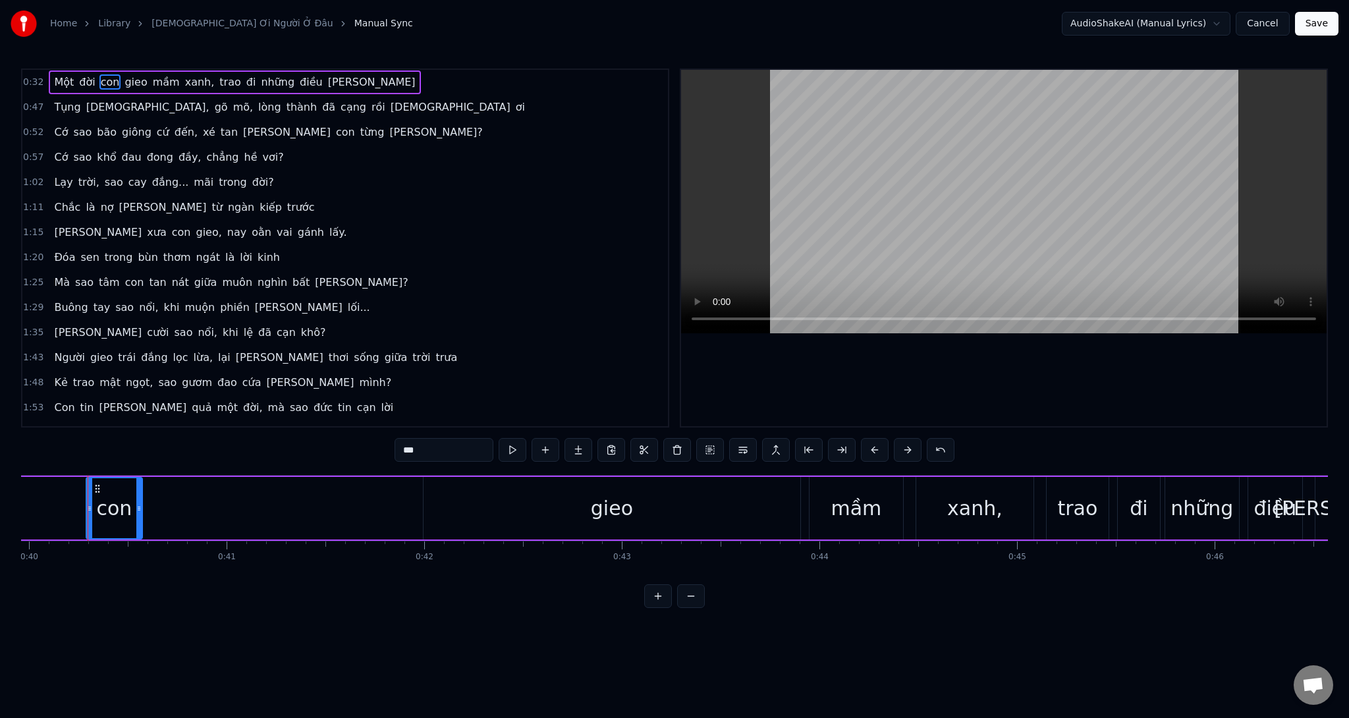
click at [338, 514] on div "Một đời con gieo mầm xanh, trao đi [PERSON_NAME] điều [PERSON_NAME]" at bounding box center [15, 508] width 2767 height 65
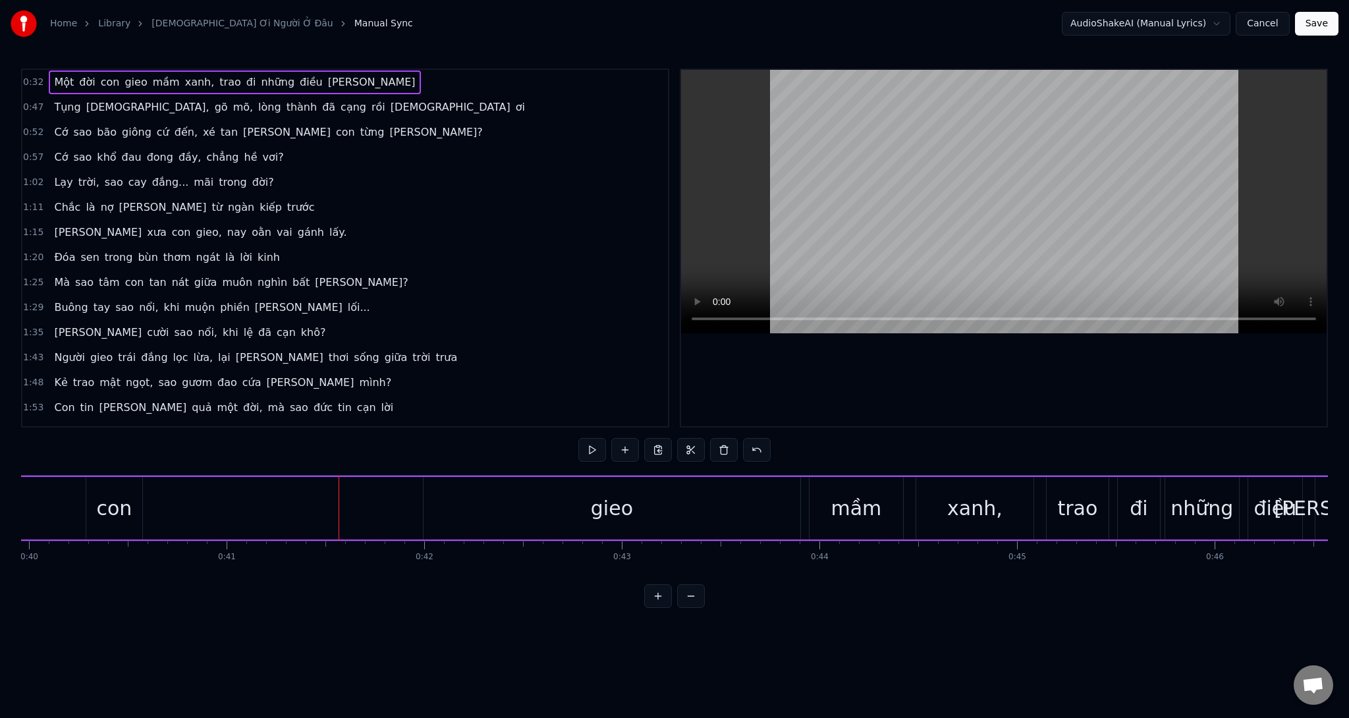
click at [260, 522] on div "Một đời con gieo mầm xanh, trao đi [PERSON_NAME] điều [PERSON_NAME]" at bounding box center [15, 508] width 2767 height 65
click at [136, 503] on div "con" at bounding box center [114, 508] width 56 height 63
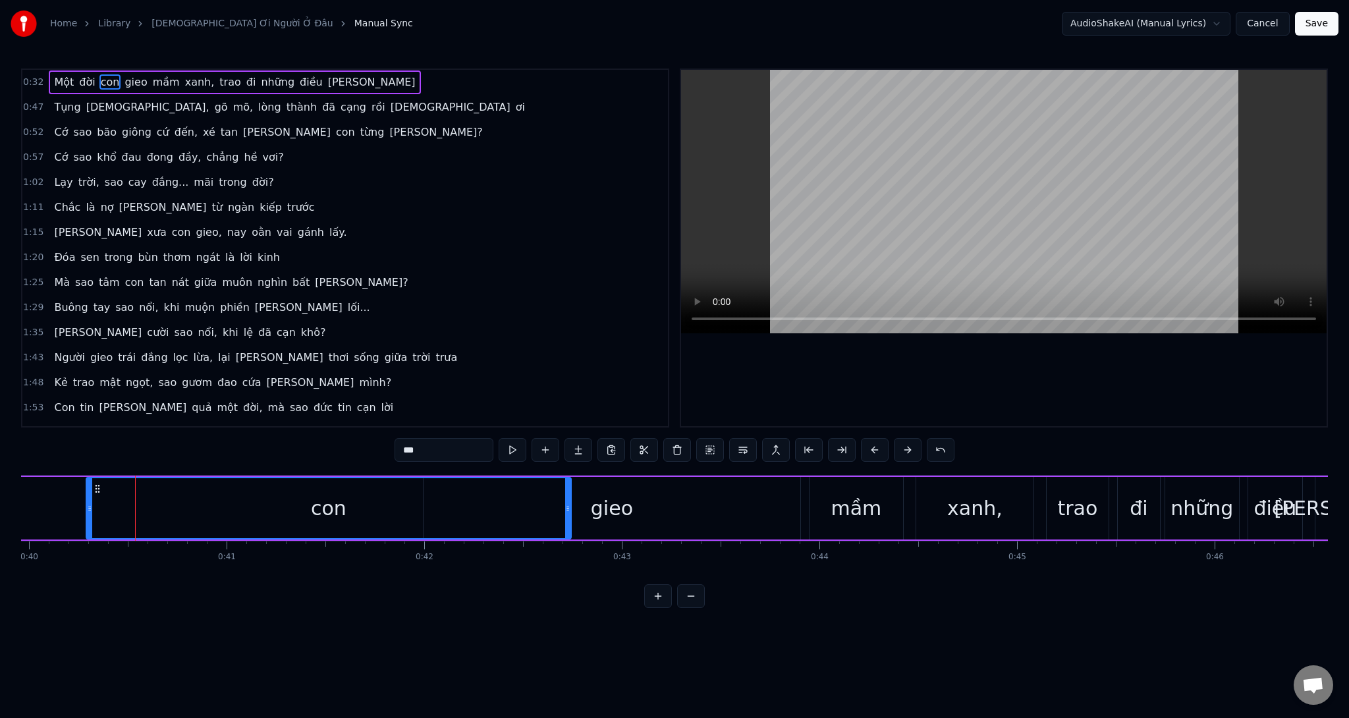
drag, startPoint x: 140, startPoint y: 513, endPoint x: 568, endPoint y: 514, distance: 428.8
click at [568, 514] on div at bounding box center [567, 508] width 5 height 60
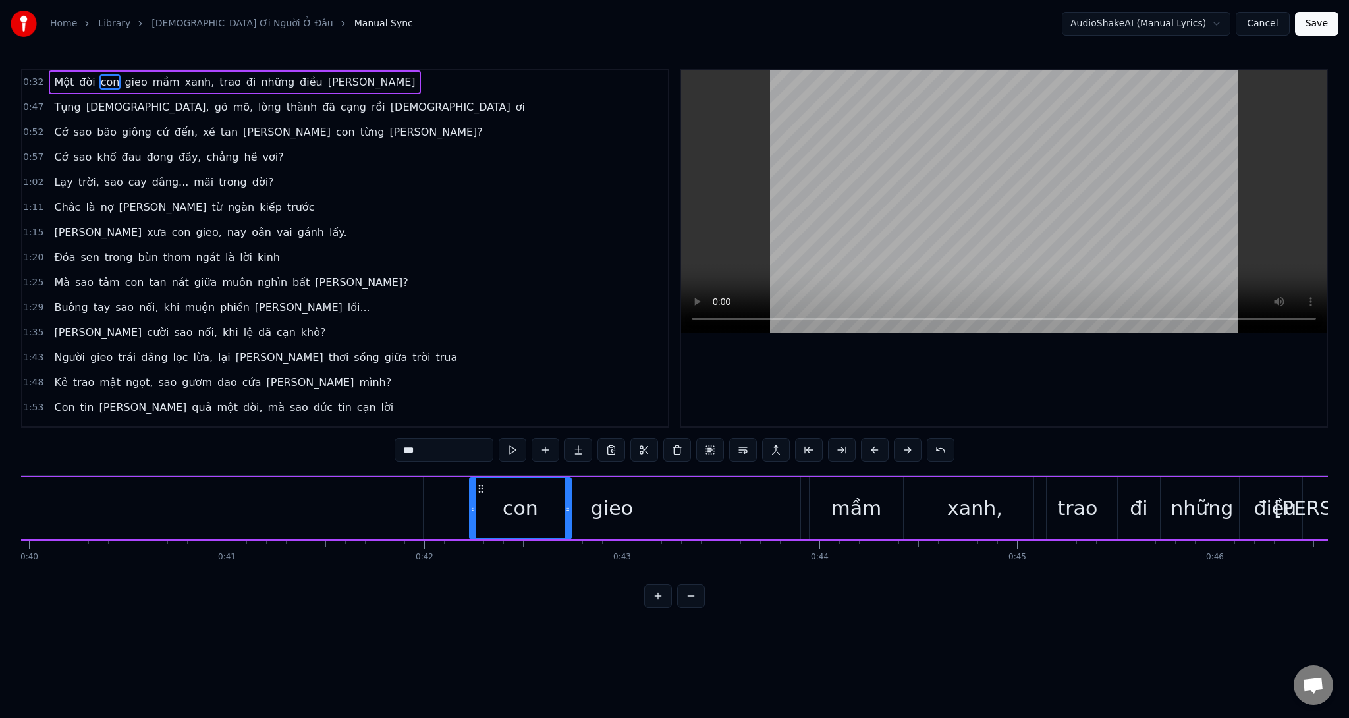
drag, startPoint x: 88, startPoint y: 520, endPoint x: 472, endPoint y: 521, distance: 384.0
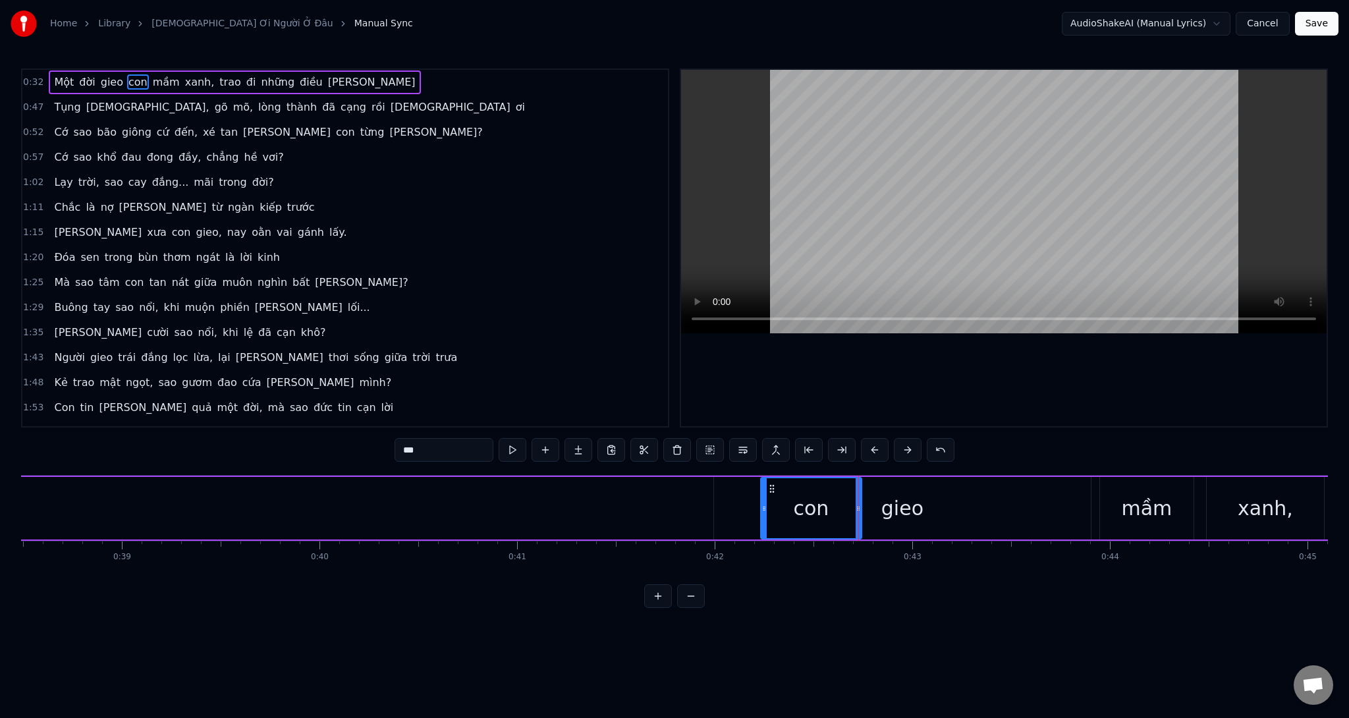
scroll to position [0, 7488]
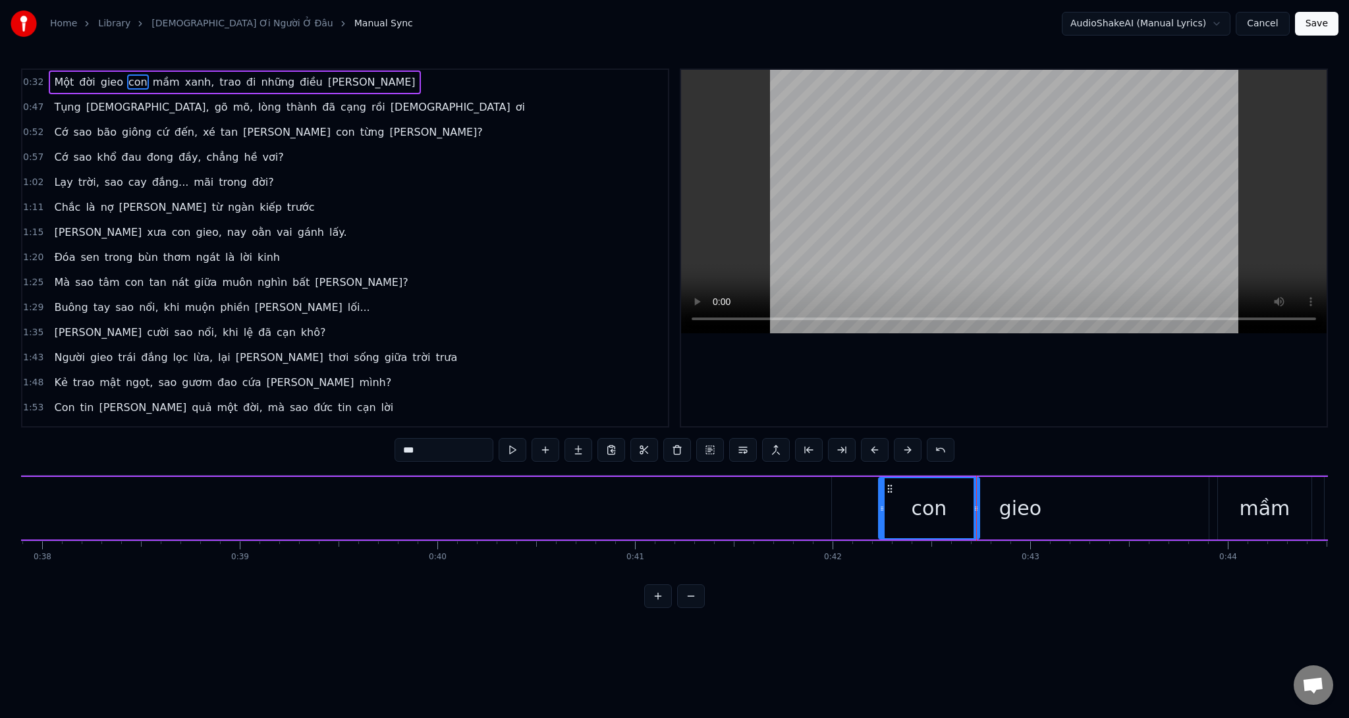
click at [312, 514] on div "Một đời gieo con mầm xanh, trao đi [PERSON_NAME] điều [PERSON_NAME]" at bounding box center [423, 508] width 2767 height 65
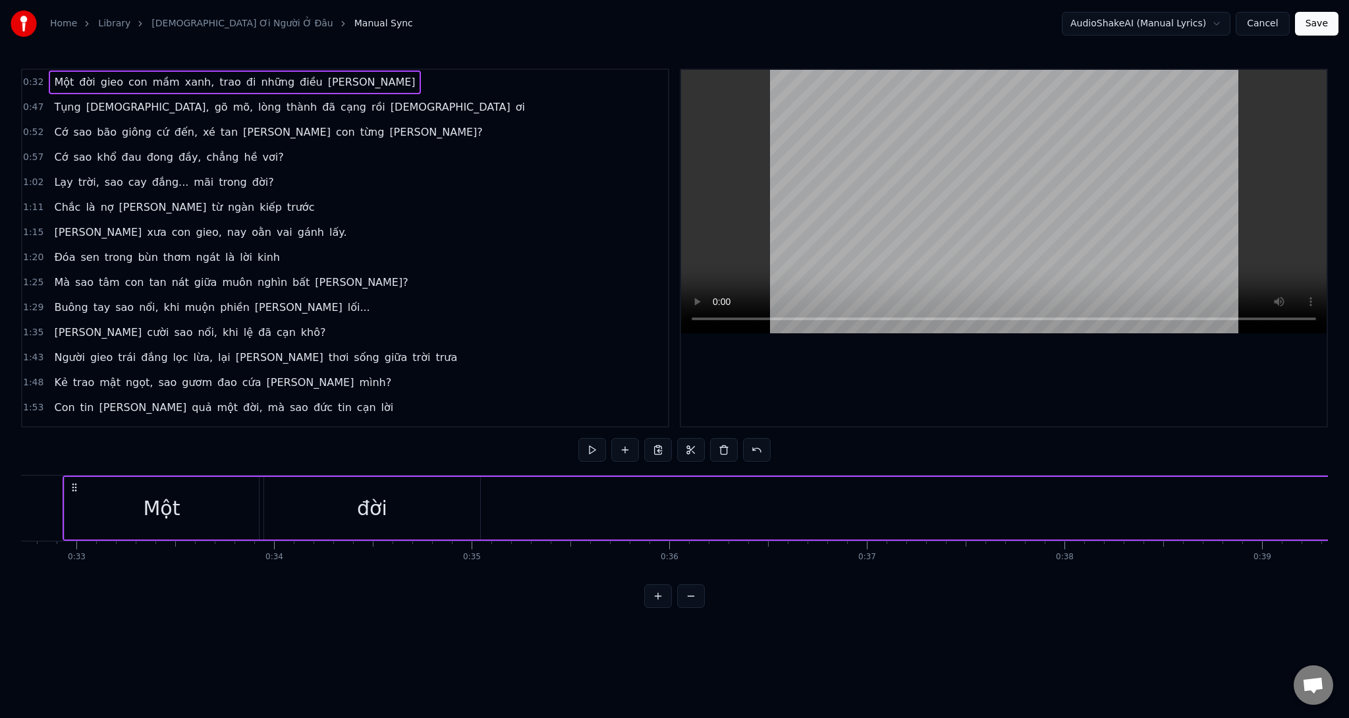
scroll to position [0, 6623]
click at [225, 520] on div "đời" at bounding box center [215, 508] width 30 height 30
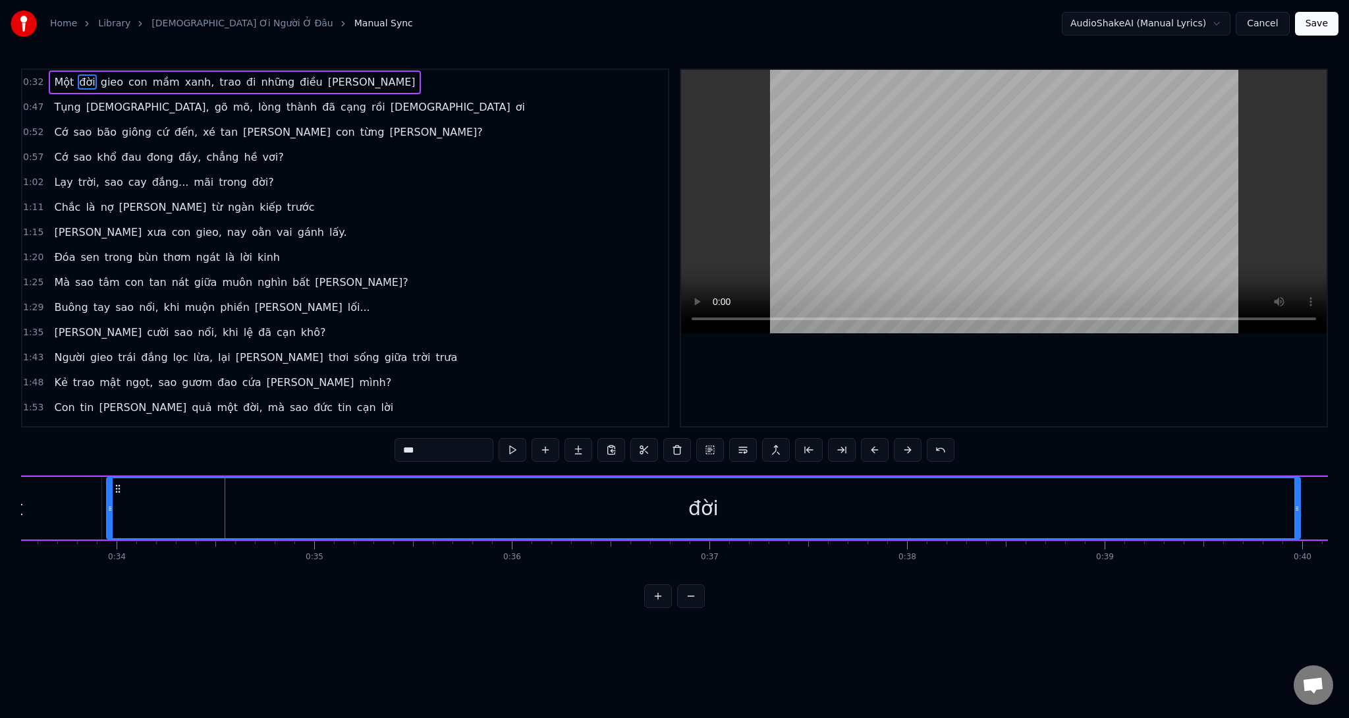
drag, startPoint x: 319, startPoint y: 522, endPoint x: 1296, endPoint y: 562, distance: 978.3
click at [1296, 562] on div "Một đời gieo con mầm xanh, trao đi [PERSON_NAME] điều [PERSON_NAME] [PERSON_NAM…" at bounding box center [674, 524] width 1307 height 99
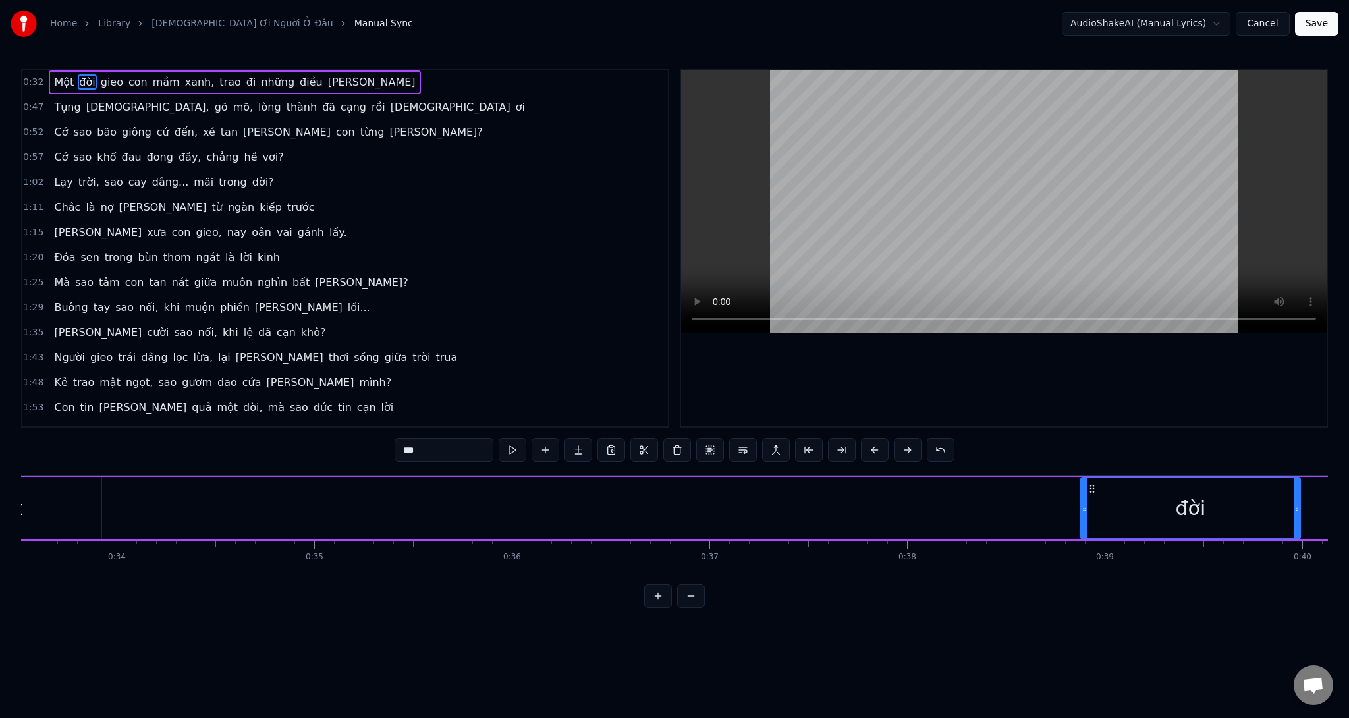
drag, startPoint x: 109, startPoint y: 518, endPoint x: 1085, endPoint y: 520, distance: 976.8
click at [1085, 520] on div at bounding box center [1084, 508] width 5 height 60
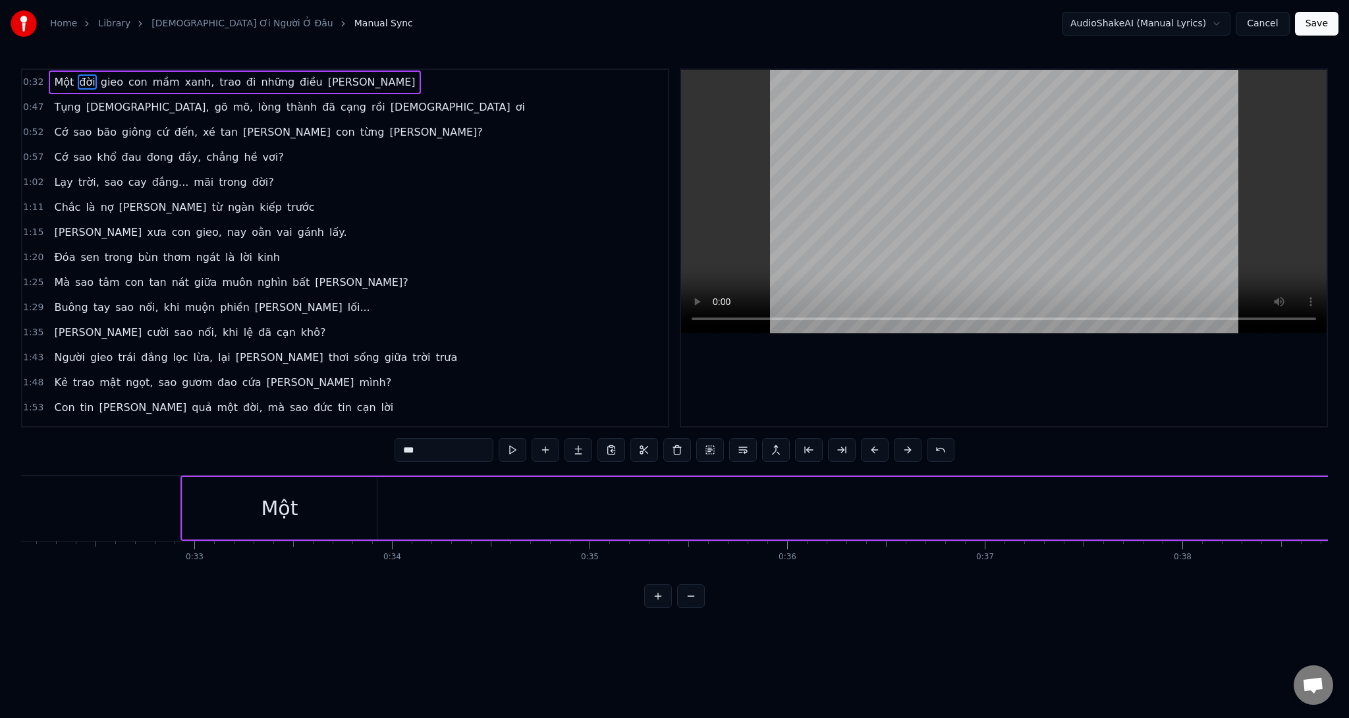
scroll to position [0, 6309]
click at [350, 519] on div "Một" at bounding box center [318, 508] width 194 height 63
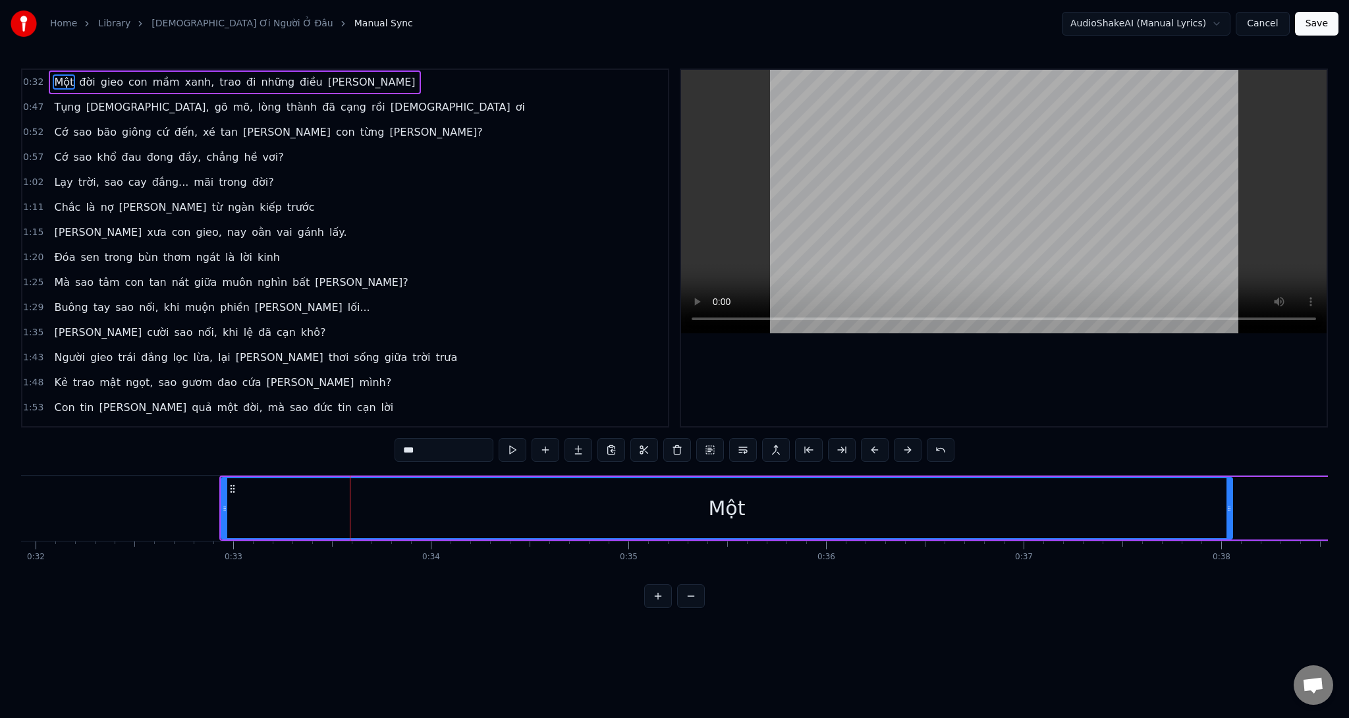
drag, startPoint x: 411, startPoint y: 517, endPoint x: 1218, endPoint y: 521, distance: 806.9
click at [1232, 525] on div at bounding box center [1228, 508] width 5 height 60
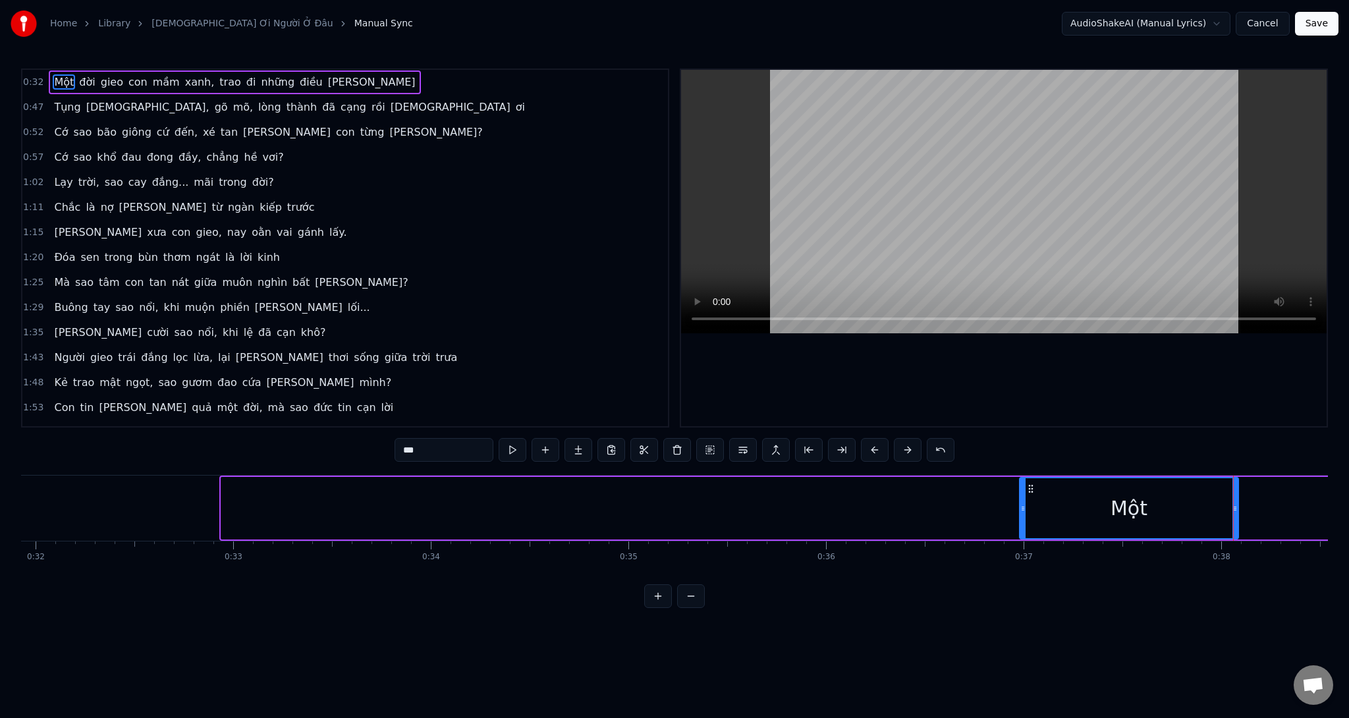
drag, startPoint x: 224, startPoint y: 510, endPoint x: 1024, endPoint y: 520, distance: 800.3
click at [1024, 520] on div at bounding box center [1022, 508] width 5 height 60
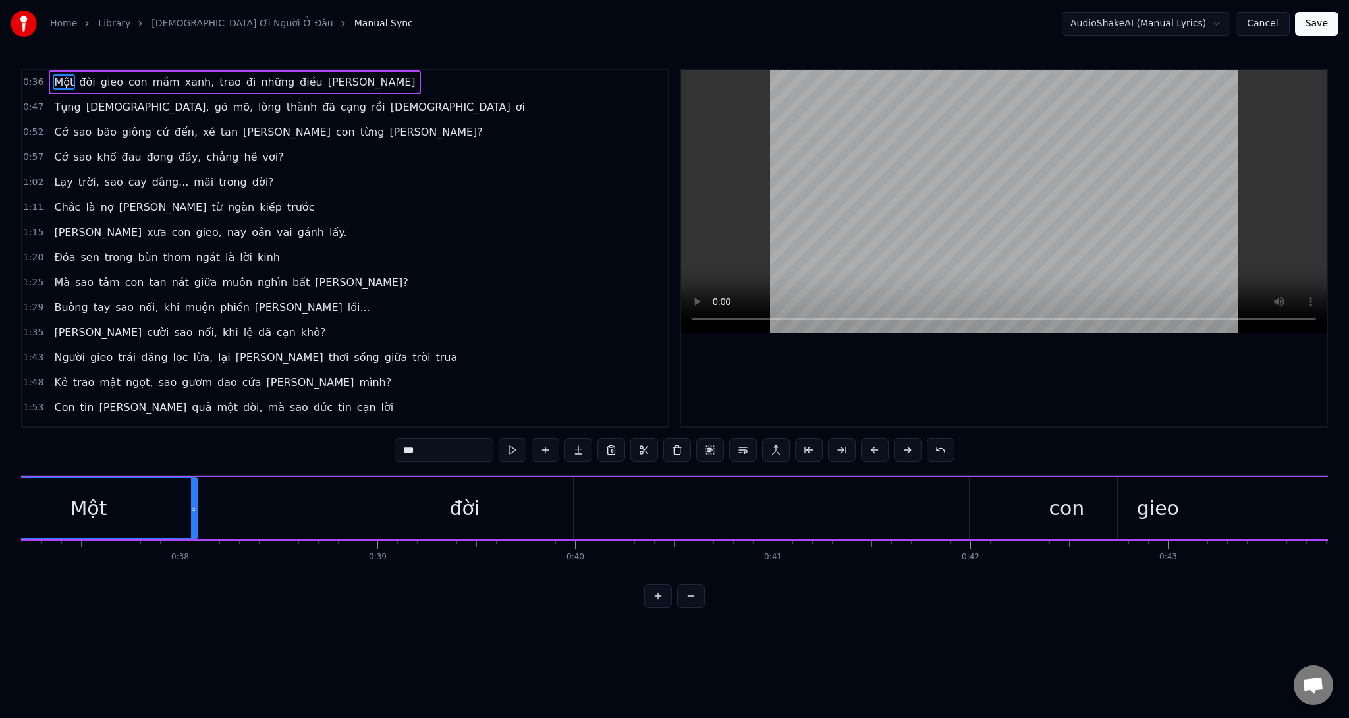
scroll to position [0, 7311]
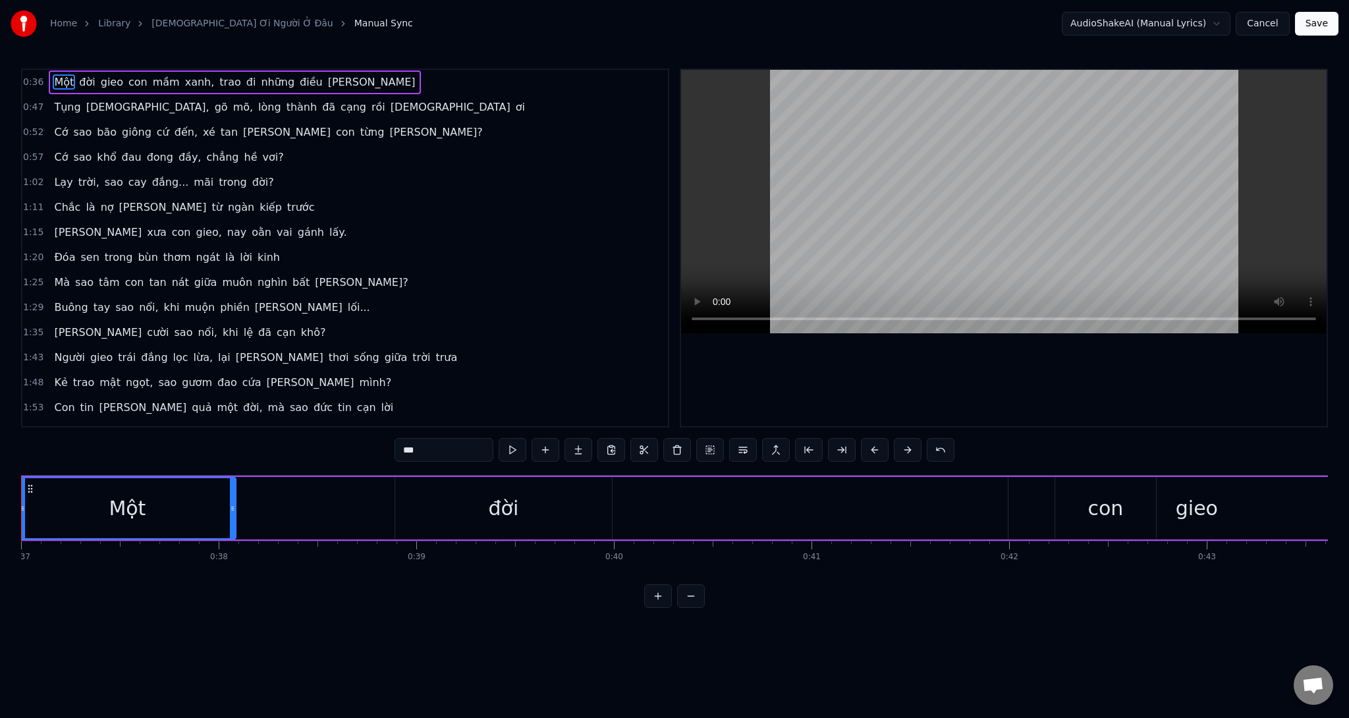
click at [522, 514] on div "đời" at bounding box center [503, 508] width 217 height 63
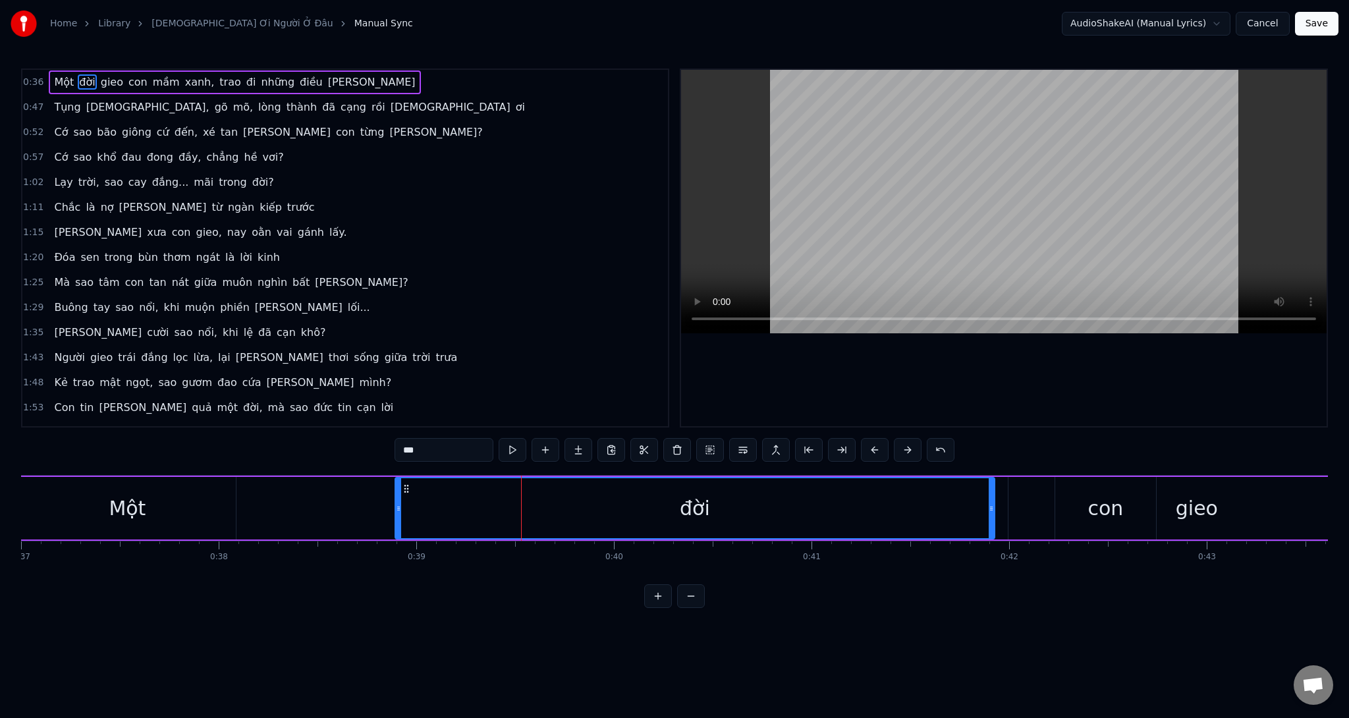
drag, startPoint x: 608, startPoint y: 510, endPoint x: 970, endPoint y: 525, distance: 361.9
click at [991, 526] on div at bounding box center [991, 508] width 5 height 60
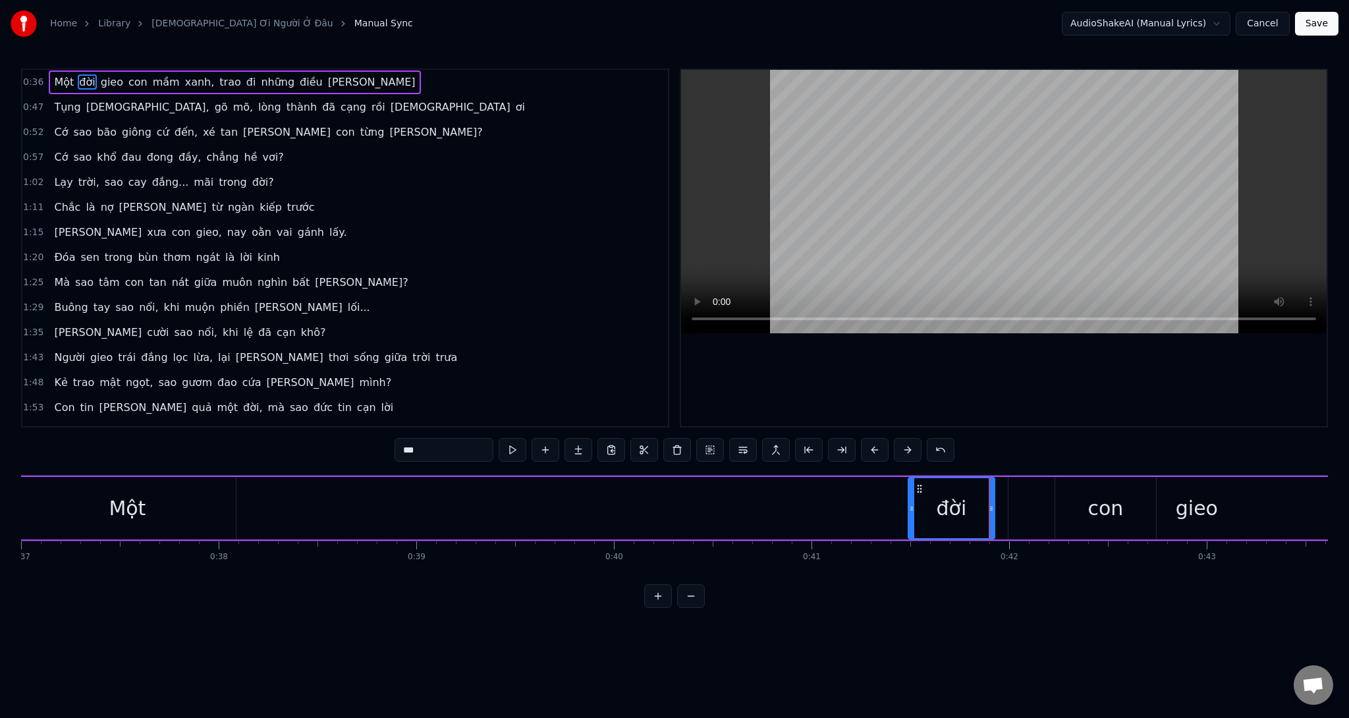
drag, startPoint x: 484, startPoint y: 510, endPoint x: 912, endPoint y: 507, distance: 427.5
click at [912, 507] on icon at bounding box center [911, 508] width 5 height 11
click at [128, 511] on div "Một" at bounding box center [127, 508] width 37 height 30
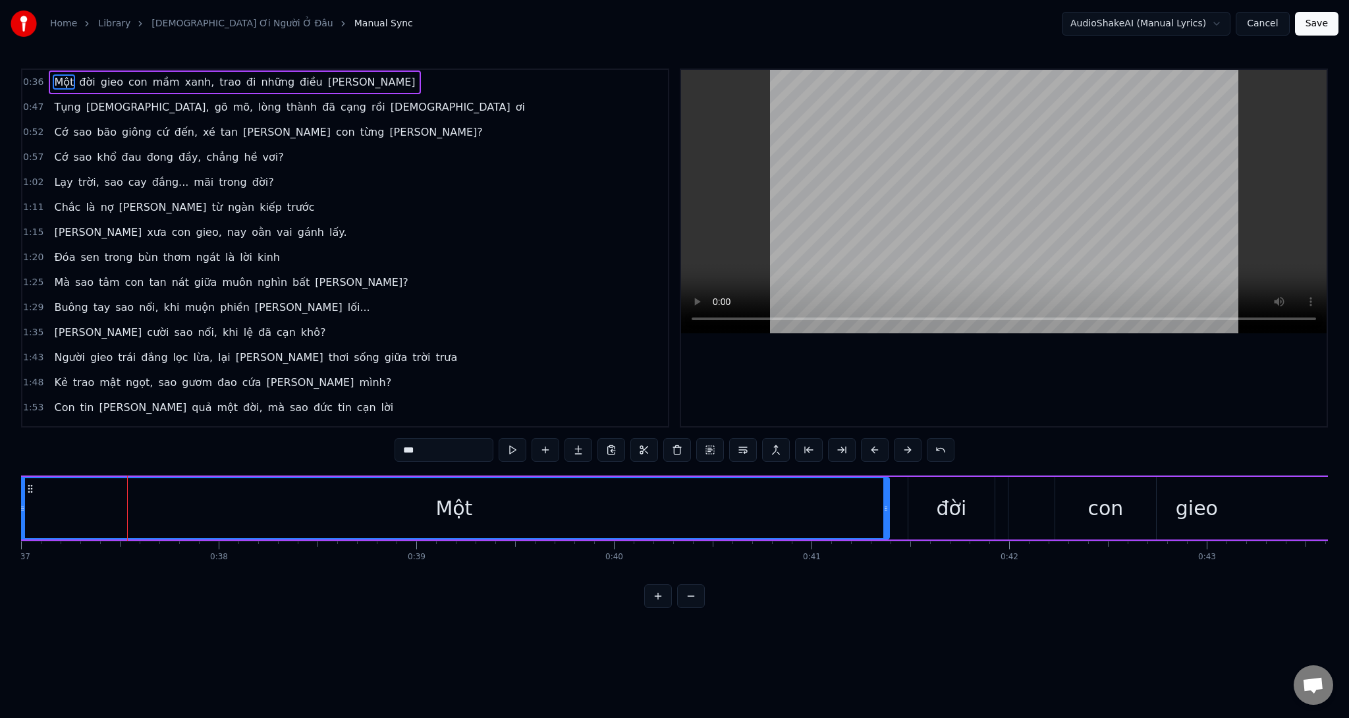
drag, startPoint x: 232, startPoint y: 514, endPoint x: 885, endPoint y: 500, distance: 653.5
click at [885, 500] on div at bounding box center [885, 508] width 5 height 60
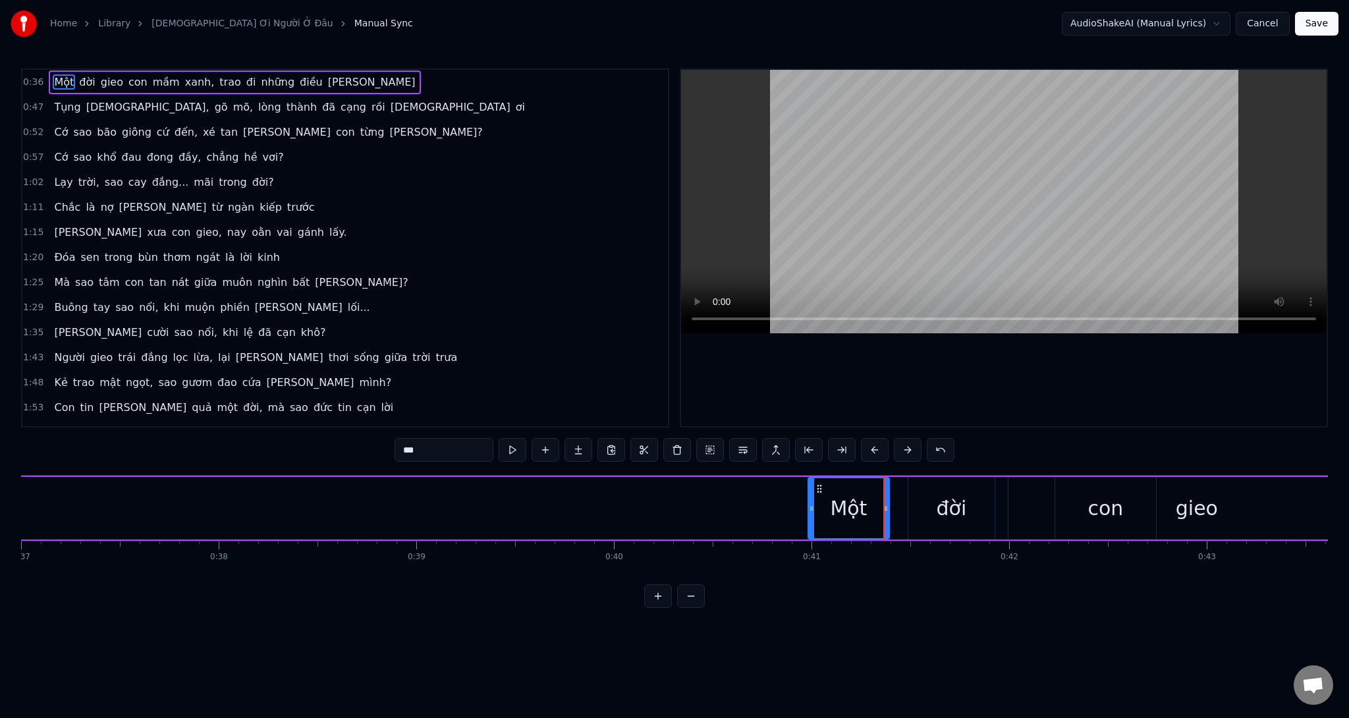
drag, startPoint x: 22, startPoint y: 504, endPoint x: 811, endPoint y: 514, distance: 789.1
click at [811, 514] on div at bounding box center [811, 508] width 5 height 60
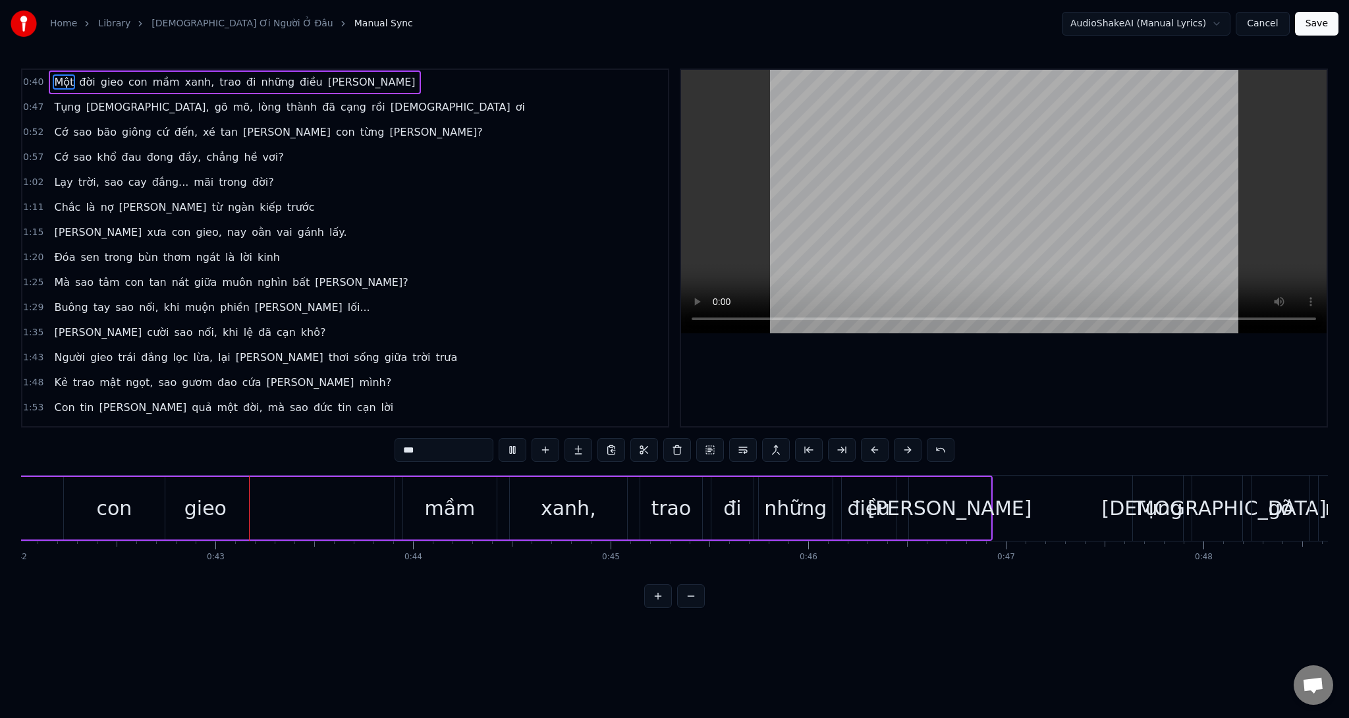
scroll to position [0, 8308]
click at [885, 235] on video at bounding box center [1003, 201] width 645 height 263
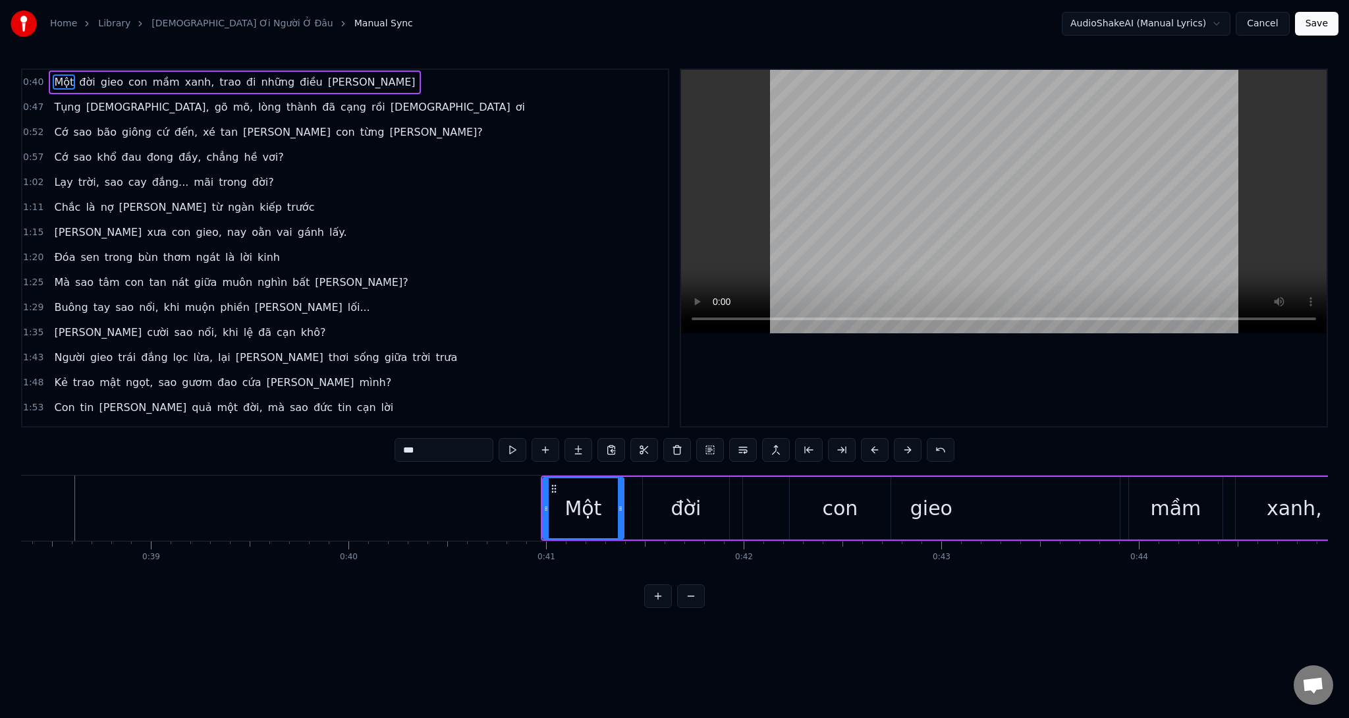
scroll to position [0, 7563]
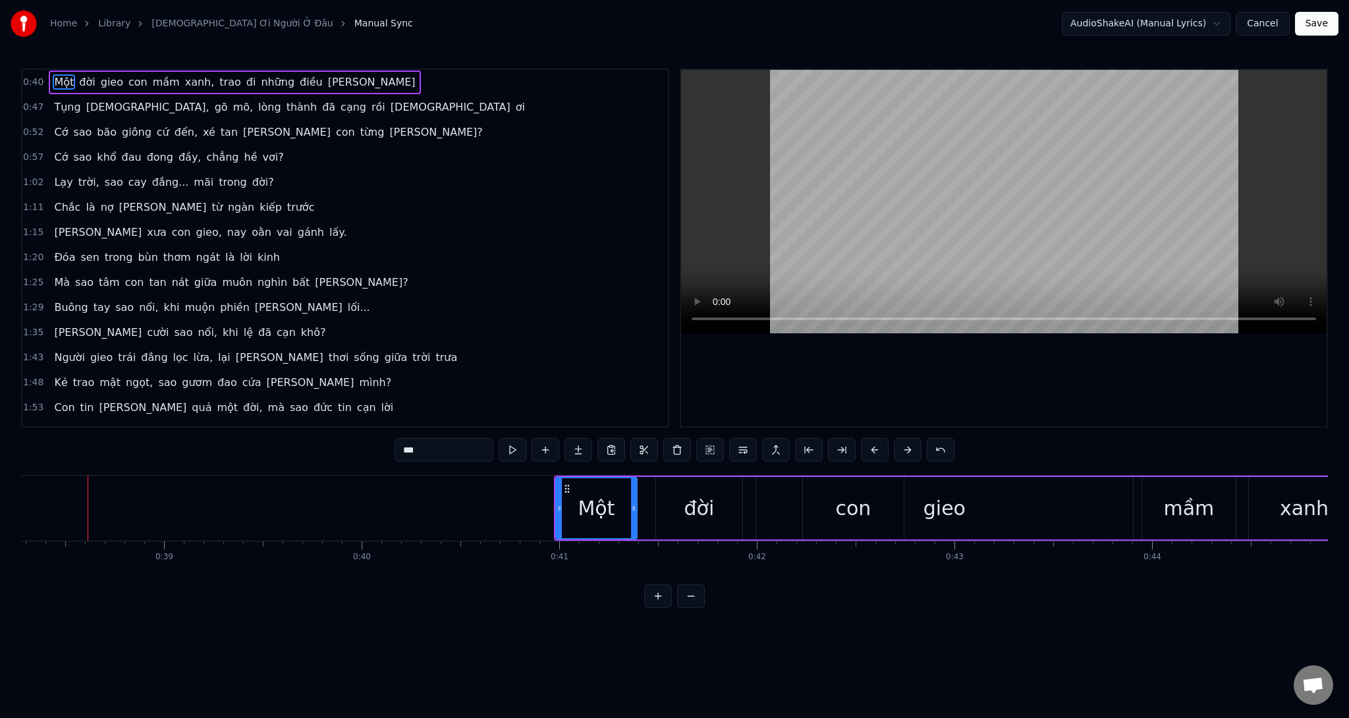
click at [1008, 207] on video at bounding box center [1003, 201] width 645 height 263
click at [1010, 207] on video at bounding box center [1003, 201] width 645 height 263
click at [1004, 514] on div "gieo" at bounding box center [944, 508] width 377 height 63
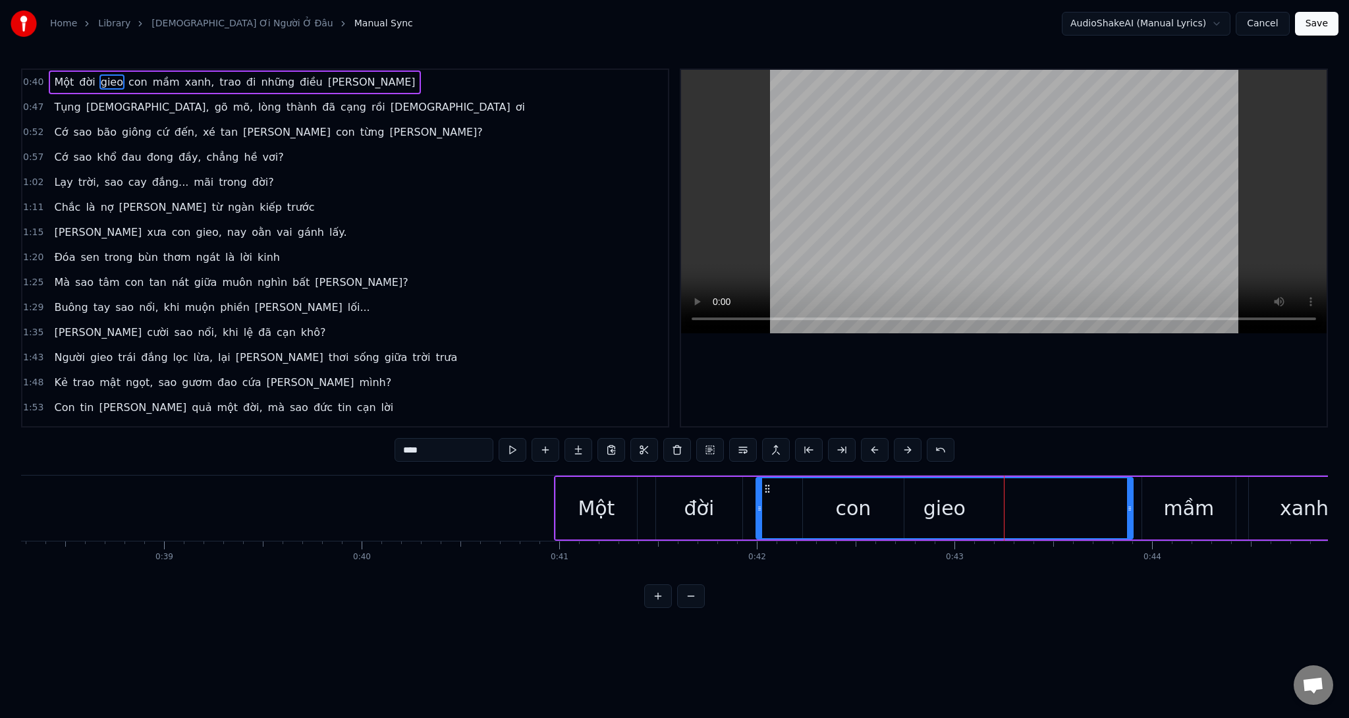
click at [817, 520] on div "gieo" at bounding box center [944, 508] width 375 height 60
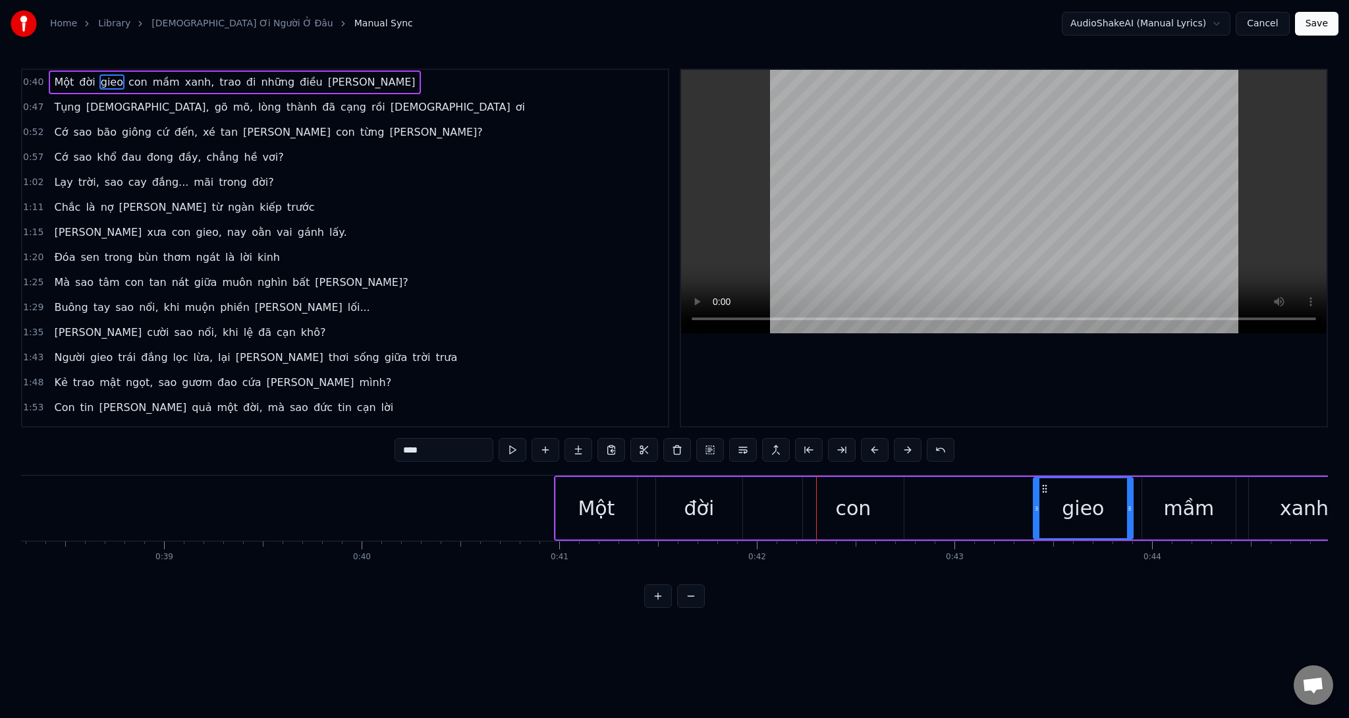
drag, startPoint x: 763, startPoint y: 520, endPoint x: 1033, endPoint y: 503, distance: 270.6
click at [883, 508] on div "con" at bounding box center [853, 508] width 101 height 63
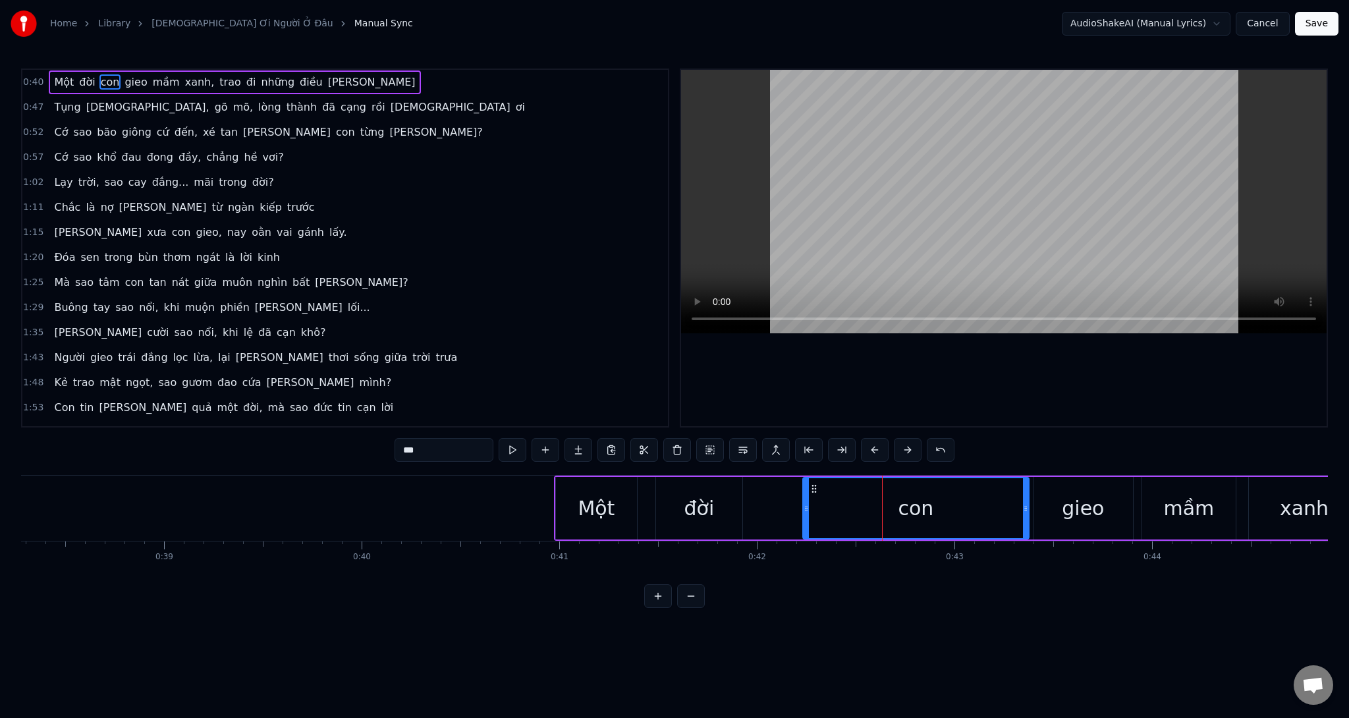
drag, startPoint x: 910, startPoint y: 522, endPoint x: 1026, endPoint y: 512, distance: 116.4
click at [1026, 512] on div at bounding box center [1025, 508] width 5 height 60
drag, startPoint x: 804, startPoint y: 520, endPoint x: 959, endPoint y: 522, distance: 154.8
click at [959, 522] on div at bounding box center [960, 508] width 5 height 60
click at [684, 517] on div "đời" at bounding box center [699, 508] width 30 height 30
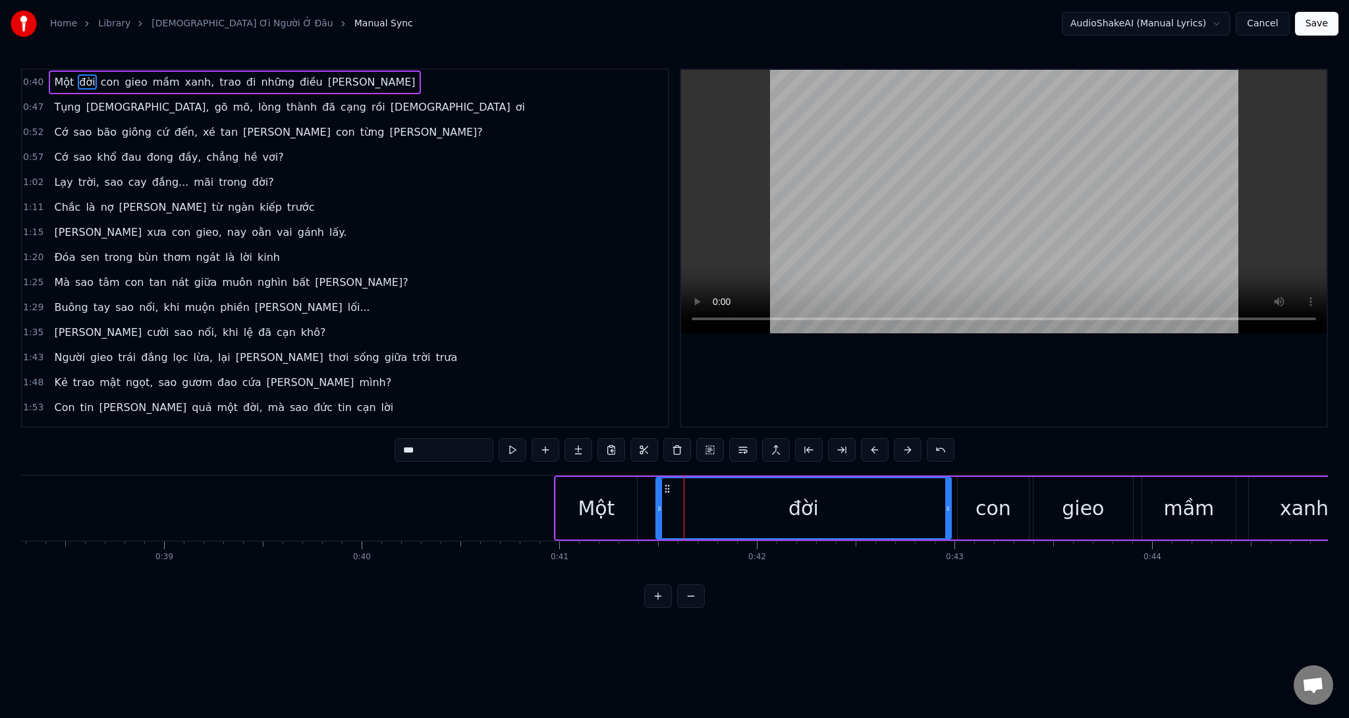
drag, startPoint x: 742, startPoint y: 518, endPoint x: 949, endPoint y: 503, distance: 208.0
click at [949, 503] on div at bounding box center [947, 508] width 5 height 60
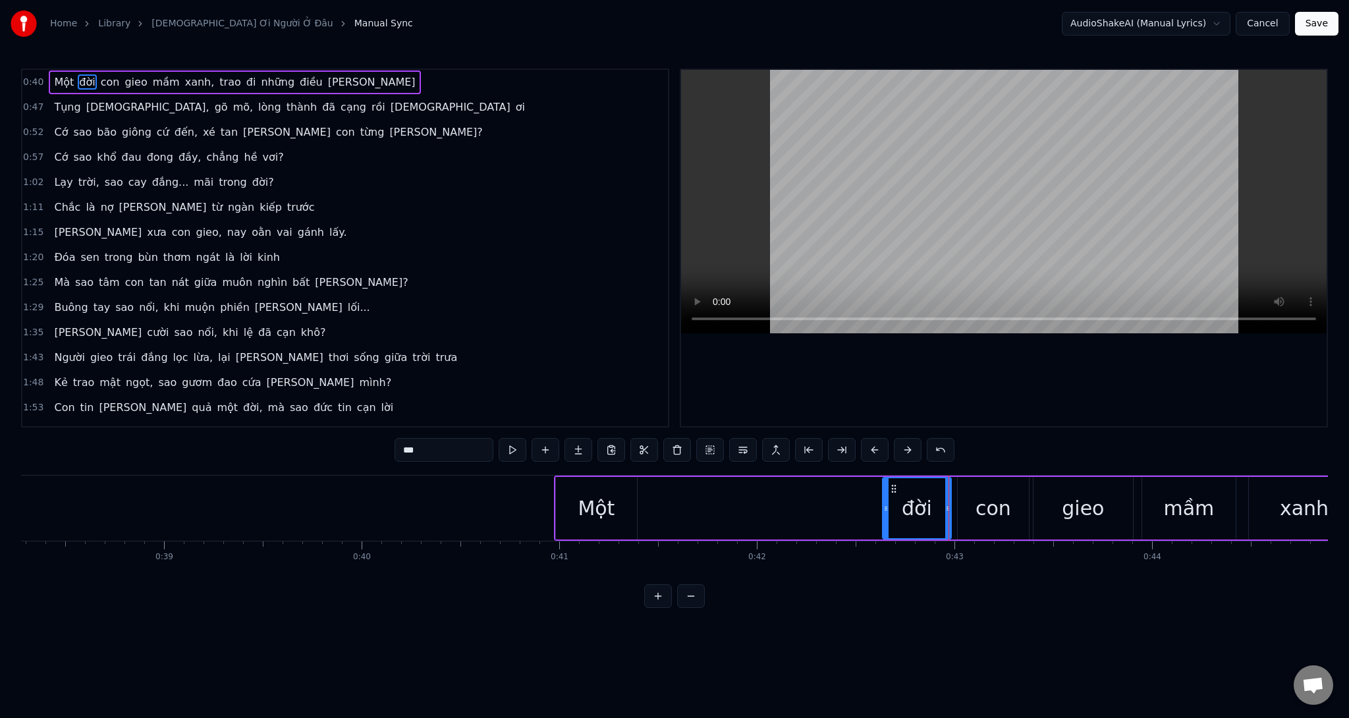
drag, startPoint x: 660, startPoint y: 534, endPoint x: 887, endPoint y: 528, distance: 226.7
click at [887, 528] on div at bounding box center [885, 508] width 5 height 60
click at [598, 511] on div "Một" at bounding box center [596, 508] width 37 height 30
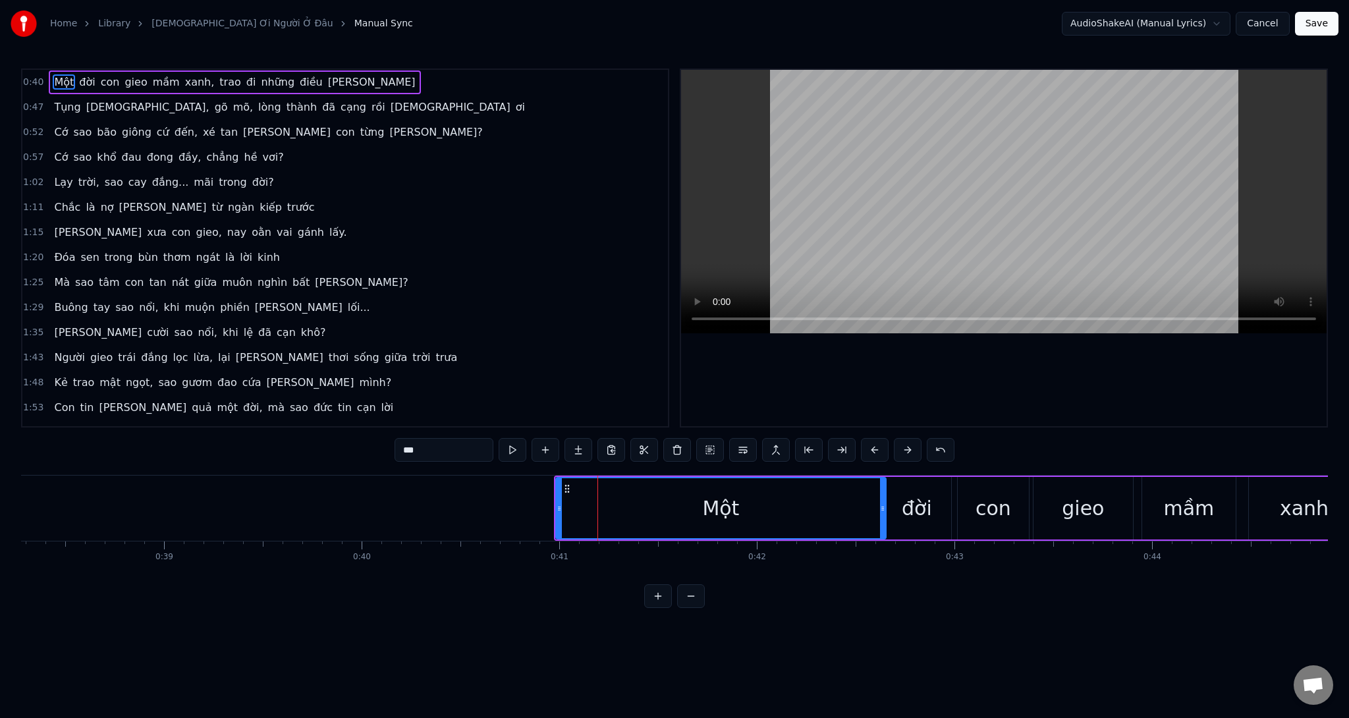
drag, startPoint x: 634, startPoint y: 524, endPoint x: 883, endPoint y: 515, distance: 249.1
click at [883, 515] on div at bounding box center [882, 508] width 5 height 60
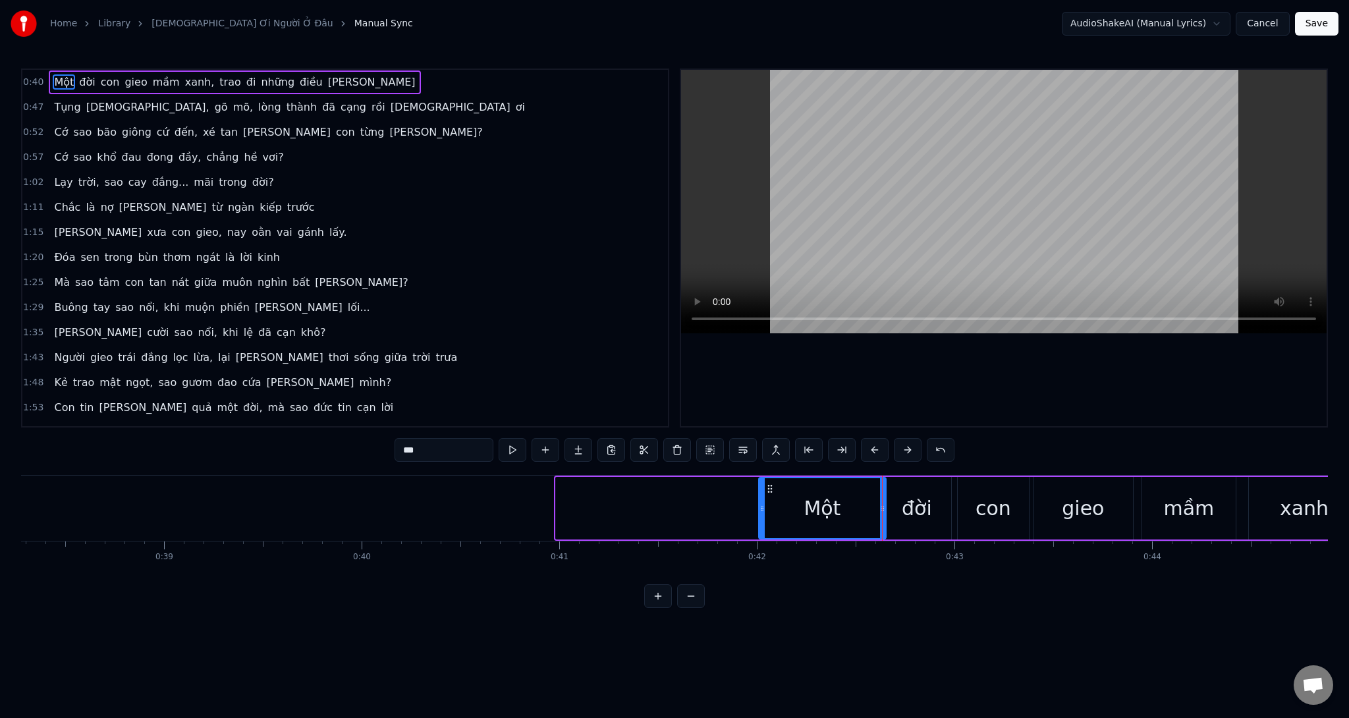
drag, startPoint x: 556, startPoint y: 532, endPoint x: 759, endPoint y: 540, distance: 203.0
click at [759, 540] on div "Một đời con gieo mầm xanh, trao đi [PERSON_NAME] điều [PERSON_NAME] [PERSON_NAM…" at bounding box center [674, 524] width 1307 height 99
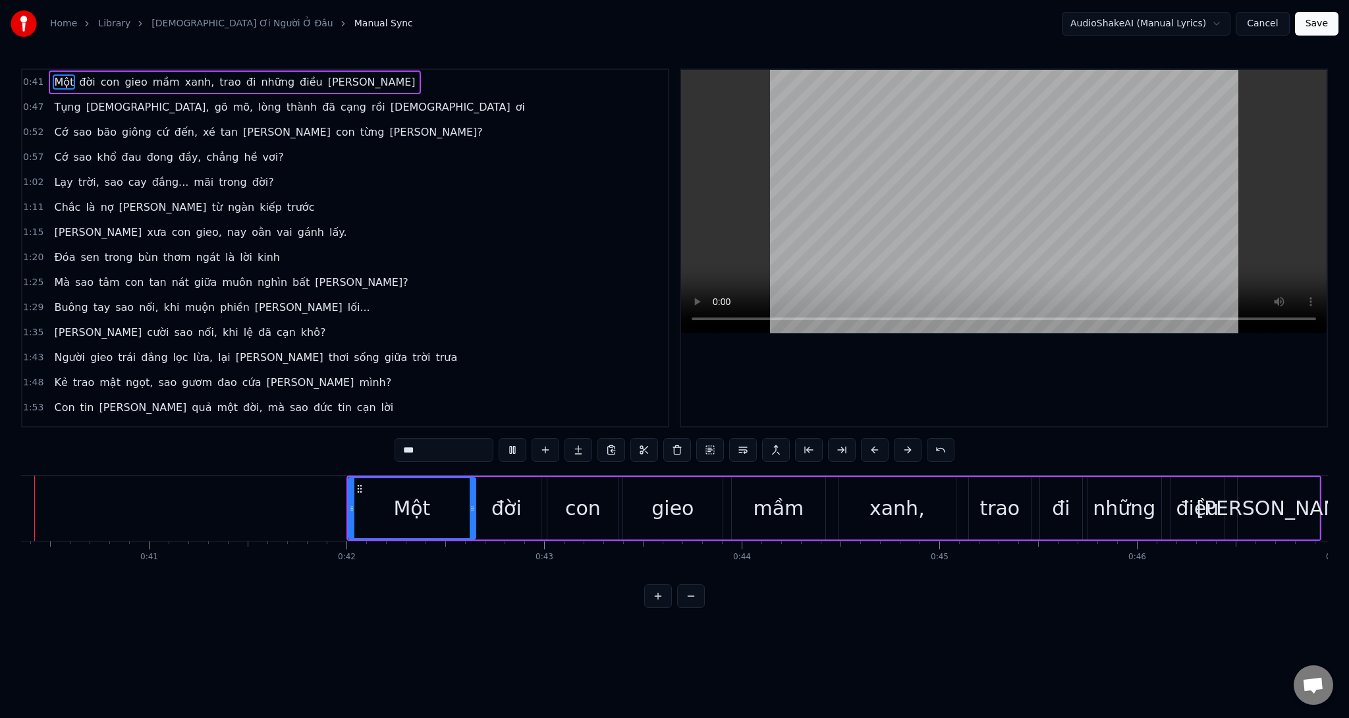
scroll to position [0, 7891]
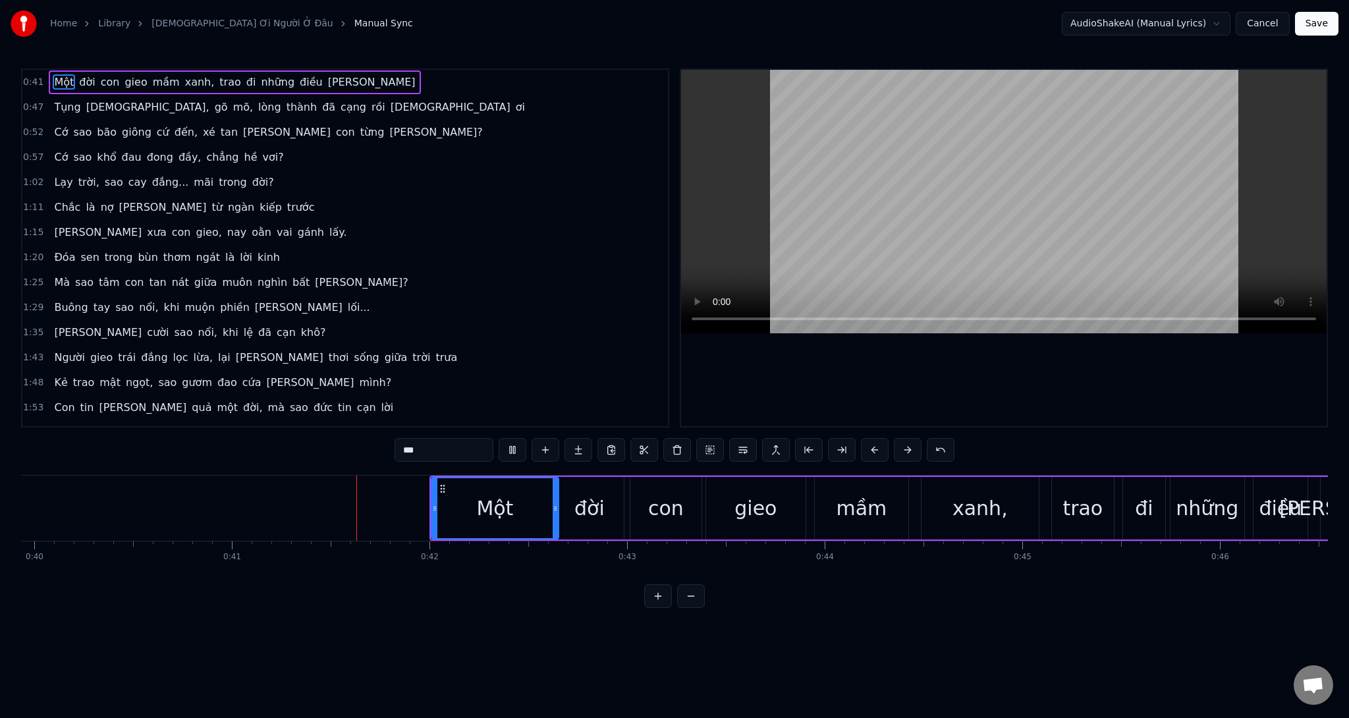
click at [933, 210] on video at bounding box center [1003, 201] width 645 height 263
drag, startPoint x: 432, startPoint y: 512, endPoint x: 493, endPoint y: 524, distance: 62.4
click at [493, 524] on div at bounding box center [495, 508] width 5 height 60
click at [618, 511] on div "đời" at bounding box center [589, 508] width 69 height 63
type input "***"
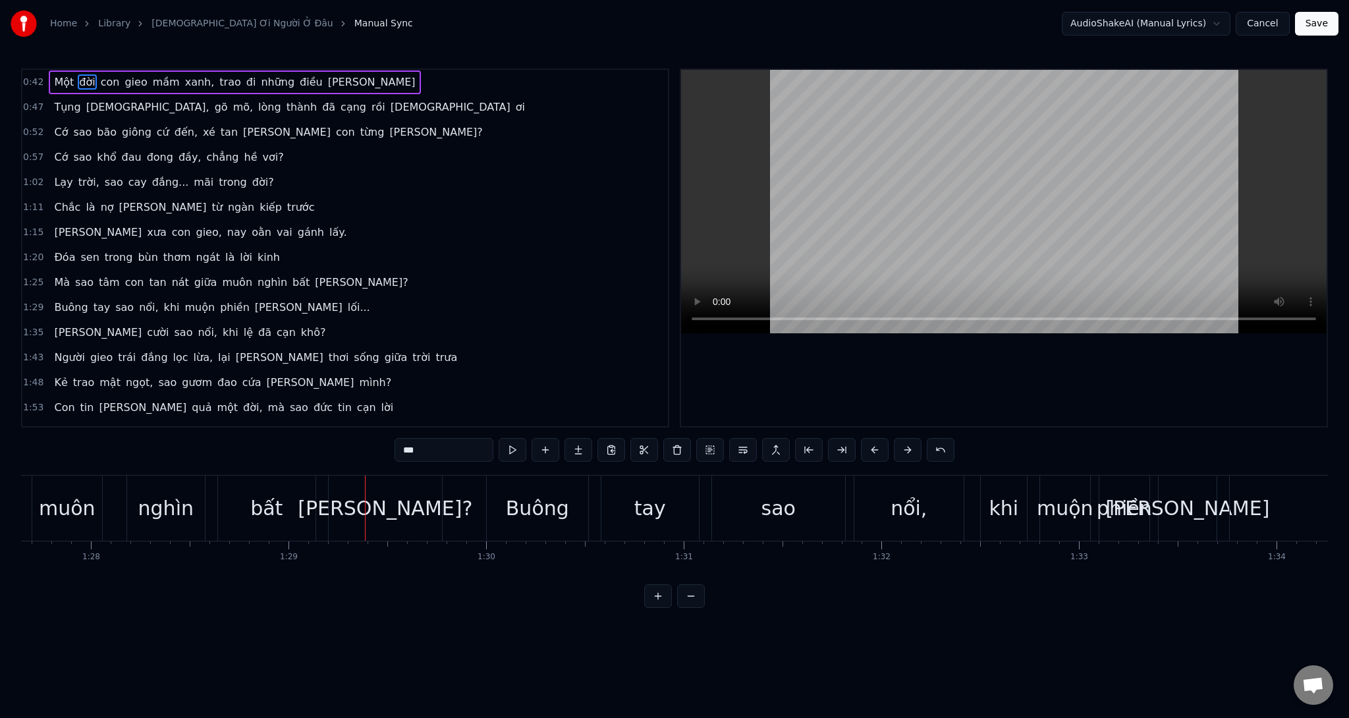
scroll to position [0, 17596]
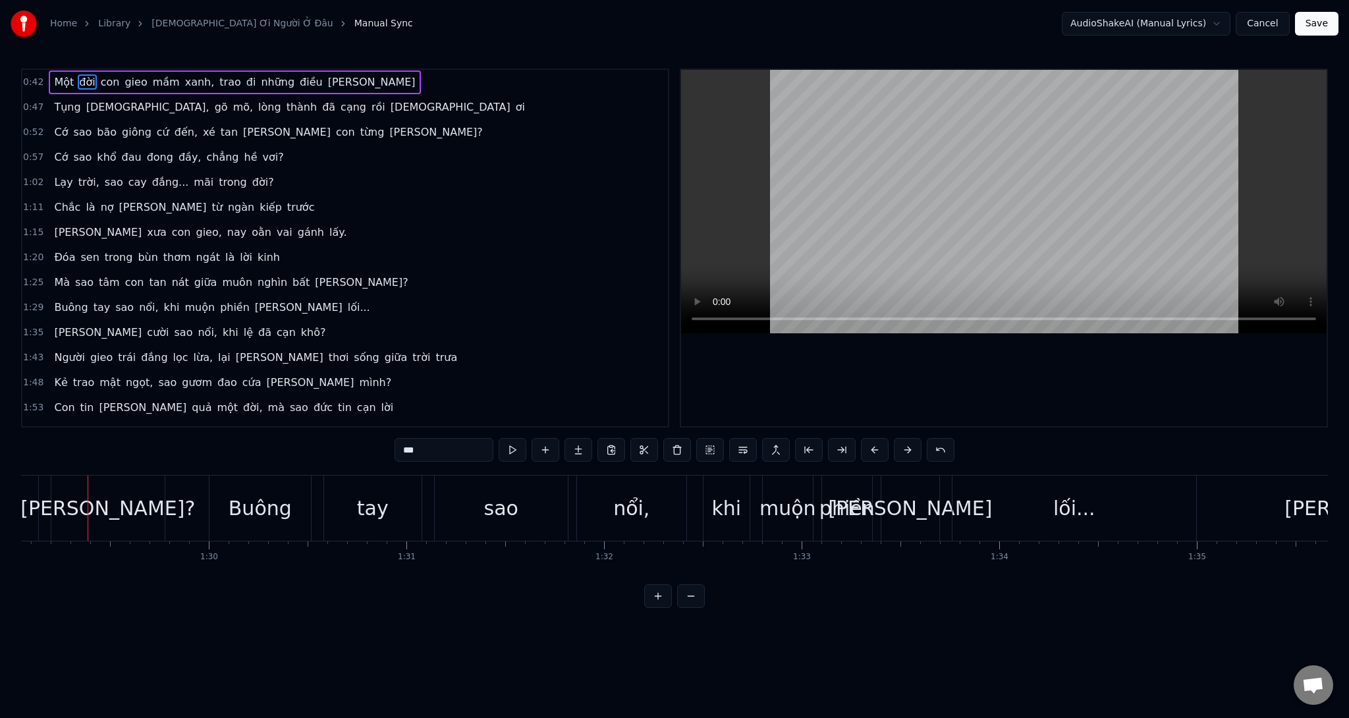
click at [1090, 194] on video at bounding box center [1003, 201] width 645 height 263
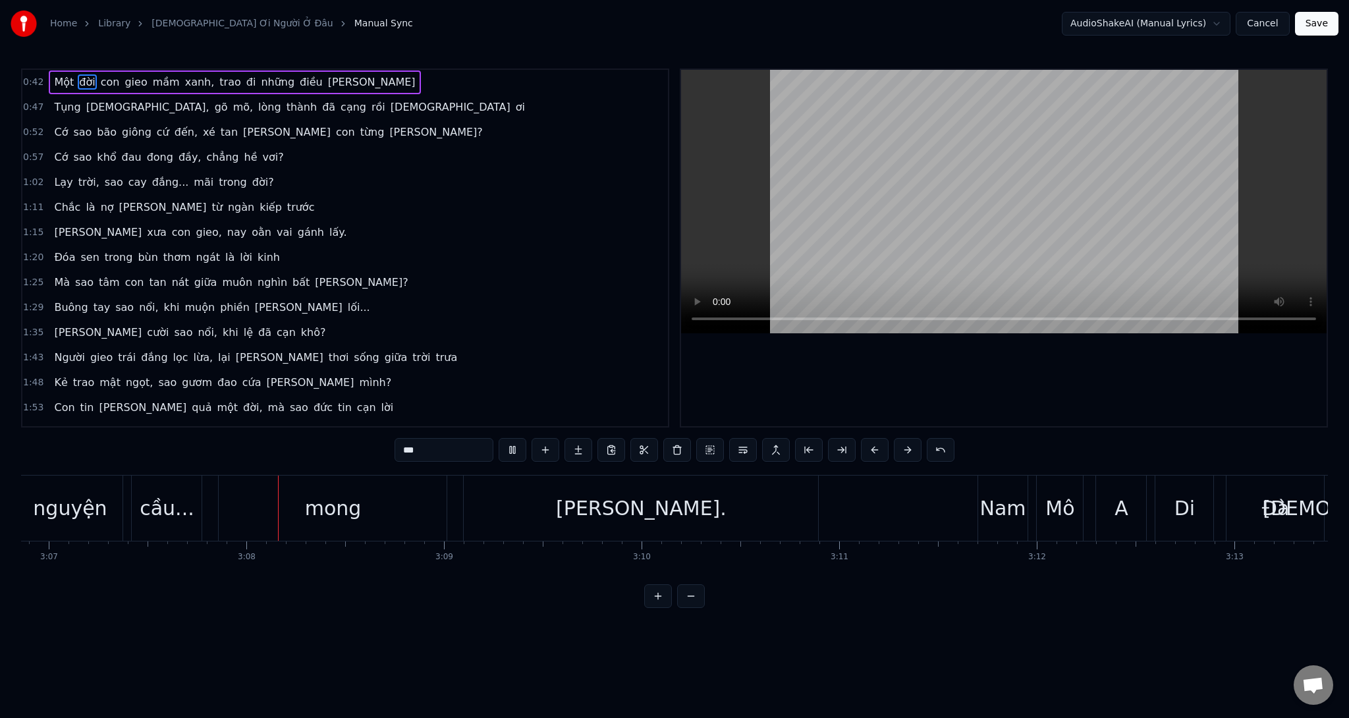
scroll to position [0, 36990]
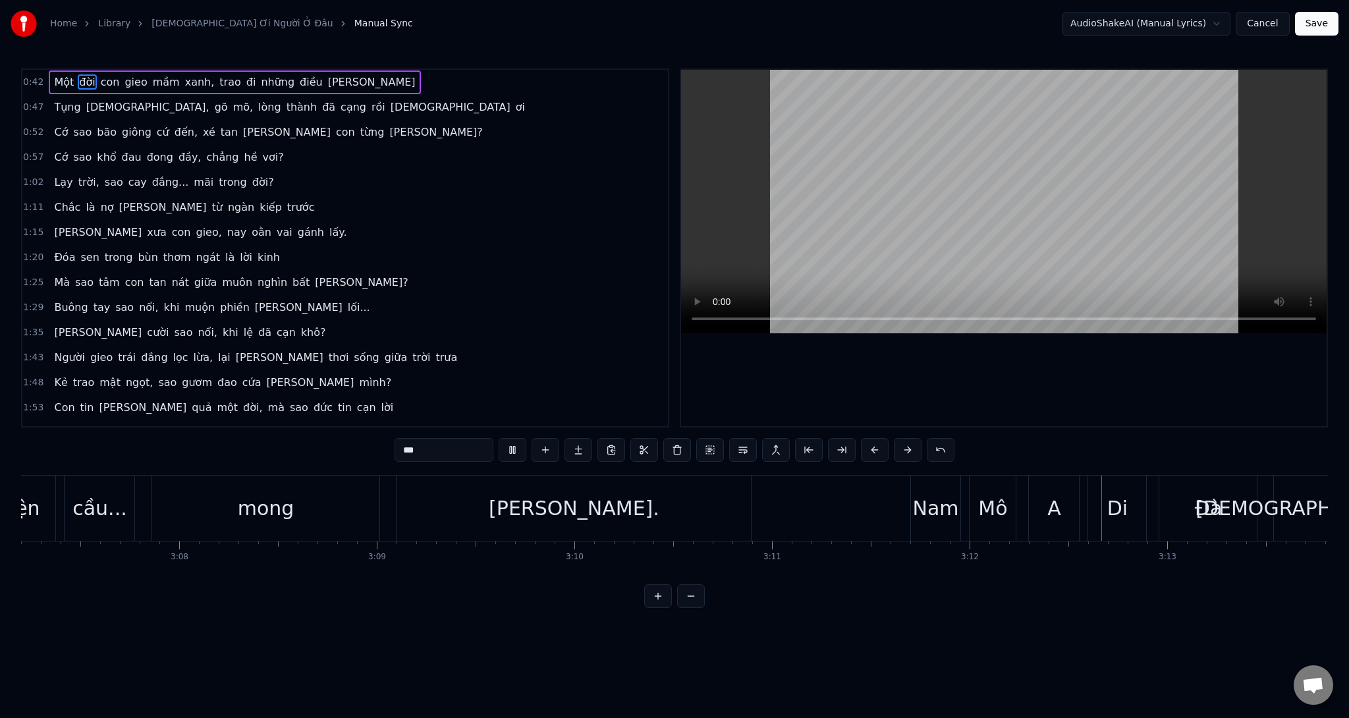
click at [1309, 23] on button "Save" at bounding box center [1316, 24] width 43 height 24
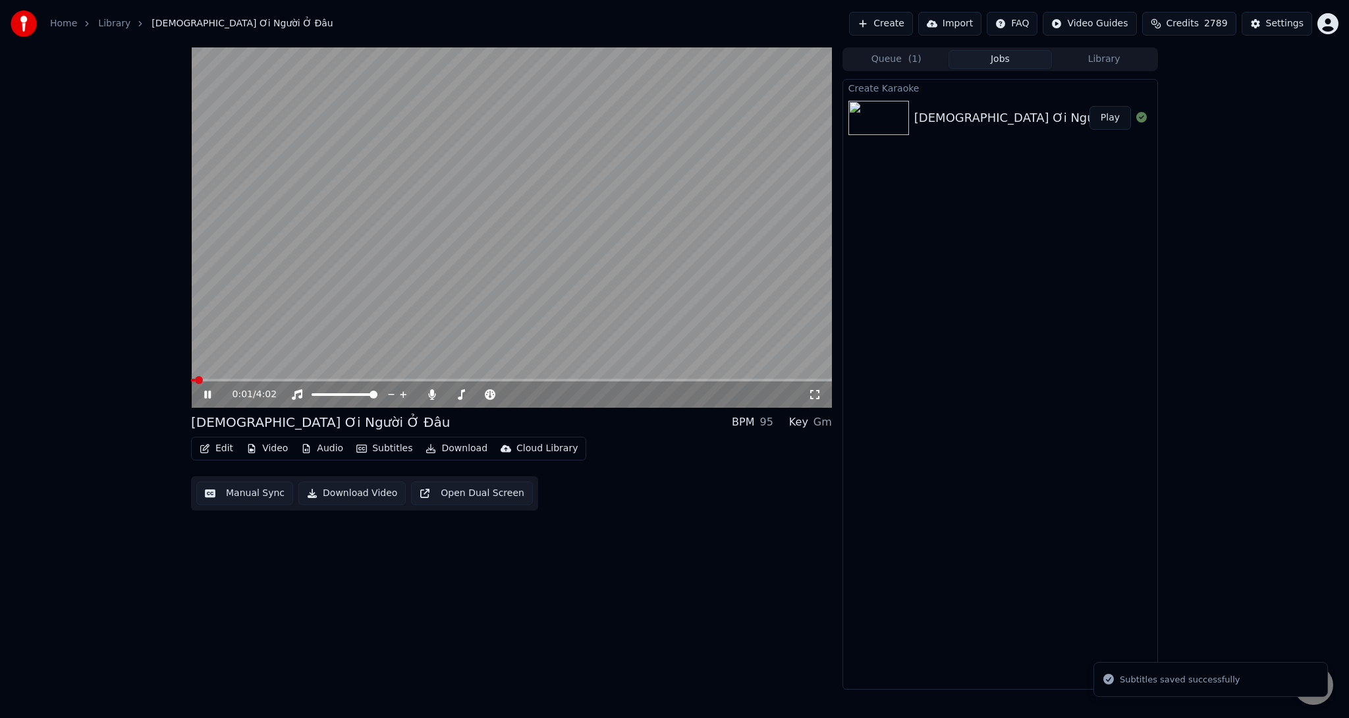
click at [453, 447] on button "Download" at bounding box center [456, 448] width 72 height 18
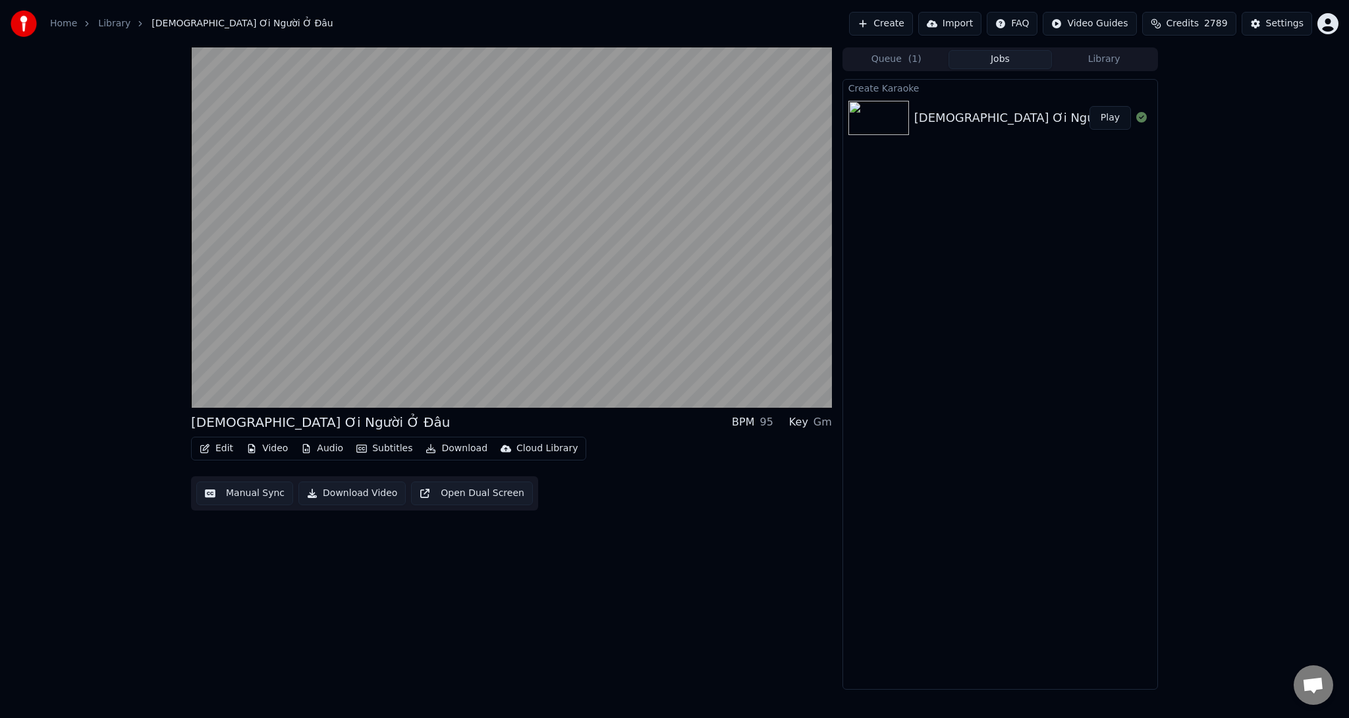
click at [640, 528] on div "[DEMOGRAPHIC_DATA] Ơi Người Ở Đâu BPM 95 Key Gm Edit Video Audio Subtitles Down…" at bounding box center [511, 368] width 641 height 642
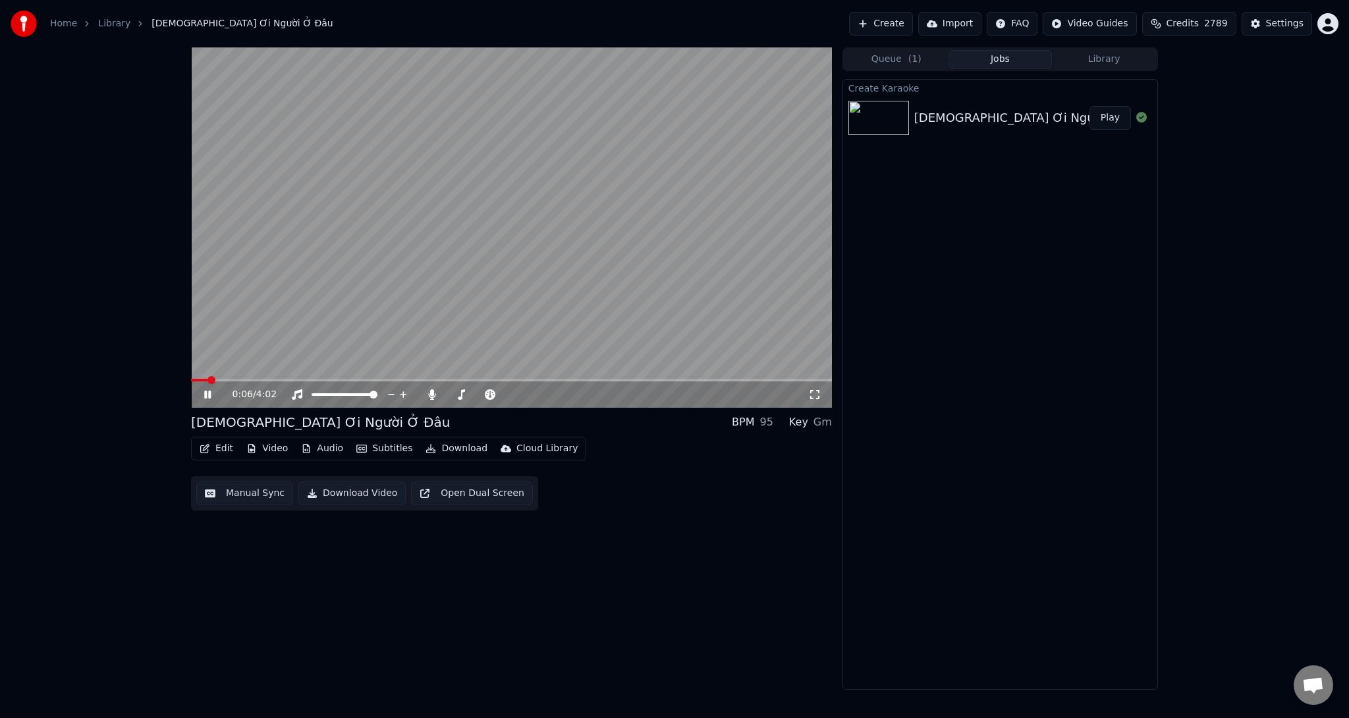
click at [233, 379] on span at bounding box center [511, 380] width 641 height 3
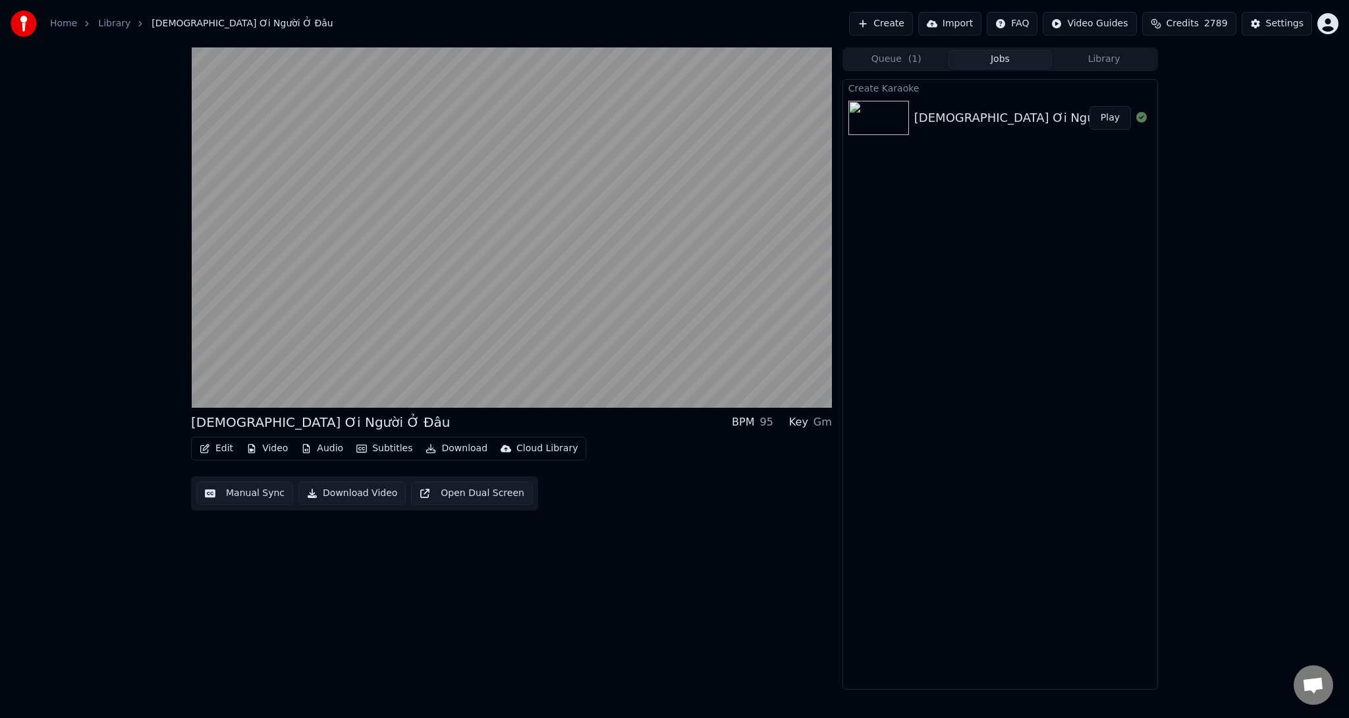
click at [466, 451] on button "Download" at bounding box center [456, 448] width 72 height 18
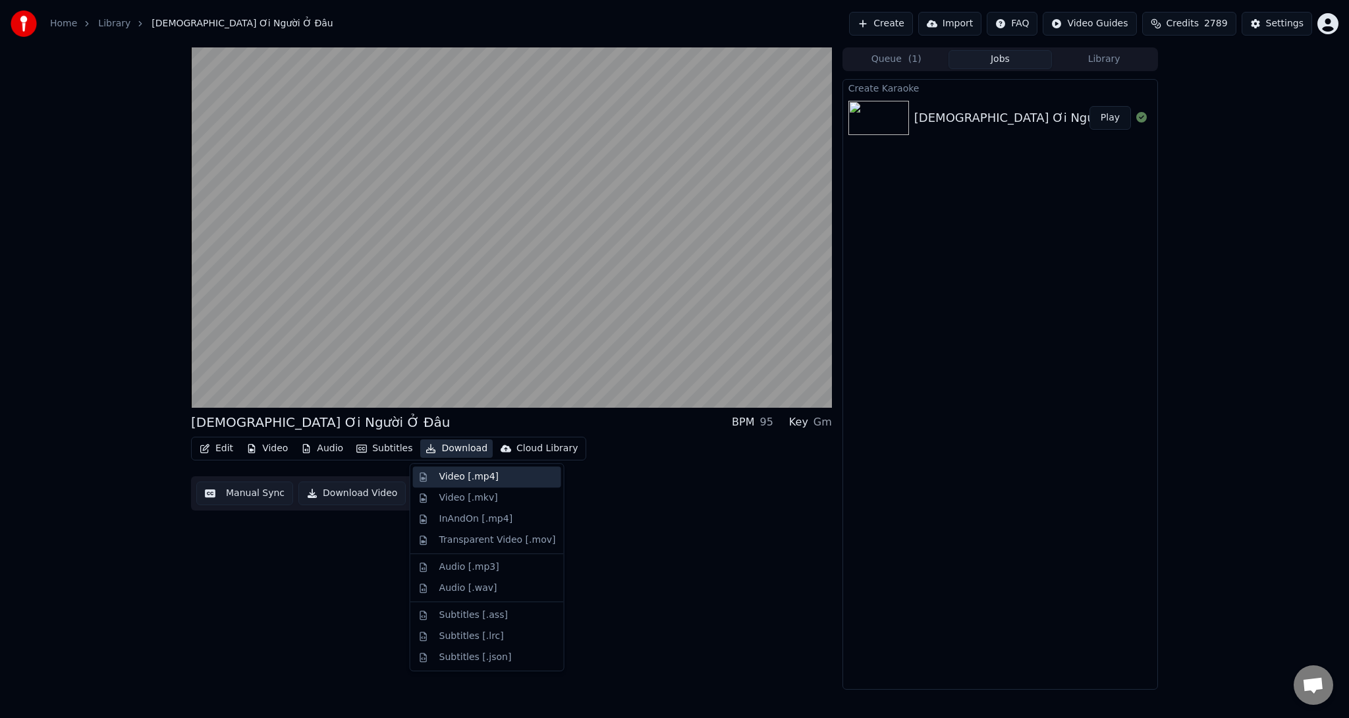
click at [466, 480] on div "Video [.mp4]" at bounding box center [468, 476] width 59 height 13
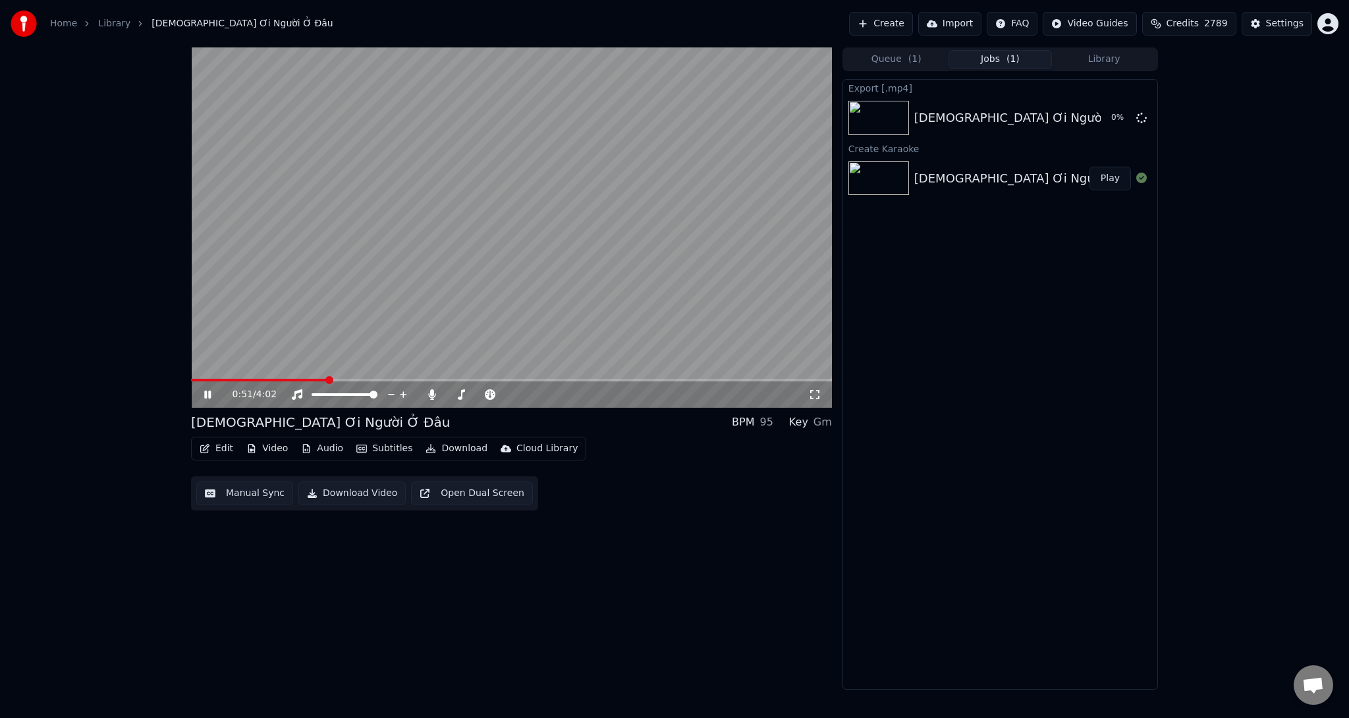
click at [206, 393] on icon at bounding box center [207, 395] width 7 height 8
click at [1113, 117] on button "Show" at bounding box center [1106, 118] width 47 height 24
click at [1198, 395] on div "0:51 / 4:02 [DEMOGRAPHIC_DATA] Ơi Người Ở Đâu BPM 95 Key Gm Edit Video Audio Su…" at bounding box center [674, 368] width 1349 height 642
click at [433, 394] on icon at bounding box center [431, 394] width 7 height 11
drag, startPoint x: 449, startPoint y: 461, endPoint x: 449, endPoint y: 445, distance: 15.8
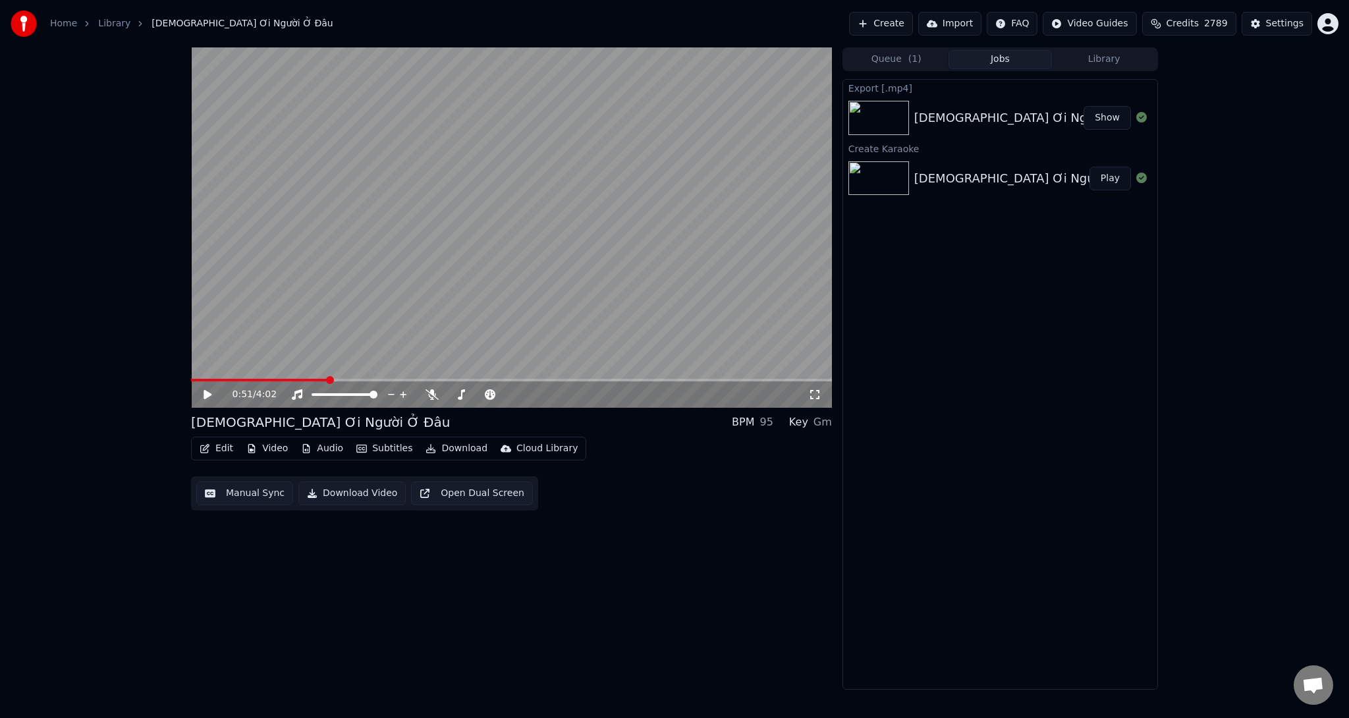
click at [449, 451] on div "Edit Video Audio Subtitles Download Cloud Library Manual Sync Download Video Op…" at bounding box center [511, 474] width 641 height 74
click at [448, 446] on button "Download" at bounding box center [456, 448] width 72 height 18
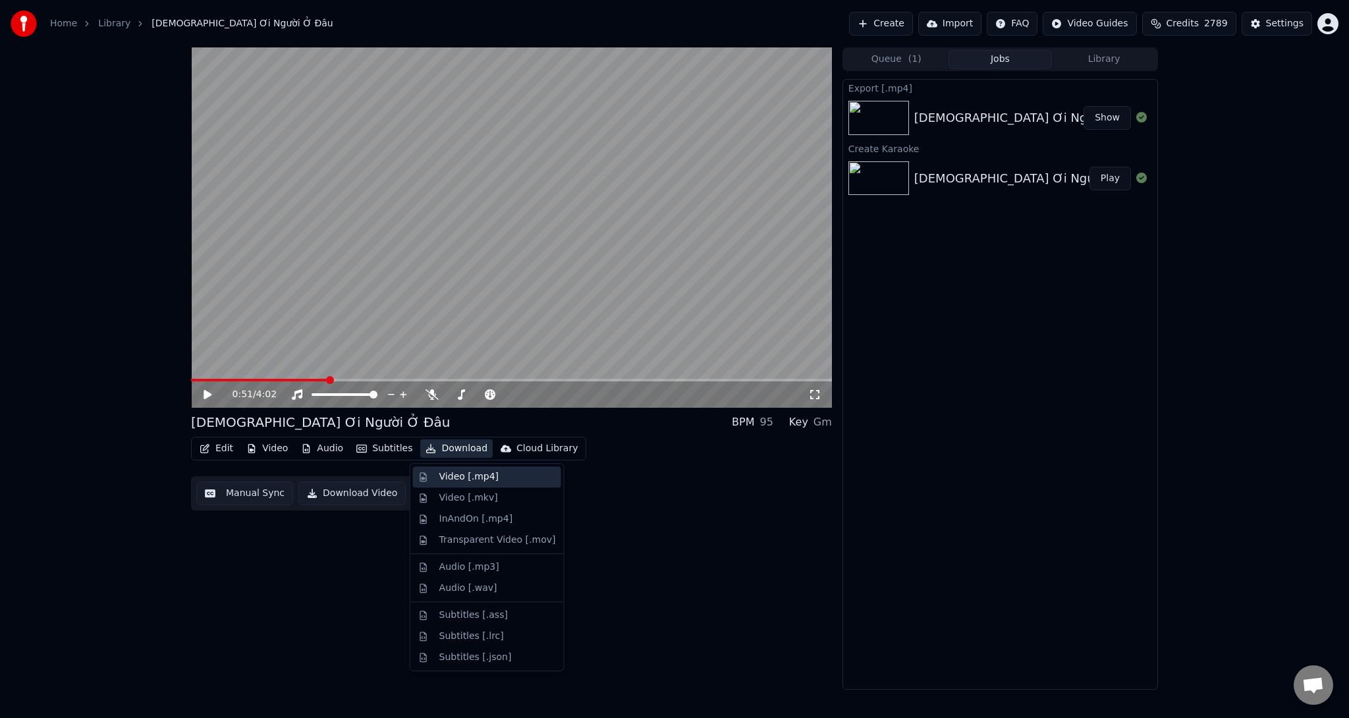
click at [449, 474] on div "Video [.mp4]" at bounding box center [468, 476] width 59 height 13
